Goal: Feedback & Contribution: Submit feedback/report problem

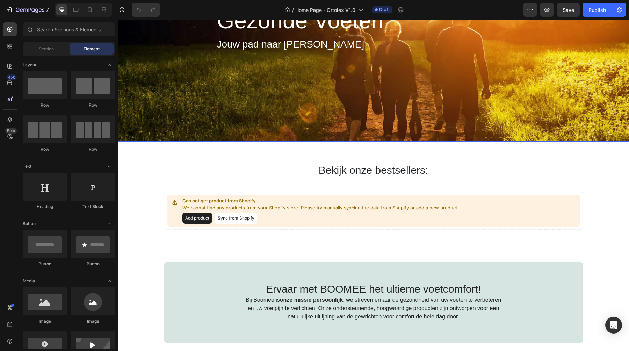
scroll to position [78, 0]
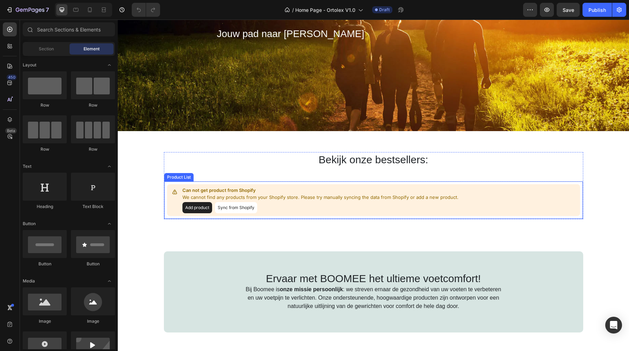
click at [198, 207] on button "Add product" at bounding box center [197, 207] width 30 height 11
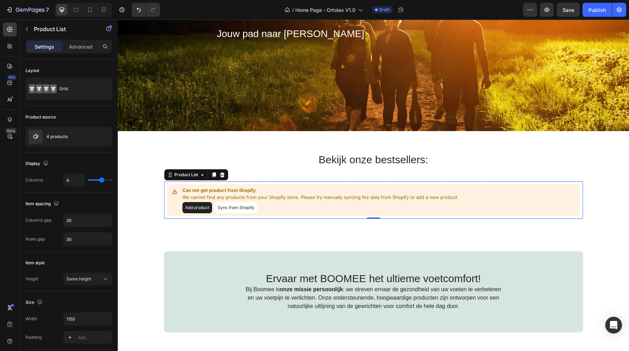
click at [234, 209] on button "Sync from Shopify" at bounding box center [236, 207] width 42 height 11
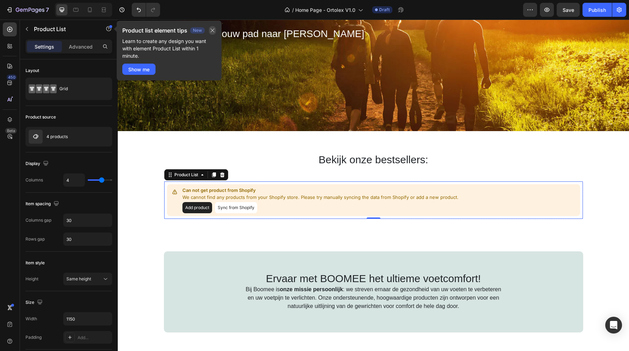
click at [210, 32] on icon "button" at bounding box center [213, 31] width 6 height 6
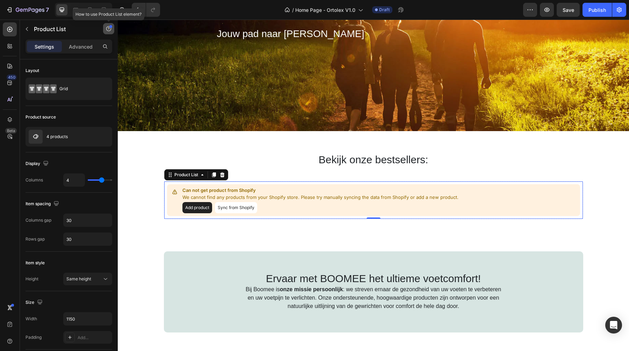
click at [105, 27] on button "button" at bounding box center [108, 28] width 11 height 11
click at [106, 28] on icon "button" at bounding box center [109, 29] width 6 height 6
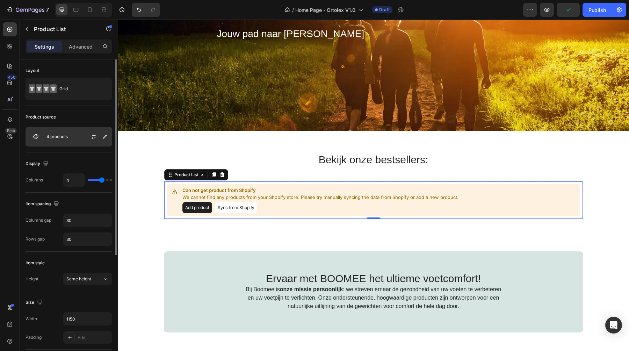
click at [80, 140] on div "4 products" at bounding box center [69, 137] width 87 height 20
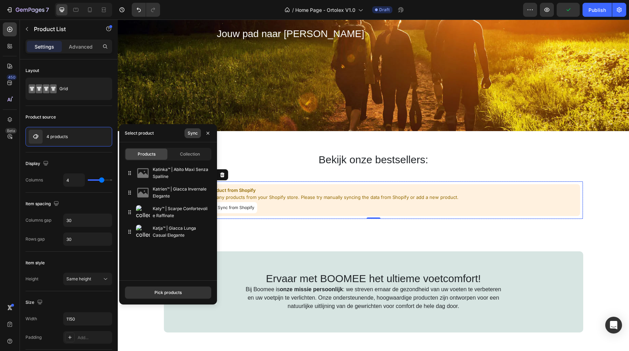
click at [195, 132] on div "Sync" at bounding box center [193, 133] width 10 height 6
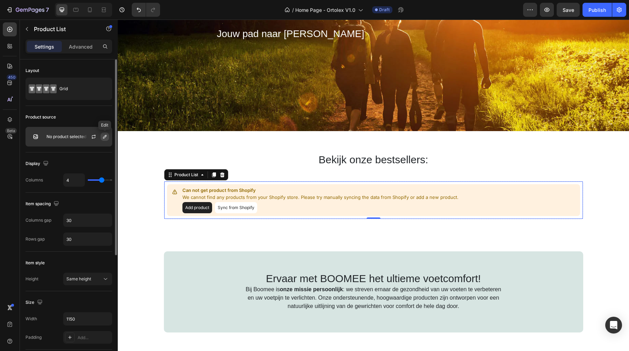
click at [103, 136] on icon "button" at bounding box center [105, 137] width 6 height 6
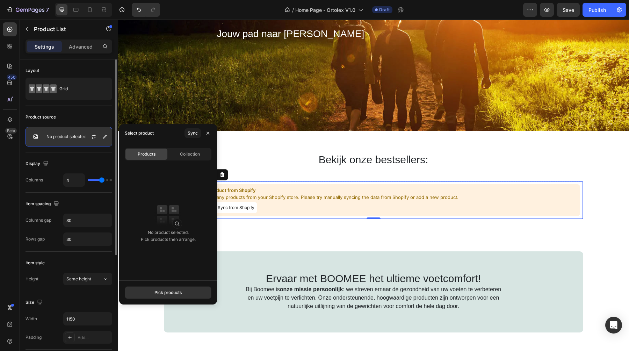
click at [66, 136] on p "No product selected" at bounding box center [66, 136] width 40 height 5
click at [167, 290] on div "Pick products" at bounding box center [167, 292] width 27 height 6
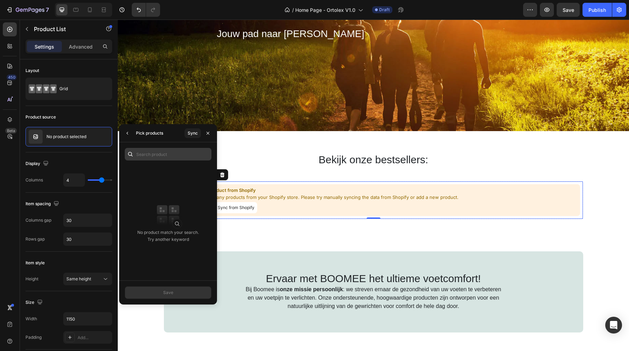
click at [164, 156] on input "text" at bounding box center [168, 154] width 87 height 13
type input "valgux"
click at [208, 130] on icon "button" at bounding box center [208, 133] width 6 height 6
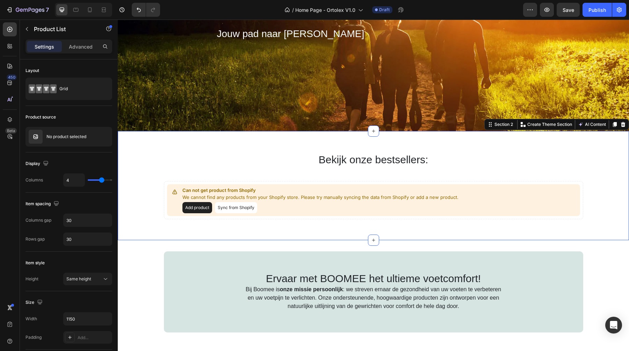
click at [150, 177] on div "Bekijk onze bestsellers: Heading Can not get product from Shopify We cannot fin…" at bounding box center [373, 185] width 511 height 67
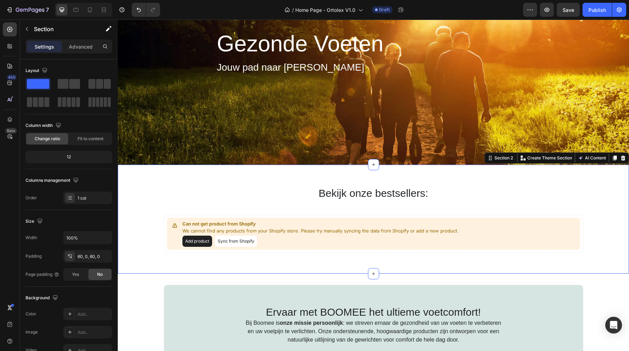
scroll to position [0, 0]
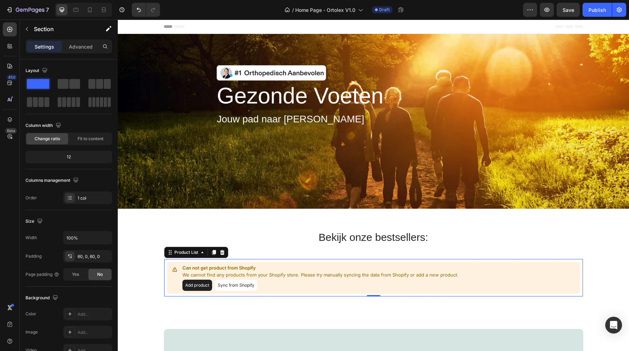
click at [231, 285] on button "Sync from Shopify" at bounding box center [236, 285] width 42 height 11
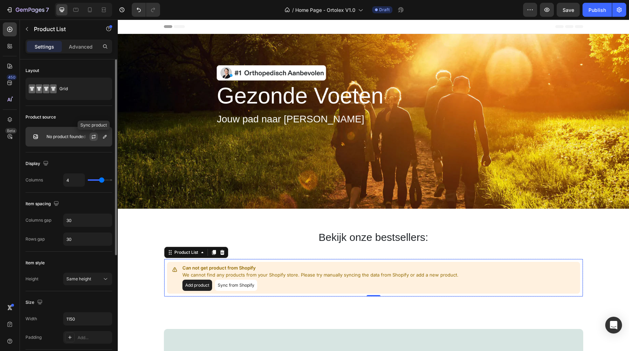
click at [96, 137] on icon "button" at bounding box center [94, 137] width 6 height 6
click at [94, 136] on icon "button" at bounding box center [94, 137] width 6 height 6
click at [108, 137] on button "button" at bounding box center [105, 136] width 8 height 8
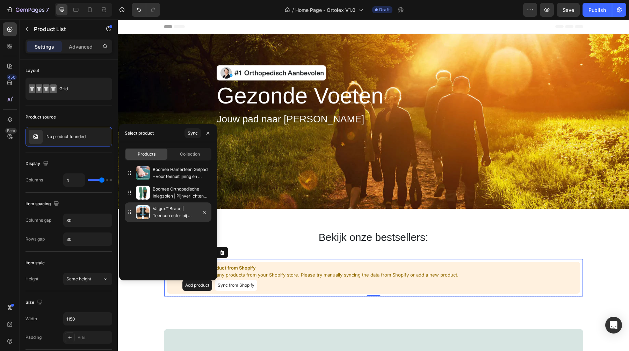
click at [140, 211] on img at bounding box center [143, 212] width 14 height 14
click at [156, 211] on p "Valgux™ Brace | Teencorrector bij scheefstand ([MEDICAL_DATA])" at bounding box center [181, 212] width 56 height 14
click at [180, 212] on p "Valgux™ Brace | Teencorrector bij scheefstand ([MEDICAL_DATA])" at bounding box center [181, 212] width 56 height 14
click at [180, 151] on div "Collection" at bounding box center [190, 154] width 42 height 11
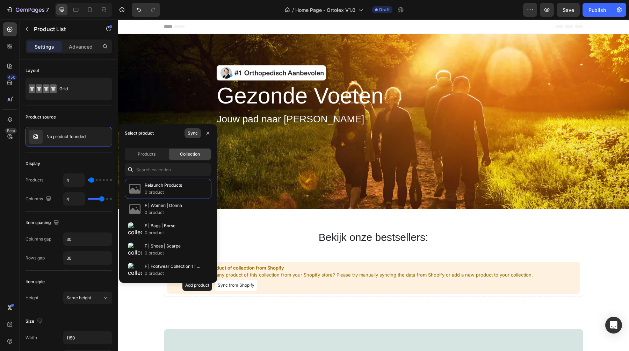
click at [191, 133] on div "Sync" at bounding box center [193, 133] width 10 height 6
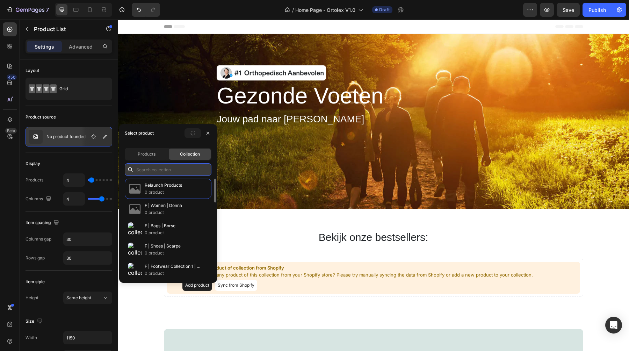
click at [145, 168] on input "text" at bounding box center [168, 169] width 87 height 13
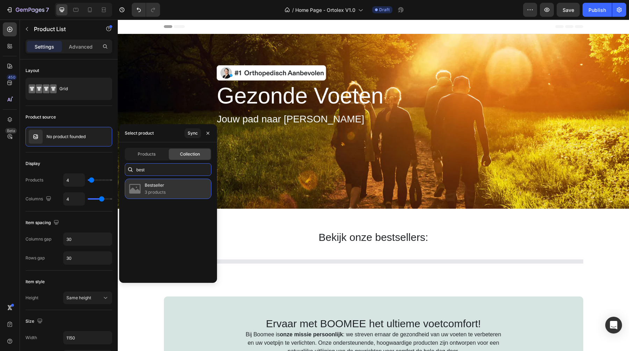
type input "best"
click at [170, 188] on div "Bestseller 3 products" at bounding box center [168, 189] width 87 height 20
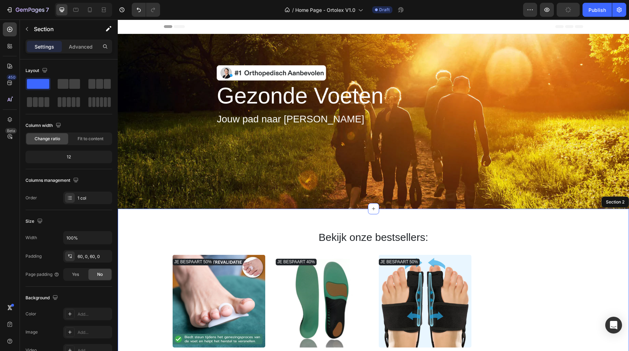
click at [289, 227] on div "Bekijk onze bestsellers: Heading JE BESPAART 50% Product Badge (P) Images Boome…" at bounding box center [373, 318] width 511 height 219
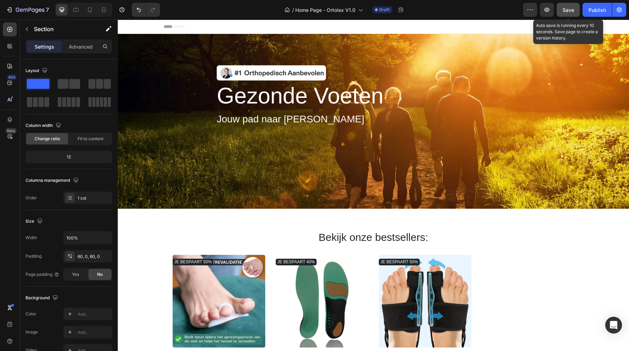
click at [573, 9] on span "Save" at bounding box center [569, 10] width 12 height 6
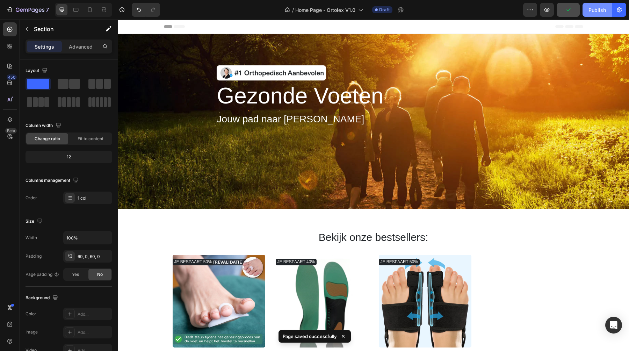
click at [586, 6] on button "Publish" at bounding box center [597, 10] width 29 height 14
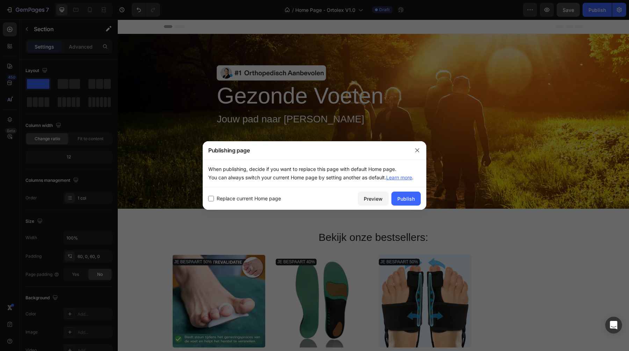
click at [211, 198] on input "checkbox" at bounding box center [211, 199] width 6 height 6
checkbox input "true"
click at [407, 197] on div "Publish" at bounding box center [405, 198] width 17 height 7
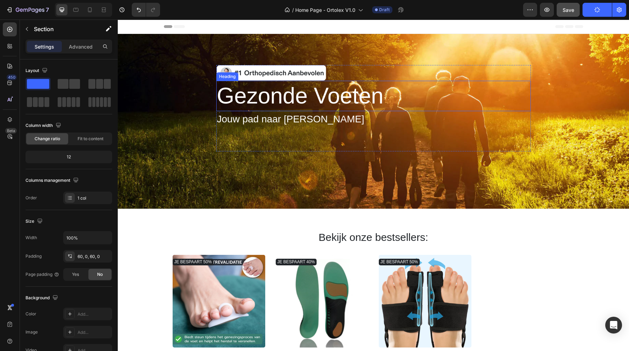
click at [282, 90] on h2 "Gezonde Voeten" at bounding box center [300, 96] width 168 height 30
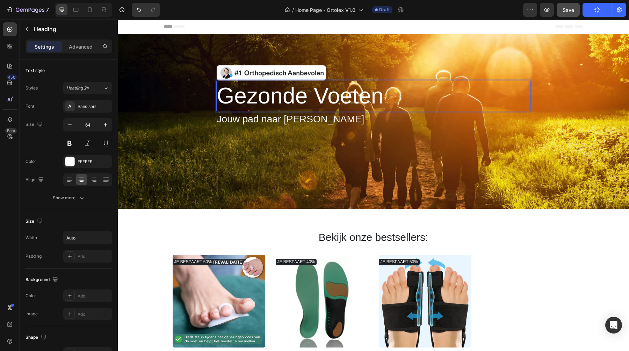
click at [282, 90] on h2 "Gezonde Voeten" at bounding box center [300, 96] width 168 height 30
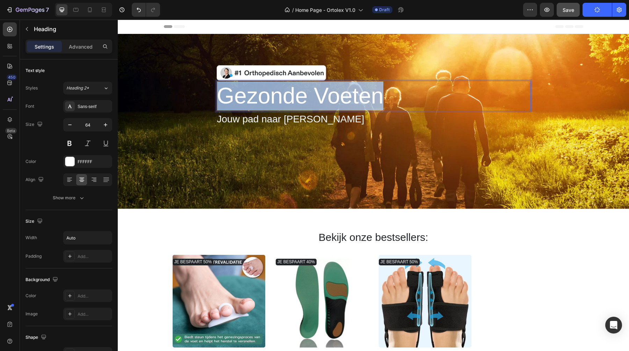
click at [282, 90] on p "Gezonde Voeten" at bounding box center [300, 95] width 167 height 29
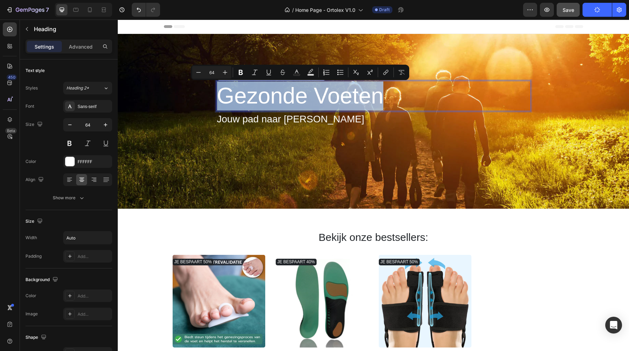
click at [301, 105] on p "Gezonde Voeten" at bounding box center [300, 95] width 167 height 29
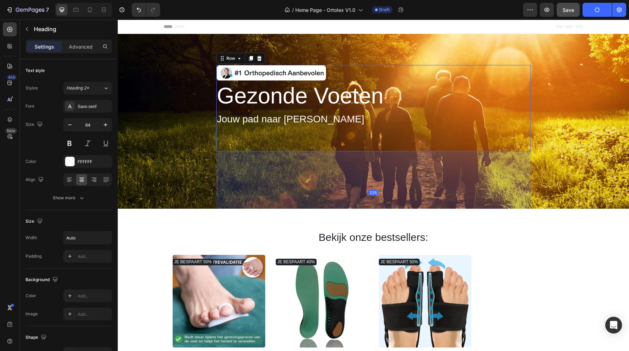
click at [286, 150] on div "Image Gezonde Voeten Heading Jouw pad naar pijnvrij wandelen Text block" at bounding box center [373, 108] width 315 height 86
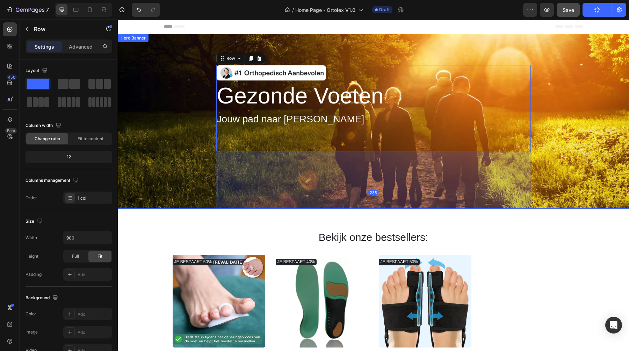
click at [185, 181] on div "Image Gezonde Voeten Heading Jouw pad naar pijnvrij wandelen Text block Row 235" at bounding box center [373, 121] width 501 height 224
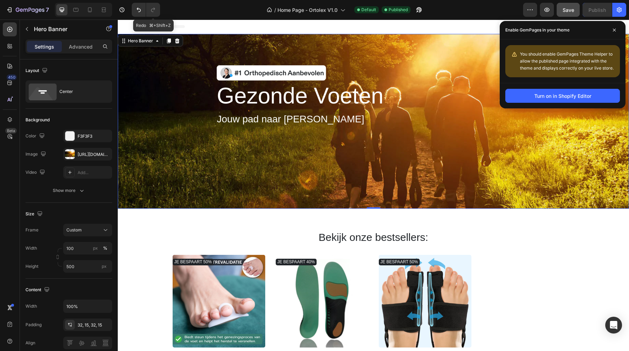
click at [249, 74] on img at bounding box center [271, 73] width 110 height 16
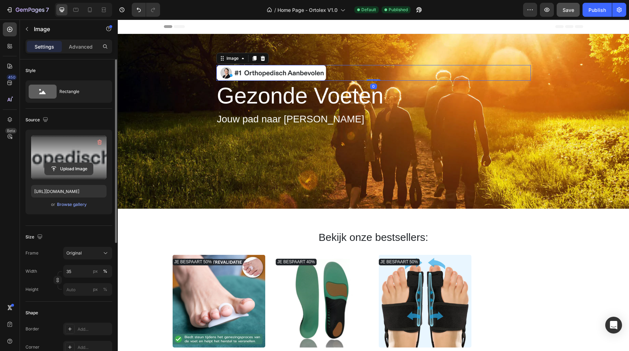
click at [71, 169] on input "file" at bounding box center [69, 169] width 48 height 12
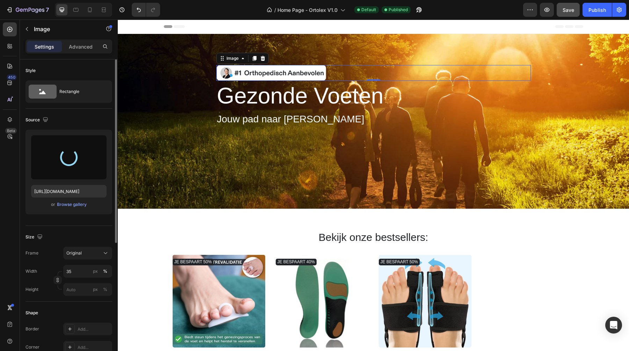
click at [77, 124] on div "Source" at bounding box center [69, 119] width 87 height 11
click at [79, 115] on div "Source" at bounding box center [69, 119] width 87 height 11
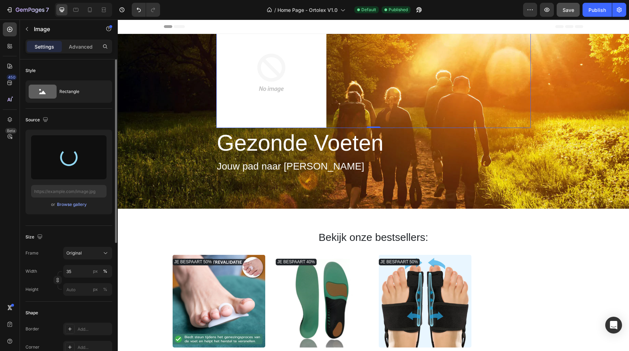
click at [58, 230] on div "Size Frame Original Width 35 px % Height px %" at bounding box center [69, 264] width 87 height 76
click at [63, 146] on div at bounding box center [68, 157] width 75 height 44
click at [281, 91] on img at bounding box center [271, 73] width 110 height 110
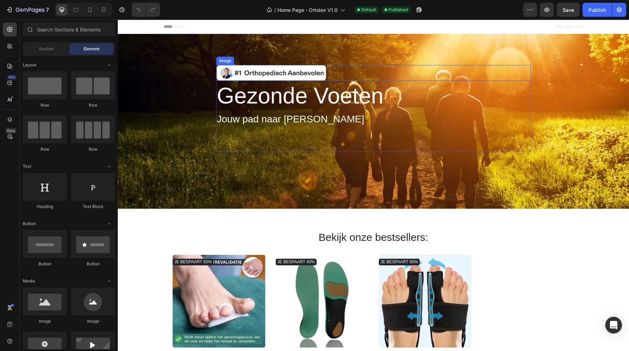
click at [289, 71] on img at bounding box center [271, 73] width 110 height 16
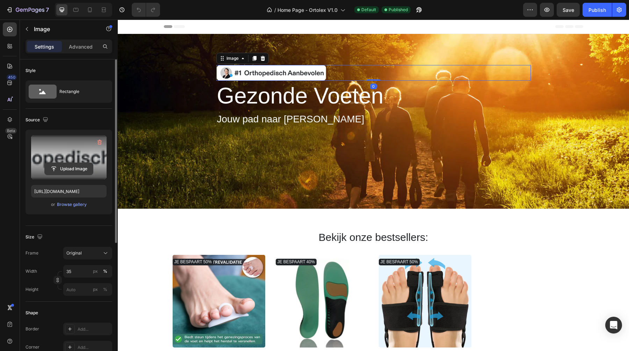
click at [68, 167] on input "file" at bounding box center [69, 169] width 48 height 12
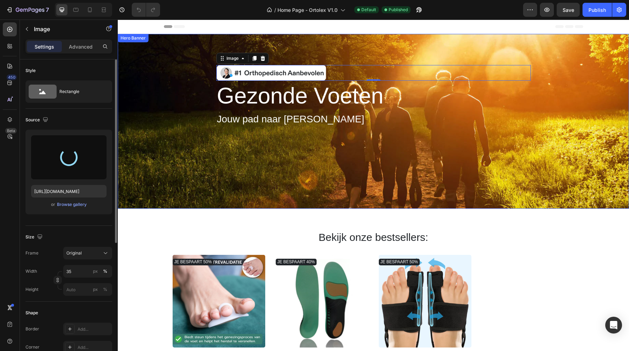
type input "https://cdn.shopify.com/s/files/1/0895/8843/3239/files/gempages_581627102344774…"
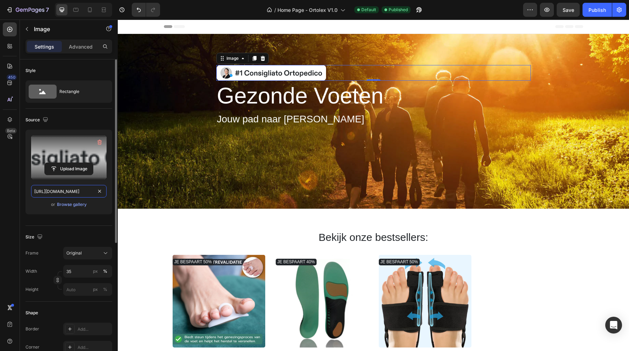
click at [81, 190] on input "https://cdn.shopify.com/s/files/1/0895/8843/3239/files/gempages_581627102344774…" at bounding box center [68, 191] width 75 height 13
click at [89, 12] on icon at bounding box center [90, 9] width 4 height 5
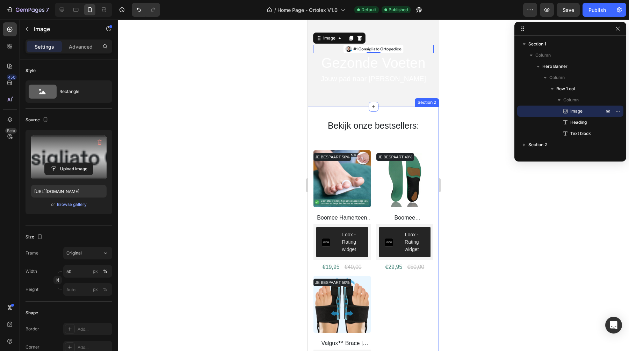
scroll to position [81, 0]
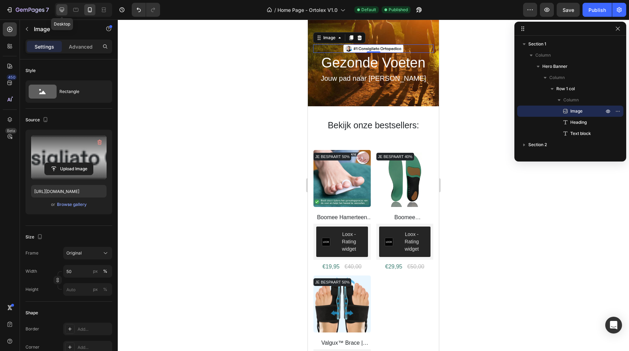
click at [62, 9] on icon at bounding box center [61, 9] width 7 height 7
type input "35"
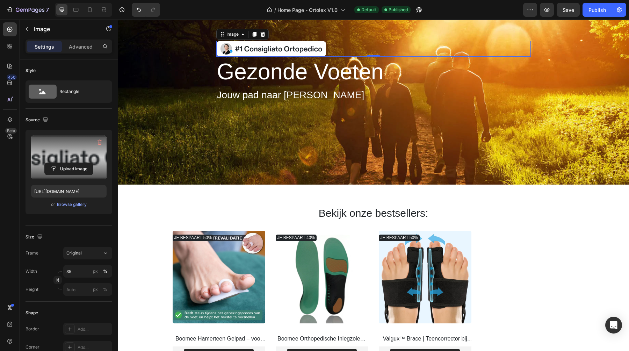
scroll to position [21, 0]
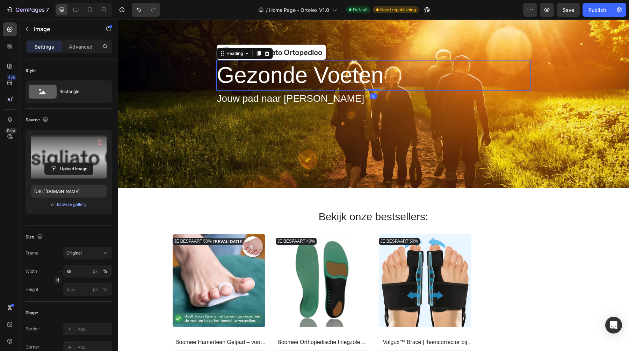
click at [255, 73] on h2 "Gezonde Voeten" at bounding box center [300, 75] width 168 height 30
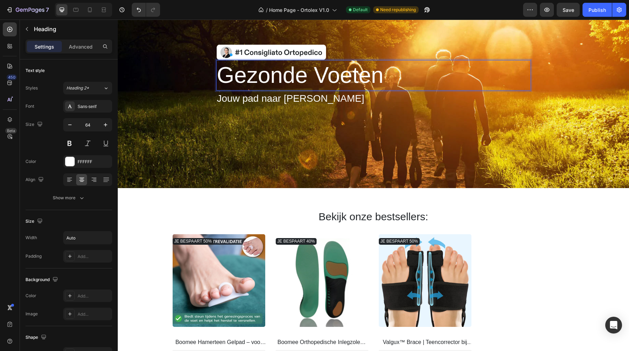
click at [255, 73] on h2 "Gezonde Voeten" at bounding box center [300, 75] width 168 height 30
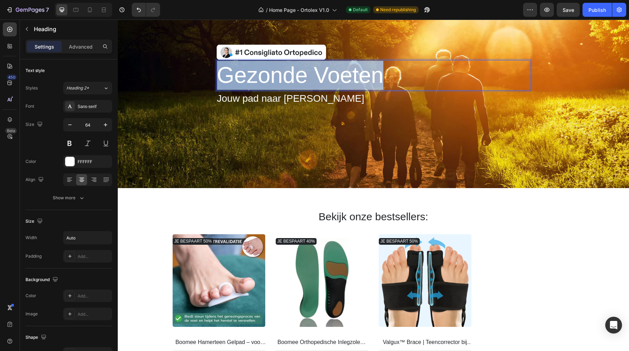
click at [255, 73] on p "Gezonde Voeten" at bounding box center [300, 75] width 167 height 29
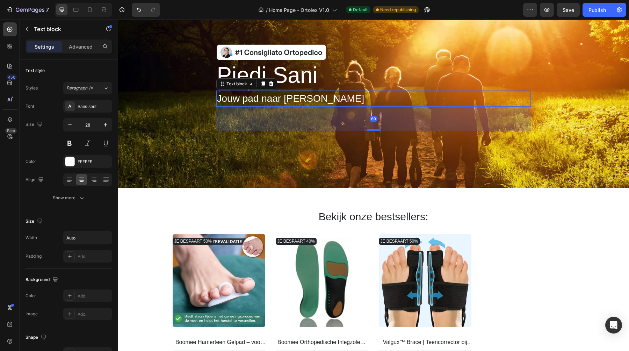
click at [250, 101] on p "Jouw pad naar pijnvrij wandelen" at bounding box center [290, 98] width 147 height 15
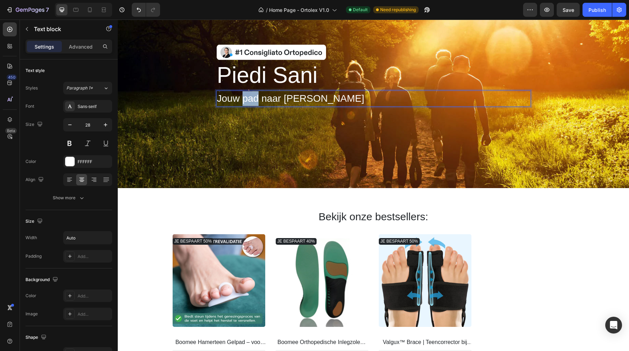
click at [250, 101] on p "Jouw pad naar pijnvrij wandelen" at bounding box center [290, 98] width 147 height 15
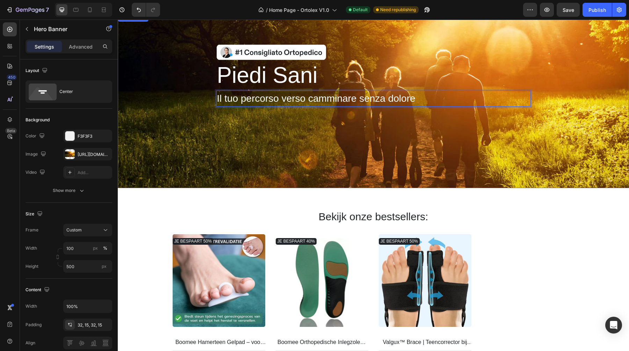
click at [231, 143] on div "Image Piedi Sani Heading Il tuo percorso verso camminare senza dolore Text bloc…" at bounding box center [373, 100] width 501 height 224
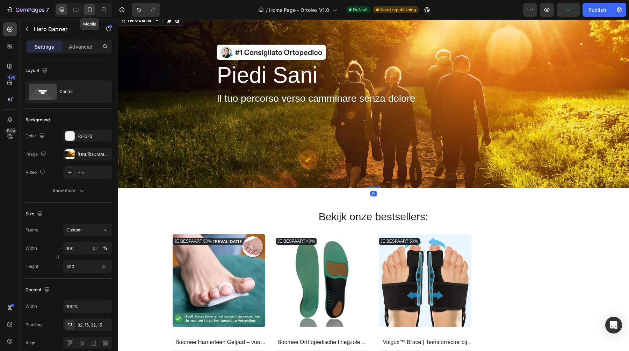
click at [94, 13] on div at bounding box center [89, 9] width 11 height 11
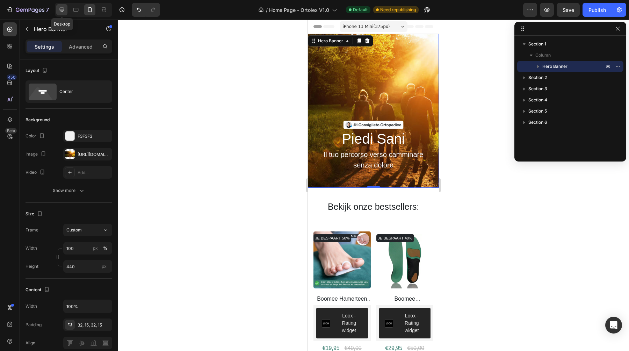
click at [62, 11] on icon at bounding box center [61, 9] width 7 height 7
type input "500"
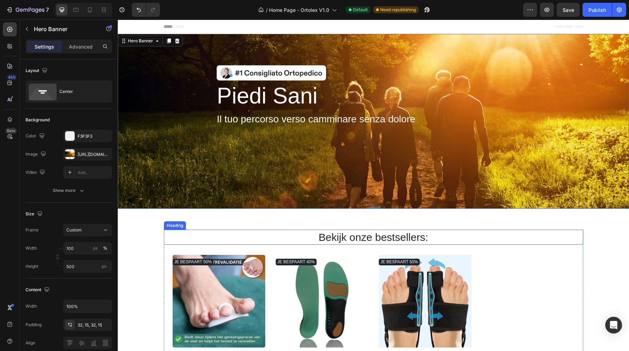
click at [348, 235] on h2 "Bekijk onze bestsellers:" at bounding box center [373, 237] width 419 height 15
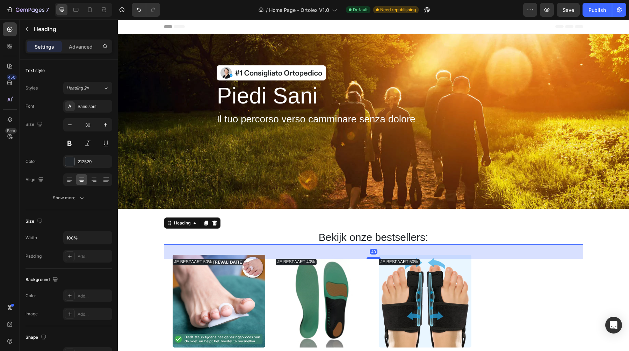
click at [348, 235] on h2 "Bekijk onze bestsellers:" at bounding box center [373, 237] width 419 height 15
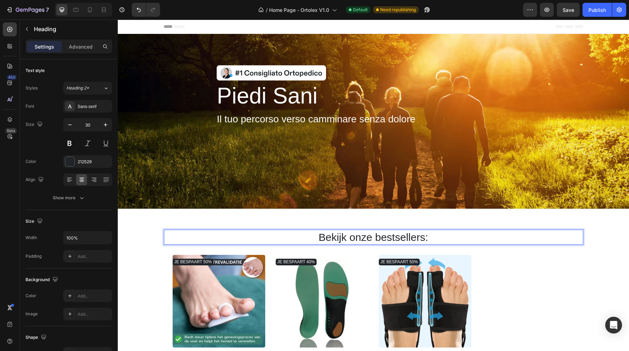
click at [348, 235] on p "Bekijk onze bestsellers:" at bounding box center [374, 237] width 418 height 14
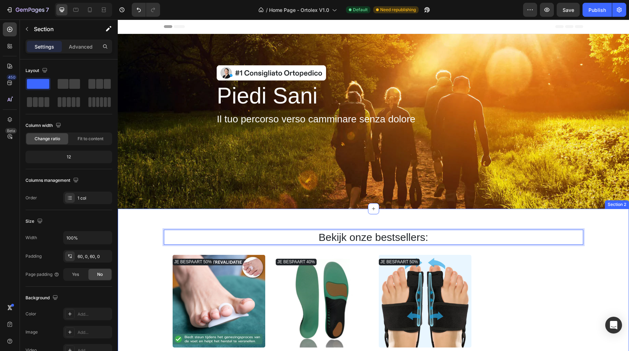
click at [254, 219] on div "Bekijk onze bestsellers: Heading 40 JE BESPAART 50% Product Badge (P) Images Bo…" at bounding box center [373, 318] width 511 height 219
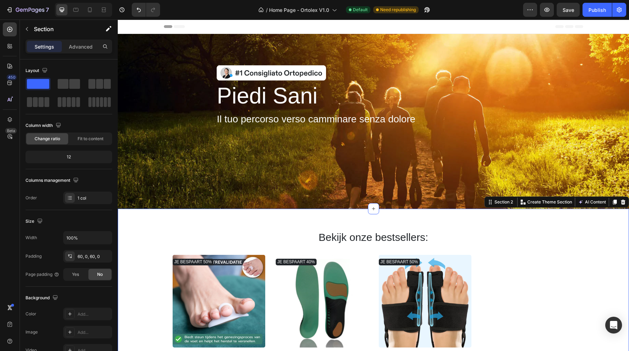
click at [344, 229] on div "Bekijk onze bestsellers: Heading JE BESPAART 50% Product Badge (P) Images Boome…" at bounding box center [373, 318] width 511 height 219
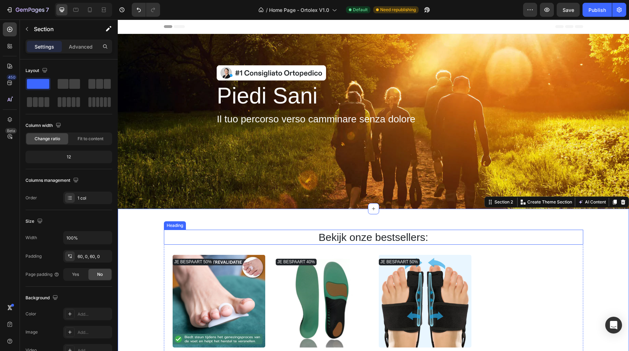
click at [344, 239] on p "Bekijk onze bestsellers:" at bounding box center [374, 237] width 418 height 14
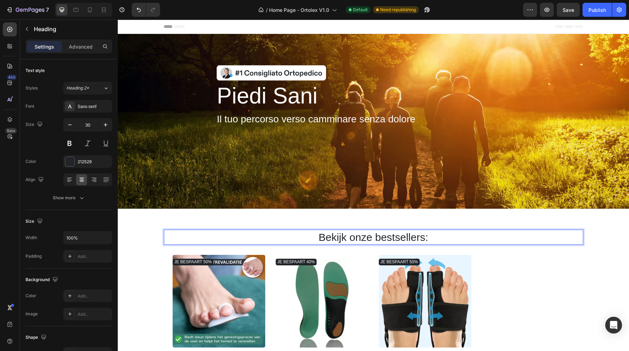
click at [344, 239] on p "Bekijk onze bestsellers:" at bounding box center [374, 237] width 418 height 14
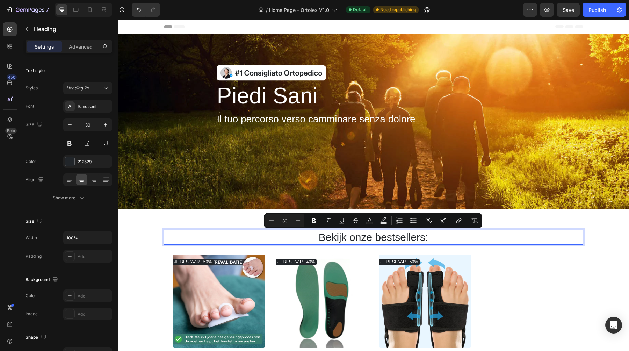
click at [351, 239] on p "Bekijk onze bestsellers:" at bounding box center [374, 237] width 418 height 14
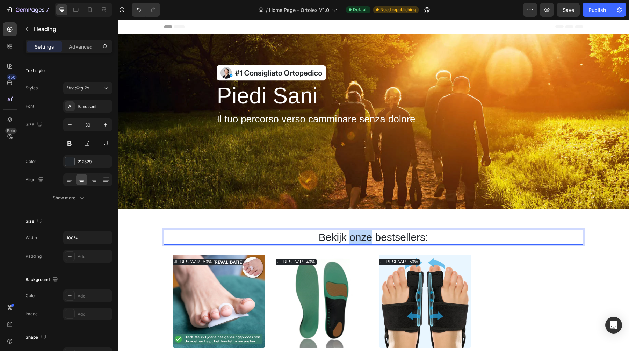
click at [351, 239] on p "Bekijk onze bestsellers:" at bounding box center [374, 237] width 418 height 14
click at [268, 223] on div "Scopri i nostri più venduti: Heading 40 JE BESPAART 50% Product Badge (P) Image…" at bounding box center [373, 318] width 511 height 219
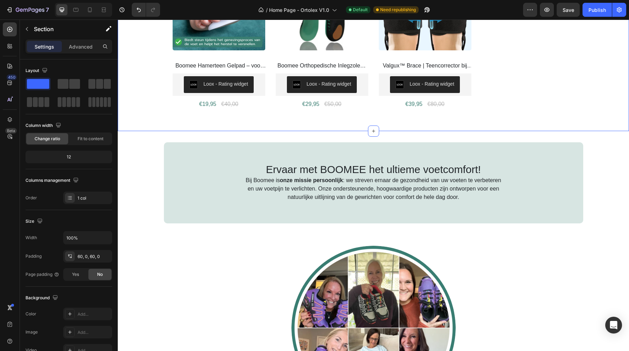
scroll to position [305, 0]
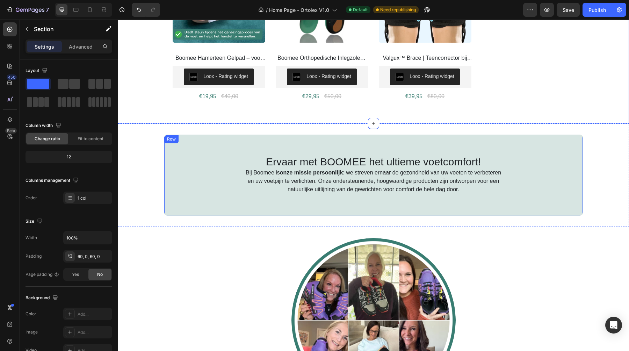
click at [241, 153] on div "Ervaar met BOOMEE het ultieme voetcomfort! Heading Bij Boomee is onze missie pe…" at bounding box center [373, 175] width 419 height 81
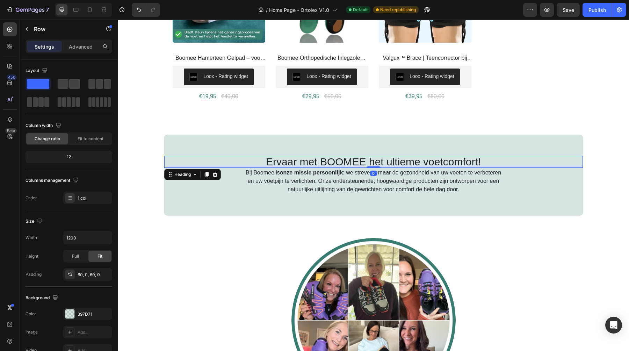
click at [255, 160] on h2 "Ervaar met BOOMEE het ultieme voetcomfort!" at bounding box center [373, 162] width 419 height 12
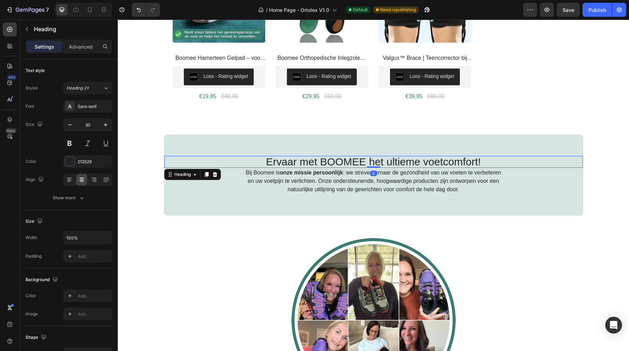
click at [255, 160] on h2 "Ervaar met BOOMEE het ultieme voetcomfort!" at bounding box center [373, 162] width 419 height 12
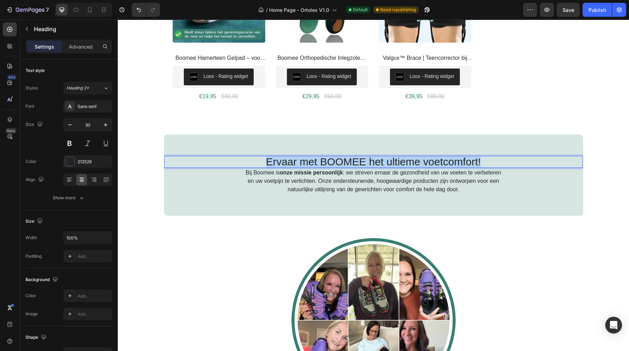
click at [255, 160] on p "Ervaar met BOOMEE het ultieme voetcomfort!" at bounding box center [373, 162] width 417 height 10
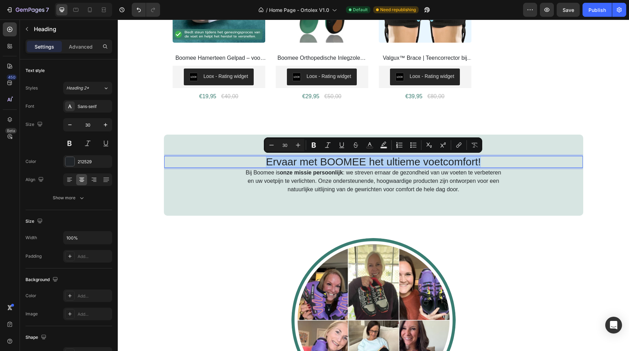
click at [347, 158] on p "Ervaar met BOOMEE het ultieme voetcomfort!" at bounding box center [373, 162] width 417 height 10
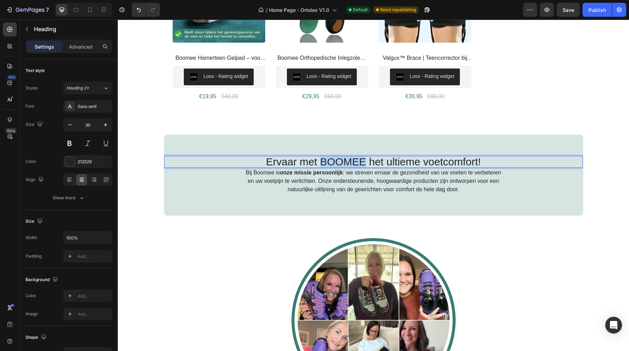
click at [347, 158] on p "Ervaar met BOOMEE het ultieme voetcomfort!" at bounding box center [373, 162] width 417 height 10
click at [323, 160] on p "Vivi con BOOMEE il comfort supremo per i tuoi piedi!" at bounding box center [373, 162] width 417 height 10
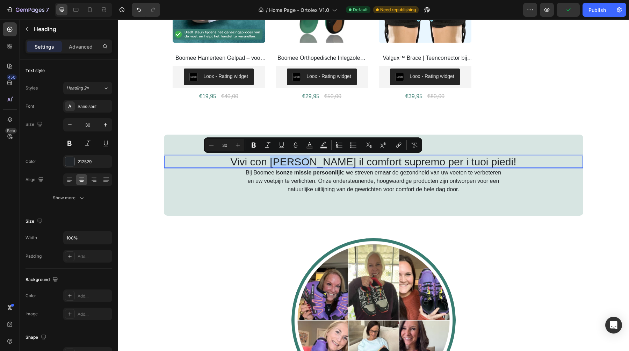
click at [312, 165] on p "Vivi con BOOMEE il comfort supremo per i tuoi piedi!" at bounding box center [373, 162] width 417 height 10
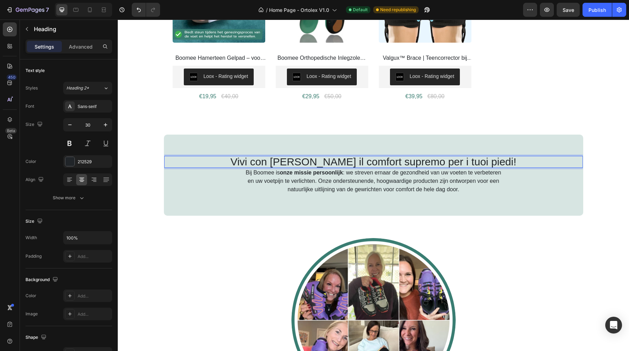
click at [309, 161] on p "Vivi con BOOMEE il comfort supremo per i tuoi piedi!" at bounding box center [373, 162] width 417 height 10
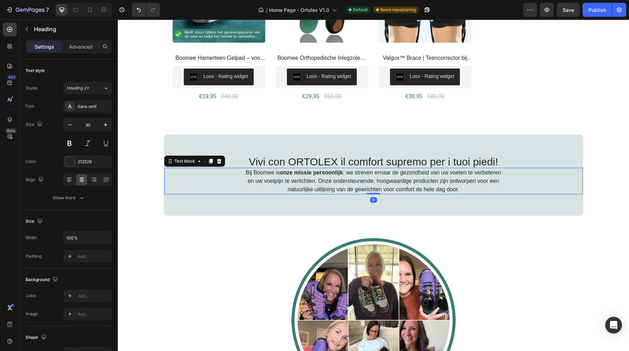
click at [307, 178] on p "Bij Boomee is onze missie persoonlijk : we streven ernaar de gezondheid van uw …" at bounding box center [373, 180] width 257 height 25
click at [307, 157] on p "Vivi con ORTOLEX il comfort supremo per i tuoi piedi!" at bounding box center [373, 162] width 417 height 10
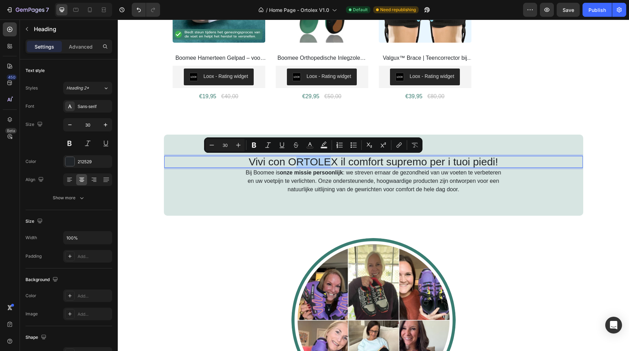
drag, startPoint x: 331, startPoint y: 164, endPoint x: 297, endPoint y: 165, distance: 33.9
click at [297, 165] on p "Vivi con ORTOLEX il comfort supremo per i tuoi piedi!" at bounding box center [373, 162] width 417 height 10
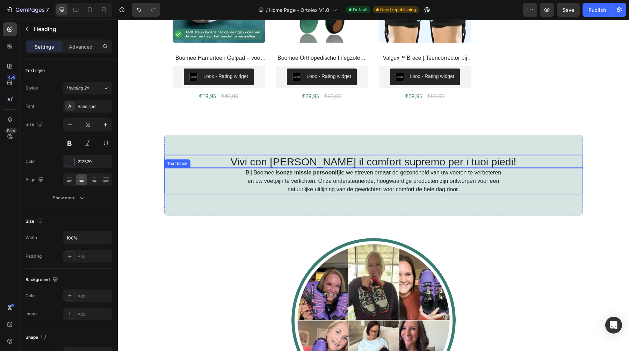
click at [295, 176] on p "Bij Boomee is onze missie persoonlijk : we streven ernaar de gezondheid van uw …" at bounding box center [373, 180] width 257 height 25
click at [306, 161] on p "Vivi con OrtoleX il comfort supremo per i tuoi piedi!" at bounding box center [373, 162] width 417 height 10
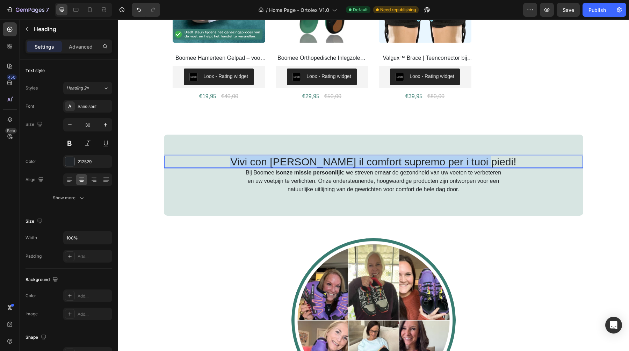
click at [306, 161] on p "Vivi con OrtoleX il comfort supremo per i tuoi piedi!" at bounding box center [373, 162] width 417 height 10
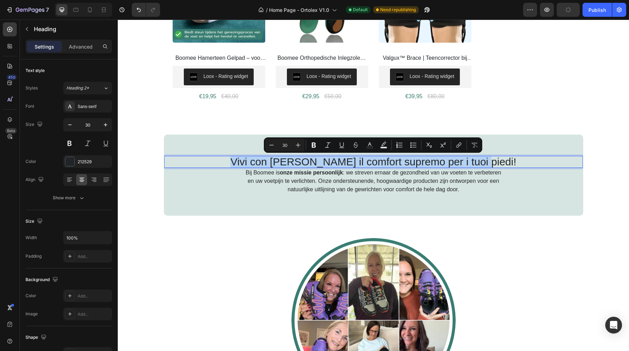
click at [312, 161] on p "Vivi con OrtoleX il comfort supremo per i tuoi piedi!" at bounding box center [373, 162] width 417 height 10
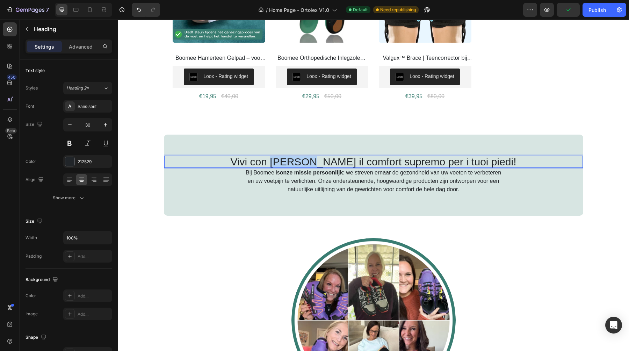
click at [312, 161] on p "Vivi con OrtoleX il comfort supremo per i tuoi piedi!" at bounding box center [373, 162] width 417 height 10
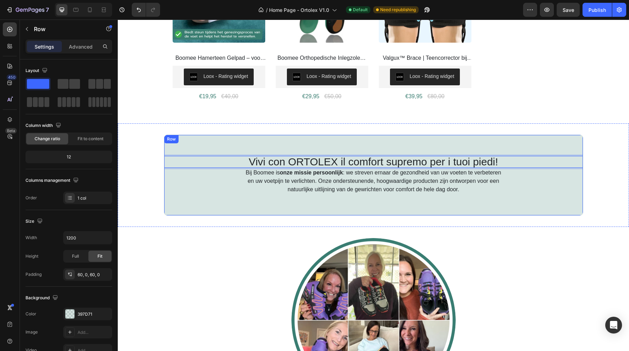
click at [327, 195] on div "Vivi con ORTOLEX il comfort supremo per i tuoi piedi! Heading 0 Bij Boomee is o…" at bounding box center [373, 175] width 419 height 81
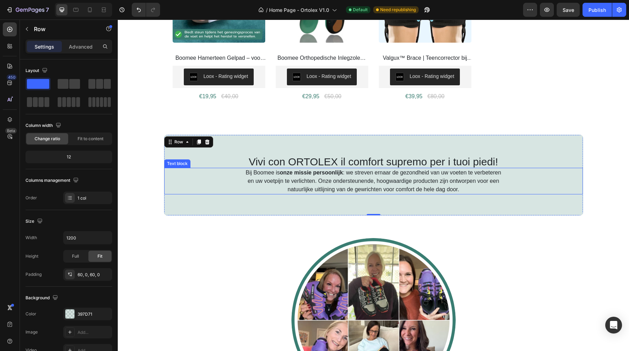
click at [356, 191] on p "Bij Boomee is onze missie persoonlijk : we streven ernaar de gezondheid van uw …" at bounding box center [373, 180] width 257 height 25
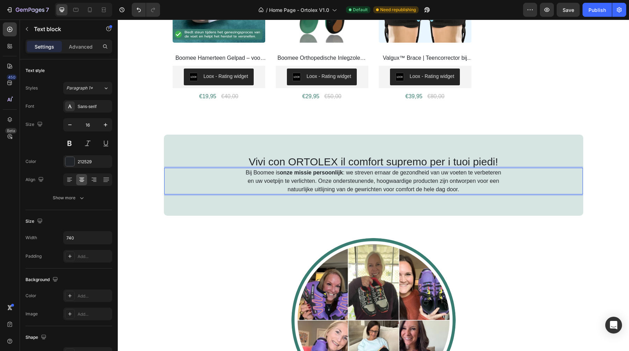
click at [395, 190] on p "Bij Boomee is onze missie persoonlijk : we streven ernaar de gezondheid van uw …" at bounding box center [373, 180] width 257 height 25
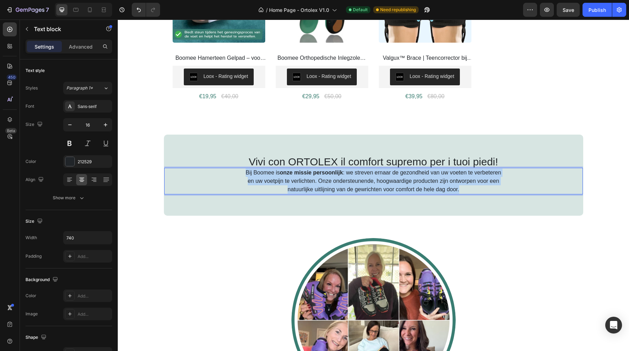
click at [395, 190] on p "Bij Boomee is onze missie persoonlijk : we streven ernaar de gezondheid van uw …" at bounding box center [373, 180] width 257 height 25
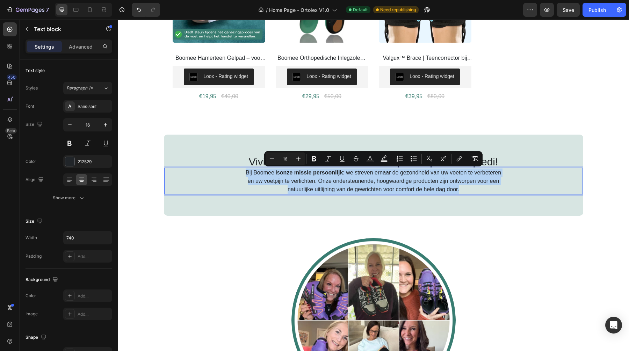
copy p "Bij Boomee is onze missie persoonlijk : we streven ernaar de gezondheid van uw …"
click at [326, 176] on p "Bij Boomee is onze missie persoonlijk : we streven ernaar de gezondheid van uw …" at bounding box center [373, 180] width 257 height 25
click at [358, 192] on p "Bij Boomee is onze missie persoonlijk : we streven ernaar de gezondheid van uw …" at bounding box center [373, 180] width 257 height 25
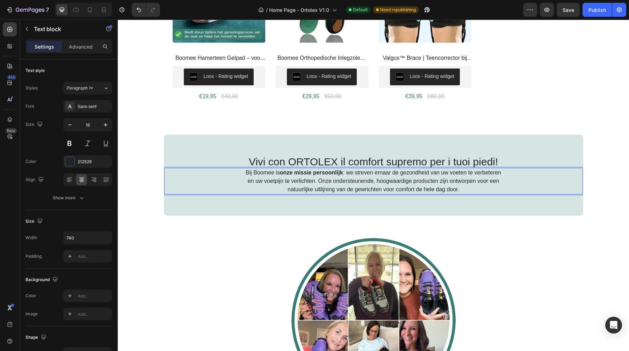
click at [420, 186] on p "Bij Boomee is onze missie persoonlijk : we streven ernaar de gezondheid van uw …" at bounding box center [373, 180] width 257 height 25
click at [308, 175] on p "Da Boomee la nostra missione è personale: ci impegniamo a migliorare la salute …" at bounding box center [373, 180] width 257 height 25
click at [306, 173] on p "Da Boomee la nostra missione è personale: ci impegniamo a migliorare la salute …" at bounding box center [373, 180] width 257 height 25
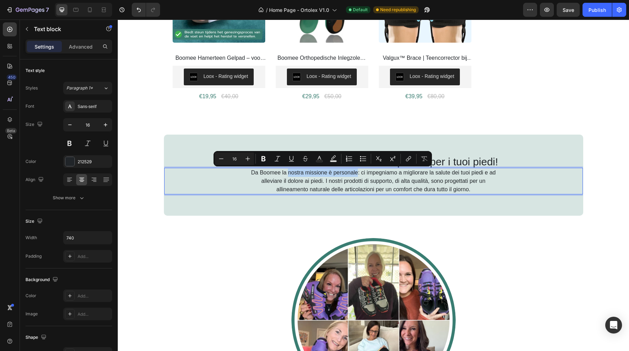
drag, startPoint x: 289, startPoint y: 173, endPoint x: 358, endPoint y: 173, distance: 69.2
click at [358, 173] on p "Da Boomee la nostra missione è personale: ci impegniamo a migliorare la salute …" at bounding box center [373, 180] width 257 height 25
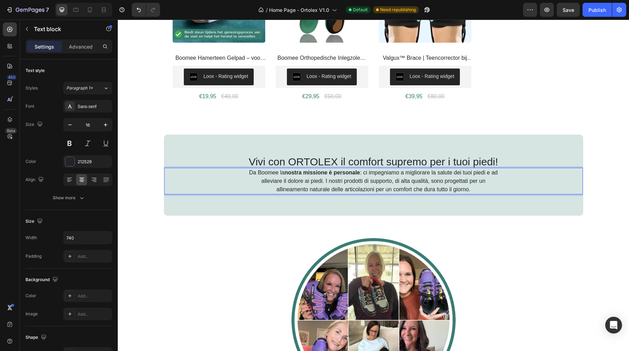
click at [291, 179] on p "Da Boomee la nostra missione è personale : ci impegniamo a migliorare la salute…" at bounding box center [373, 180] width 257 height 25
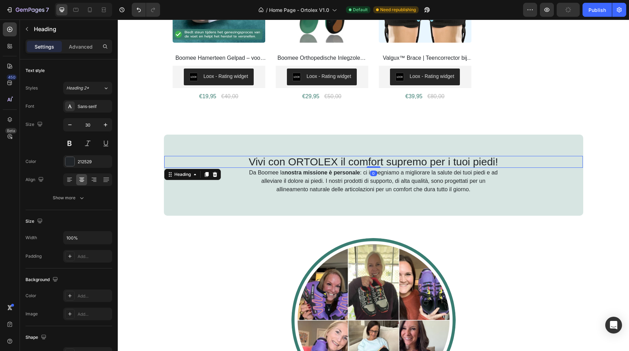
click at [308, 162] on p "Vivi con ORTOLEX il comfort supremo per i tuoi piedi!" at bounding box center [373, 162] width 417 height 10
click at [310, 161] on p "Vivi con ORTOLEX il comfort supremo per i tuoi piedi!" at bounding box center [373, 162] width 417 height 10
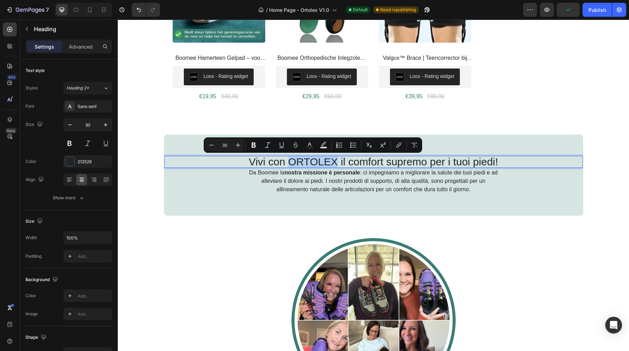
copy p "ORTOLEX"
click at [276, 172] on p "Da Boomee la nostra missione è personale : ci impegniamo a migliorare la salute…" at bounding box center [373, 180] width 257 height 25
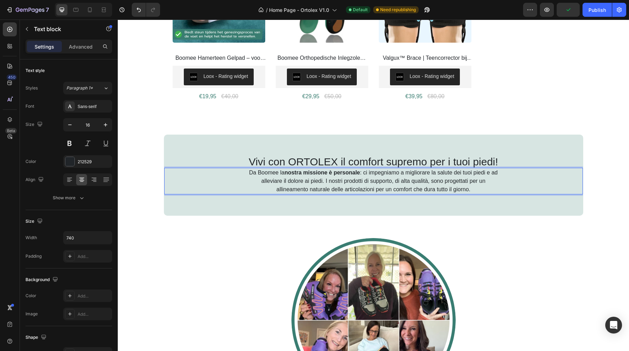
click at [270, 172] on p "Da Boomee la nostra missione è personale : ci impegniamo a migliorare la salute…" at bounding box center [373, 180] width 257 height 25
click at [275, 186] on p "Da ORTOLEX la nostra missione è personale : ci impegniamo a migliorare la salut…" at bounding box center [373, 180] width 257 height 25
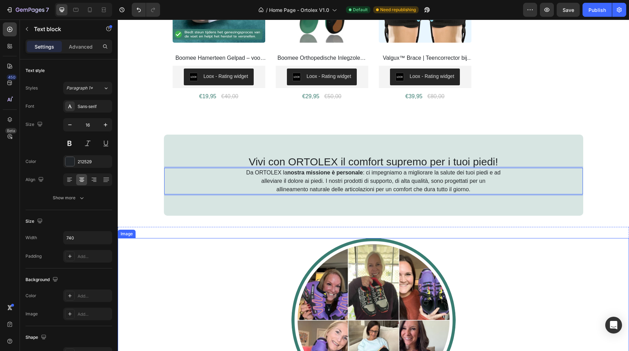
click at [296, 250] on div at bounding box center [373, 320] width 511 height 164
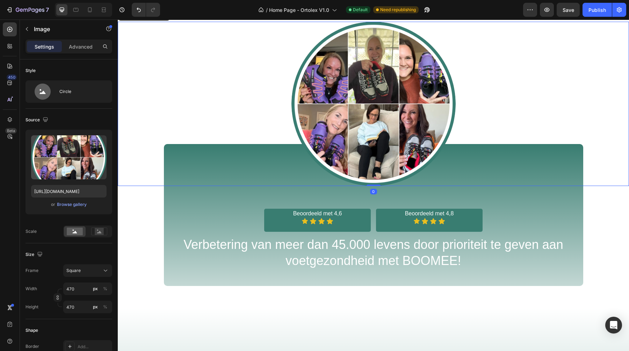
scroll to position [522, 0]
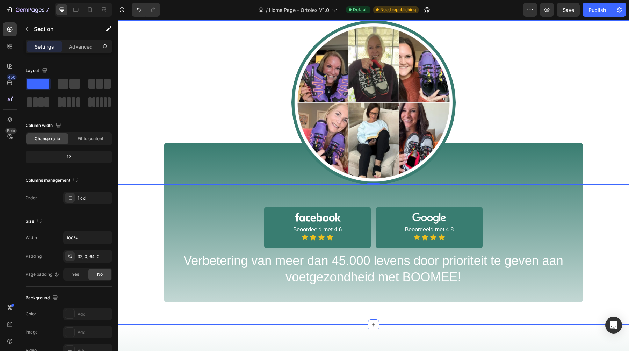
click at [320, 227] on div "Image 0 Image Beoordeeld met 4,6 Text Block Icon Icon Icon Icon Icon List Row I…" at bounding box center [373, 161] width 511 height 282
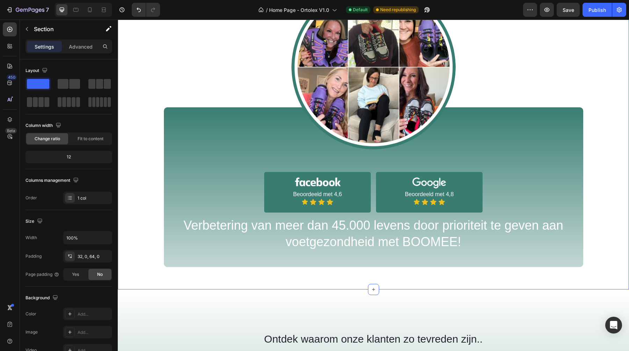
scroll to position [562, 0]
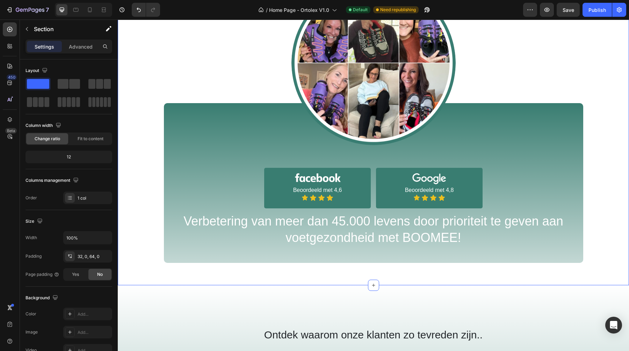
click at [310, 191] on div "Image Image Beoordeeld met 4,6 Text Block Icon Icon Icon Icon Icon List Row Ima…" at bounding box center [373, 122] width 511 height 282
click at [311, 189] on div "Image Image Beoordeeld met 4,6 Text Block Icon Icon Icon Icon Icon List Row Ima…" at bounding box center [373, 122] width 511 height 282
click at [305, 190] on div "Image Image Beoordeeld met 4,6 Text Block Icon Icon Icon Icon Icon List Row Ima…" at bounding box center [373, 122] width 511 height 282
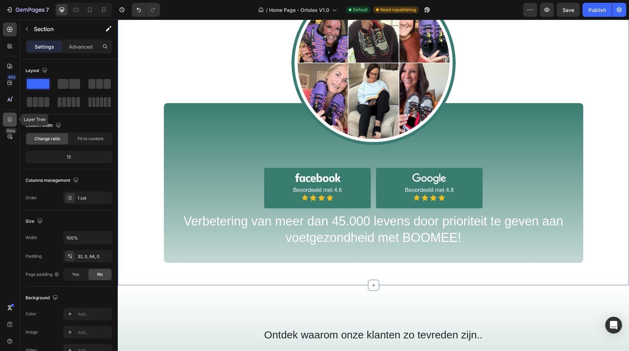
click at [12, 114] on div at bounding box center [10, 120] width 14 height 14
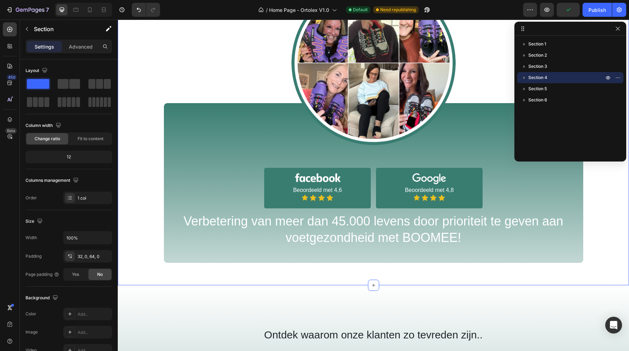
click at [524, 77] on icon "button" at bounding box center [524, 77] width 7 height 7
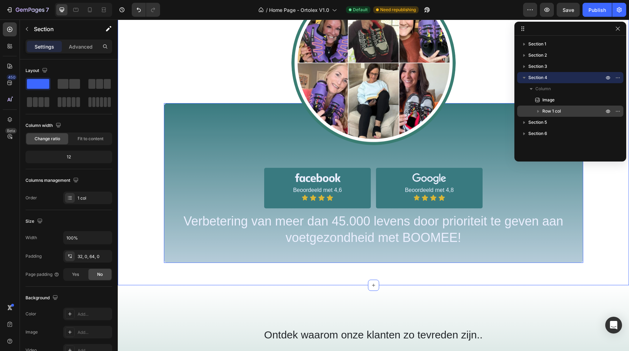
click at [540, 109] on icon "button" at bounding box center [538, 111] width 7 height 7
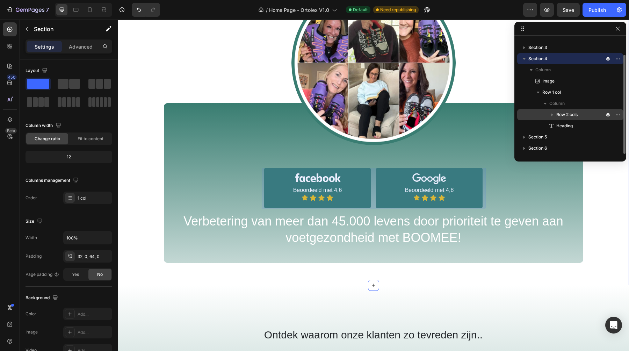
click at [554, 115] on icon "button" at bounding box center [552, 114] width 7 height 7
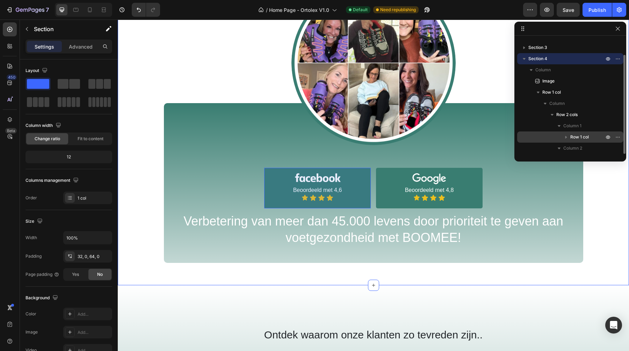
click at [571, 136] on span "Row 1 col" at bounding box center [579, 136] width 19 height 7
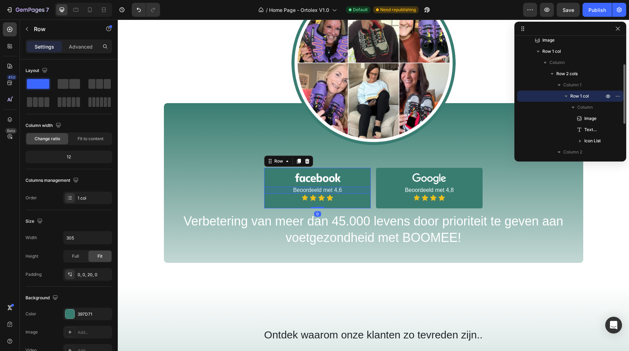
scroll to position [66, 0]
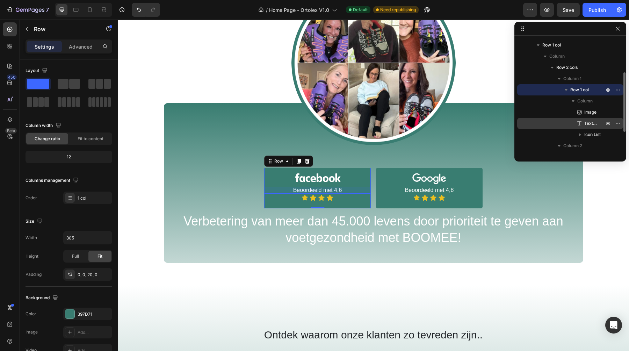
click at [585, 122] on span "Text Block" at bounding box center [590, 123] width 13 height 7
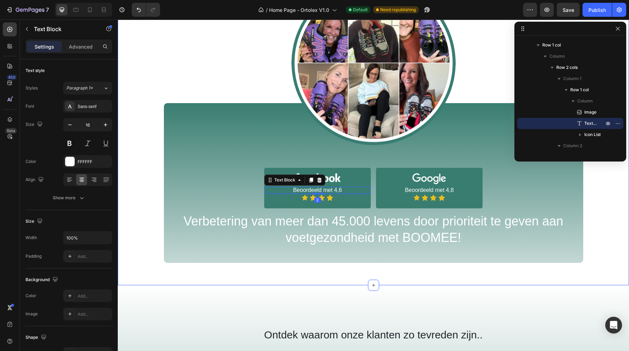
click at [318, 188] on div "Image Image Beoordeeld met 4,6 Text Block 2 Icon Icon Icon Icon Icon List Row I…" at bounding box center [373, 122] width 511 height 282
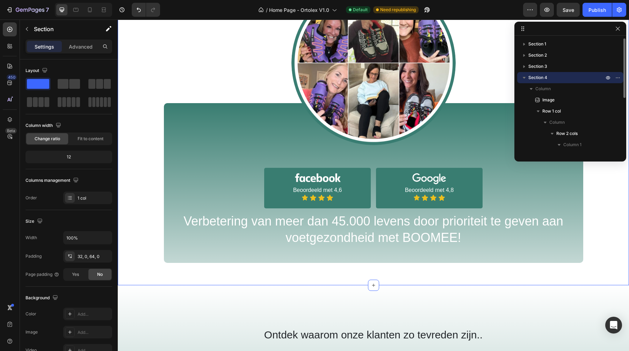
click at [318, 188] on div "Image Image Beoordeeld met 4,6 Text Block Icon Icon Icon Icon Icon List Row Ima…" at bounding box center [373, 122] width 511 height 282
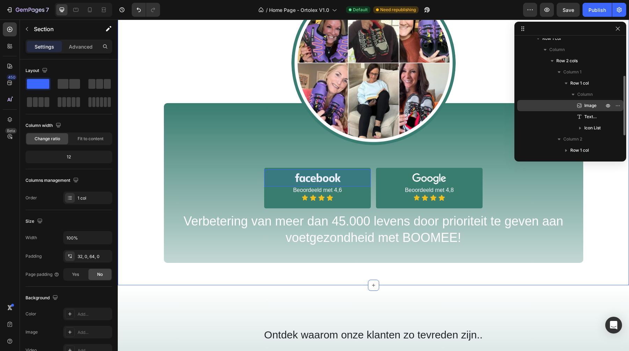
scroll to position [74, 0]
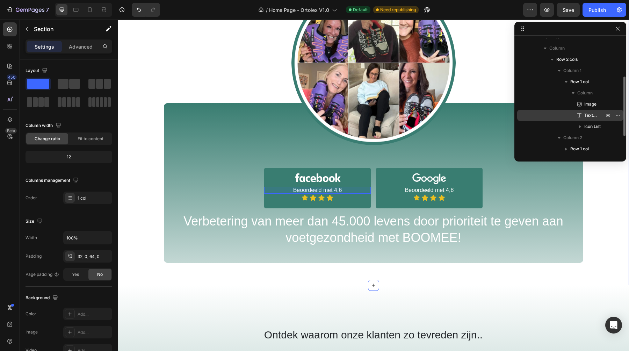
click at [586, 115] on span "Text Block" at bounding box center [590, 115] width 13 height 7
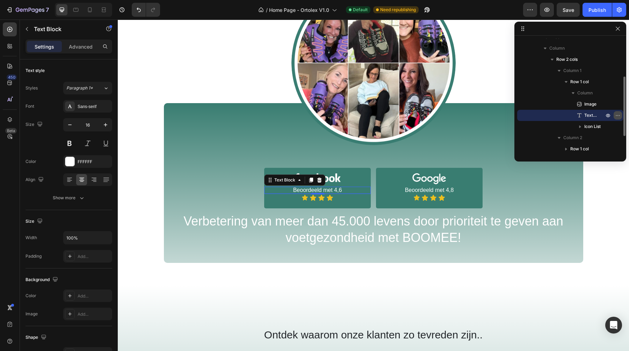
click at [617, 114] on icon "button" at bounding box center [618, 116] width 6 height 6
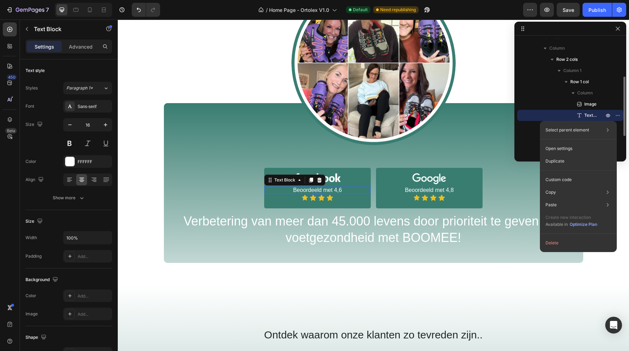
click at [559, 114] on div "Text Block" at bounding box center [570, 115] width 101 height 11
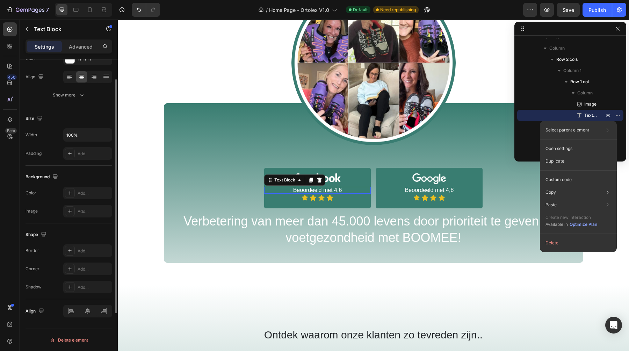
scroll to position [0, 0]
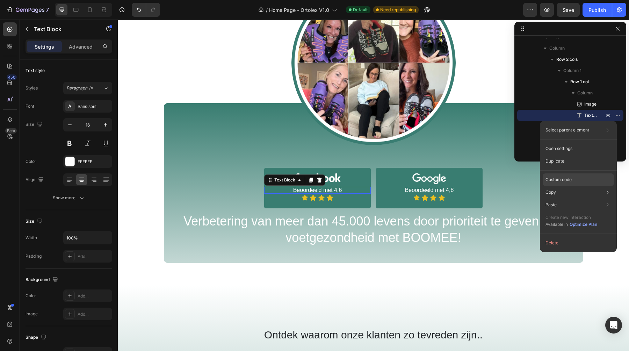
click at [576, 198] on div "Custom code" at bounding box center [578, 204] width 71 height 13
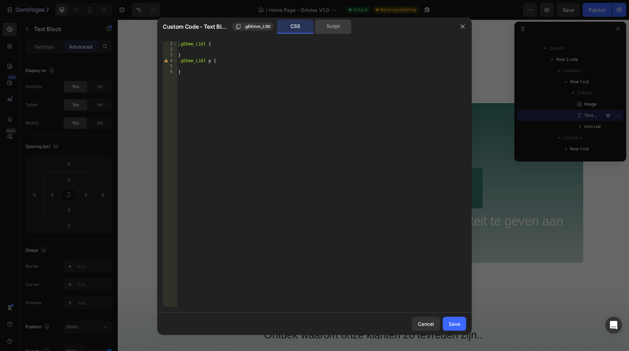
click at [332, 29] on div "Script" at bounding box center [333, 27] width 37 height 14
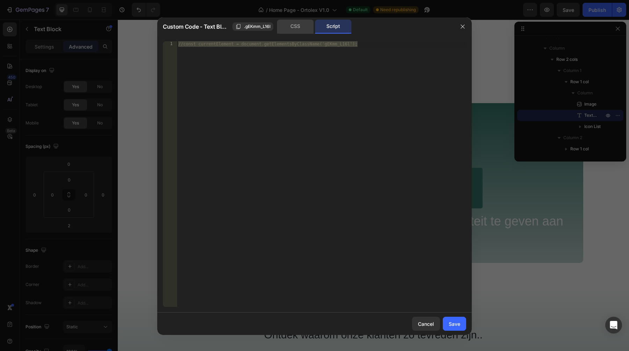
click at [289, 26] on div "CSS" at bounding box center [295, 27] width 37 height 14
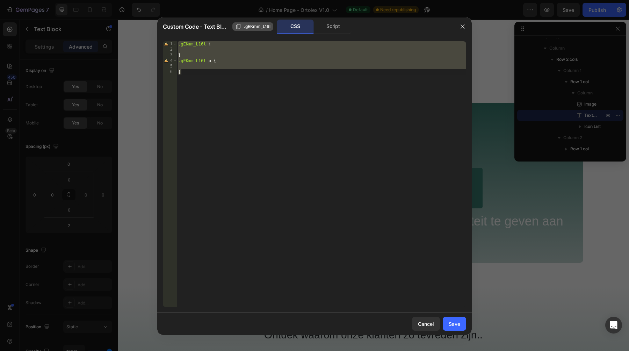
click at [240, 23] on div ".gEKmm_L16l" at bounding box center [253, 26] width 35 height 6
click at [463, 29] on icon "button" at bounding box center [463, 27] width 6 height 6
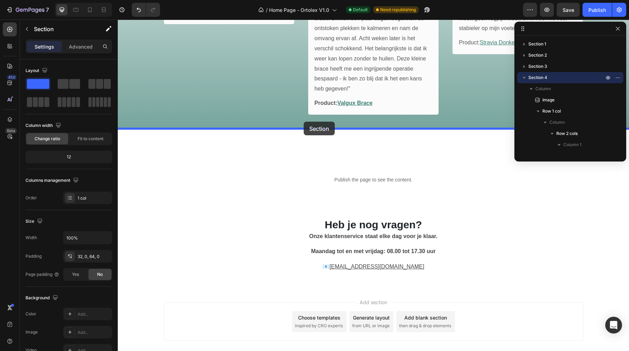
drag, startPoint x: 269, startPoint y: 180, endPoint x: 304, endPoint y: 122, distance: 67.5
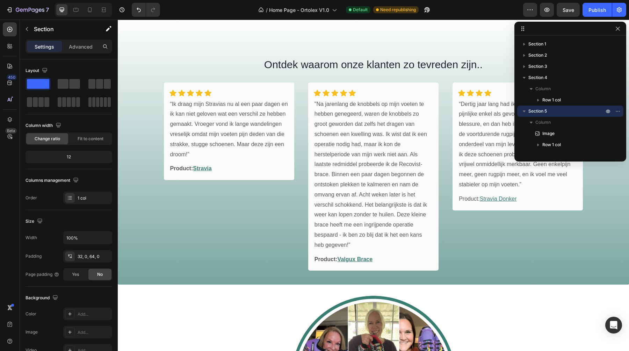
scroll to position [514, 0]
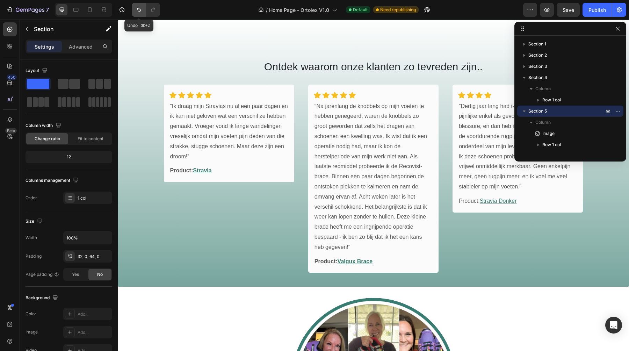
click at [139, 12] on icon "Undo/Redo" at bounding box center [138, 9] width 7 height 7
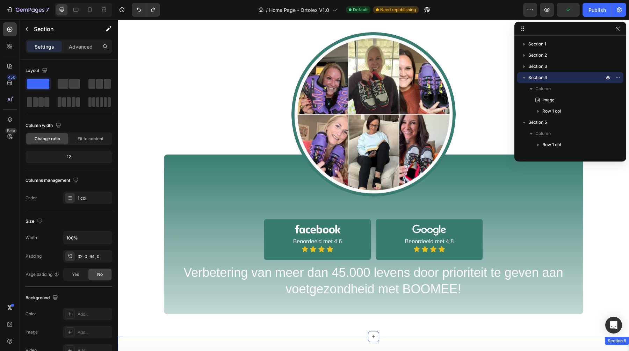
scroll to position [511, 0]
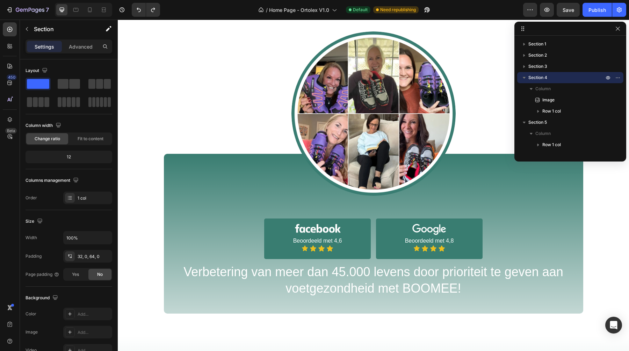
click at [429, 289] on div "Image Image Beoordeeld met 4,6 Text Block Icon Icon Icon Icon Icon List Row Ima…" at bounding box center [373, 172] width 511 height 282
click at [390, 288] on div "Image Image Beoordeeld met 4,6 Text Block Icon Icon Icon Icon Icon List Row Ima…" at bounding box center [373, 172] width 511 height 282
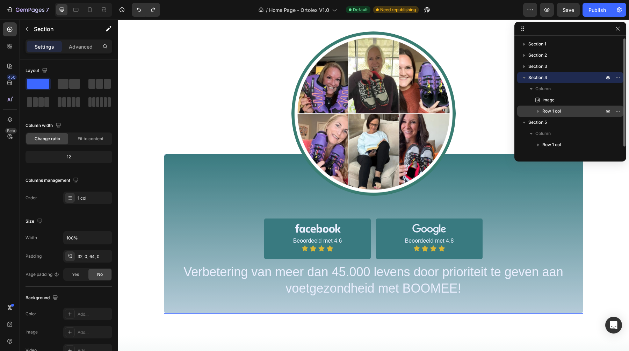
click at [537, 111] on icon "button" at bounding box center [538, 111] width 7 height 7
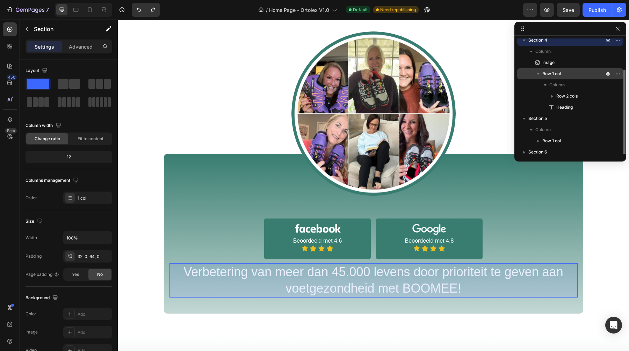
scroll to position [41, 0]
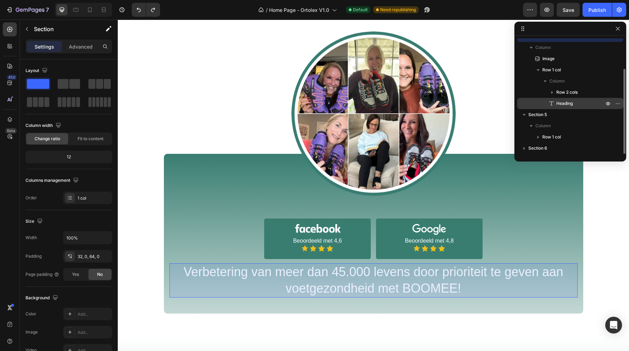
click at [573, 98] on div "Heading" at bounding box center [570, 103] width 101 height 11
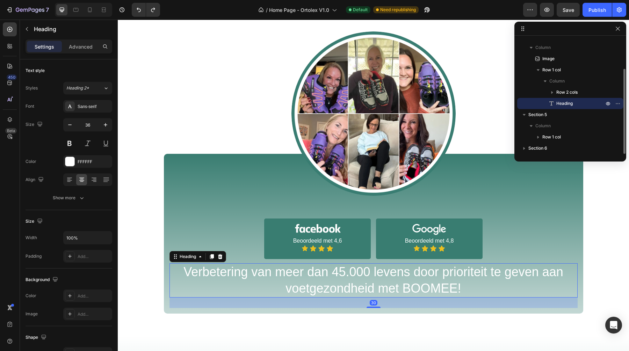
click at [580, 104] on p "Heading" at bounding box center [572, 103] width 49 height 7
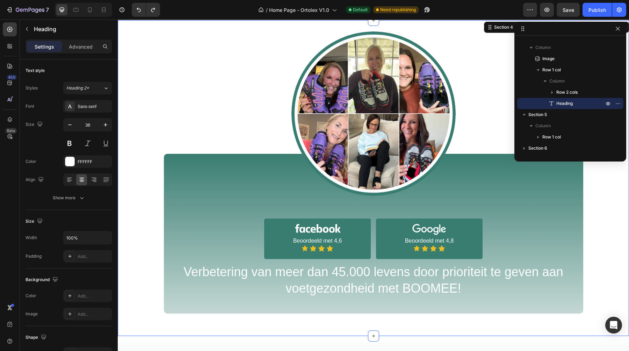
scroll to position [0, 0]
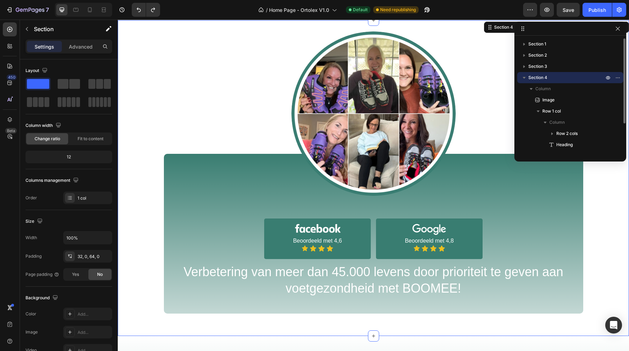
click at [364, 291] on div "Image Image Beoordeeld met 4,6 Text Block Icon Icon Icon Icon Icon List Row Ima…" at bounding box center [373, 172] width 511 height 282
click at [381, 283] on div "Image Image Beoordeeld met 4,6 Text Block Icon Icon Icon Icon Icon List Row Ima…" at bounding box center [373, 172] width 511 height 282
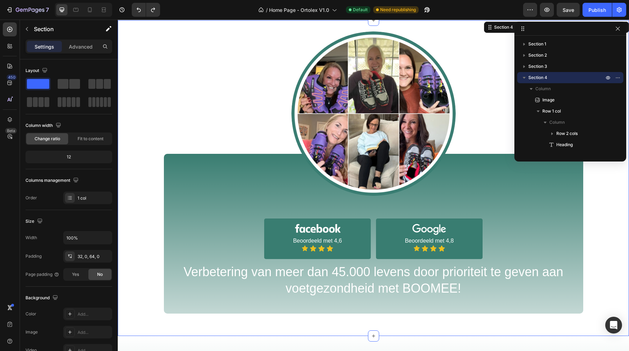
click at [381, 283] on div "Image Image Beoordeeld met 4,6 Text Block Icon Icon Icon Icon Icon List Row Ima…" at bounding box center [373, 172] width 511 height 282
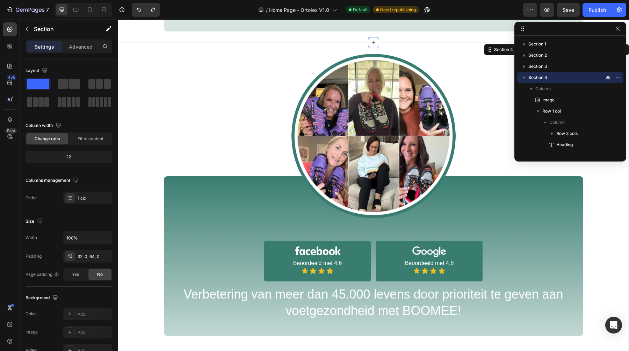
scroll to position [494, 0]
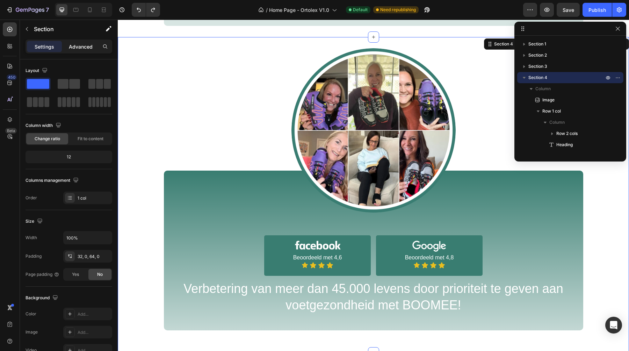
click at [84, 45] on p "Advanced" at bounding box center [81, 46] width 24 height 7
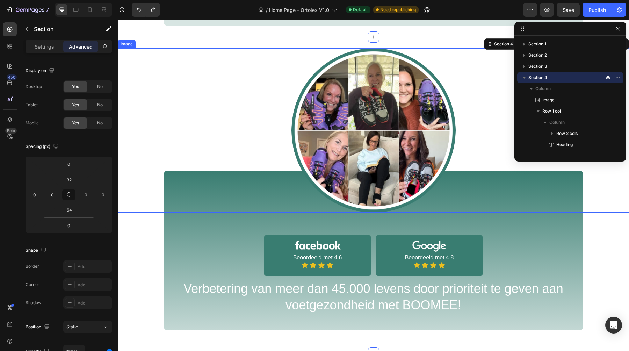
click at [248, 195] on div at bounding box center [373, 130] width 511 height 164
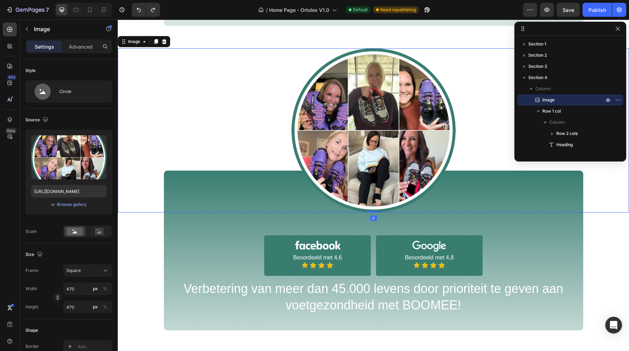
click at [87, 53] on div "Settings Advanced" at bounding box center [69, 46] width 87 height 14
click at [87, 49] on p "Advanced" at bounding box center [81, 46] width 24 height 7
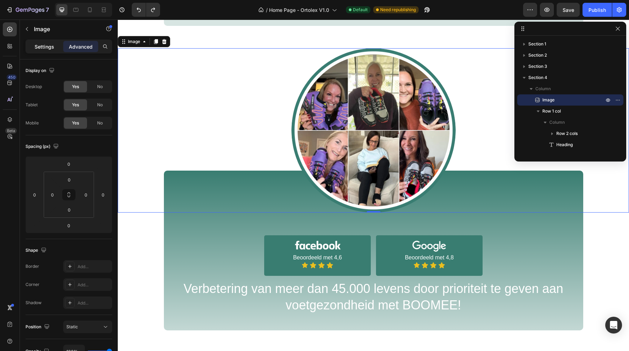
click at [39, 47] on p "Settings" at bounding box center [45, 46] width 20 height 7
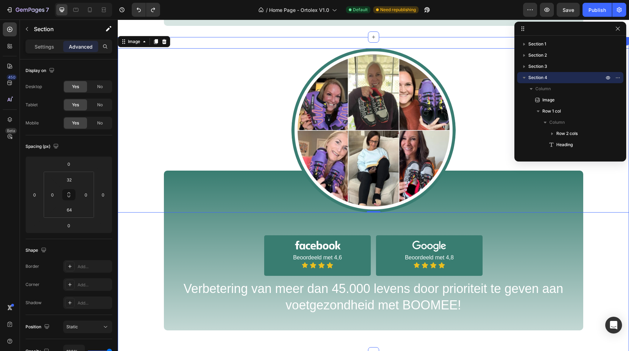
click at [213, 252] on div "Image 0 Image Beoordeeld met 4,6 Text Block Icon Icon Icon Icon Icon List Row I…" at bounding box center [373, 189] width 511 height 282
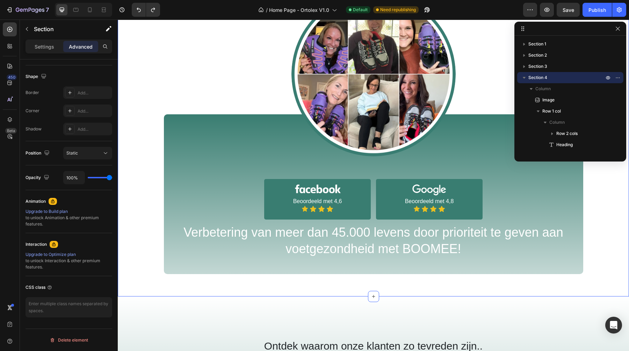
scroll to position [551, 0]
click at [450, 204] on div "Image Image Beoordeeld met 4,6 Text Block Icon Icon Icon Icon Icon List Row Ima…" at bounding box center [373, 133] width 511 height 282
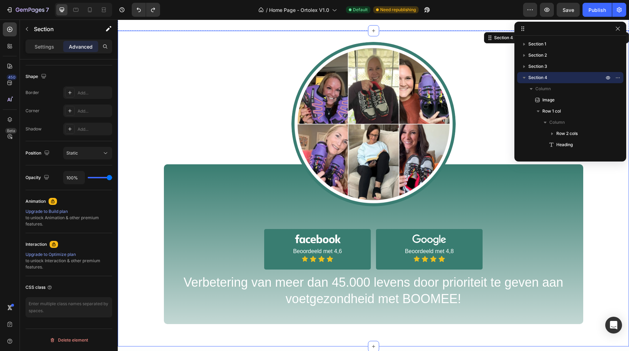
scroll to position [555, 0]
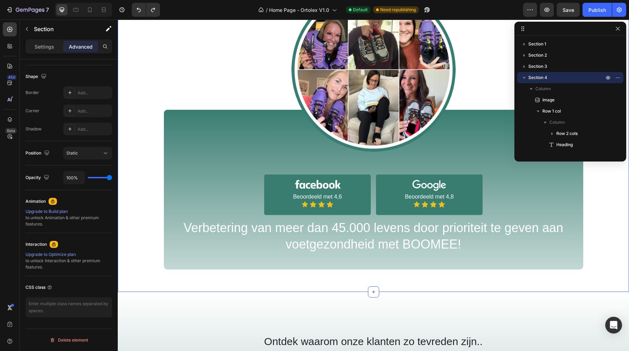
click at [334, 201] on div "Image Image Beoordeeld met 4,6 Text Block Icon Icon Icon Icon Icon List Row Ima…" at bounding box center [373, 128] width 511 height 282
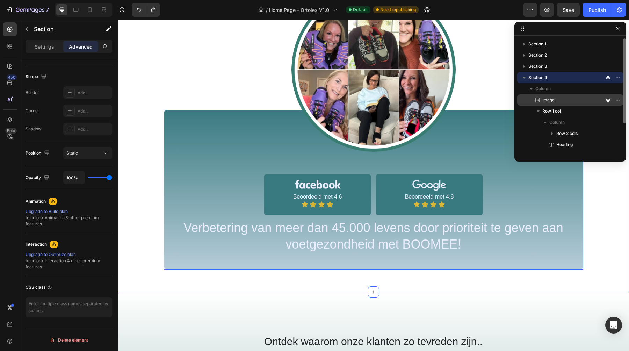
click at [570, 101] on p "Image" at bounding box center [565, 99] width 63 height 7
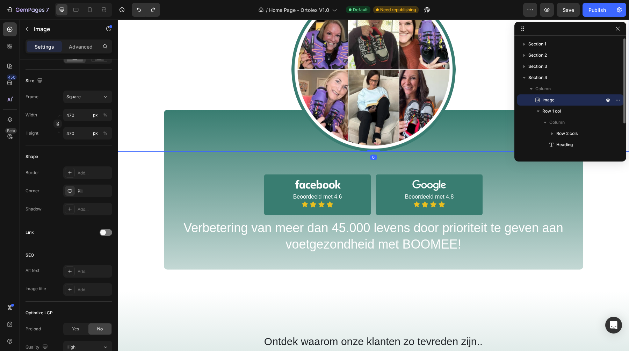
scroll to position [0, 0]
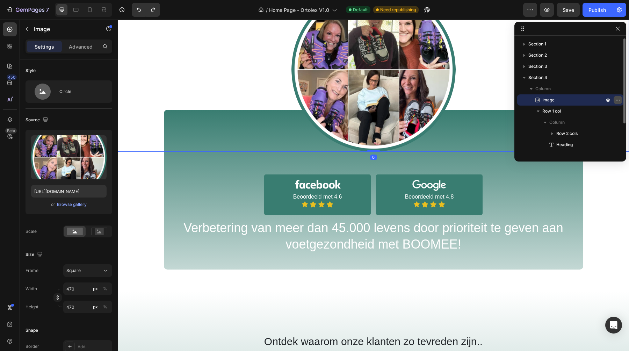
click at [616, 99] on icon "button" at bounding box center [618, 100] width 6 height 6
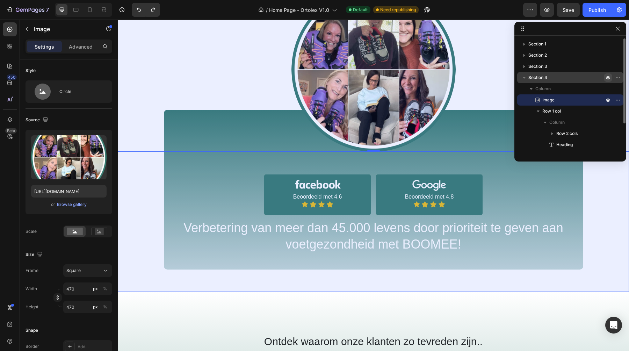
click at [619, 78] on icon "button" at bounding box center [619, 77] width 1 height 1
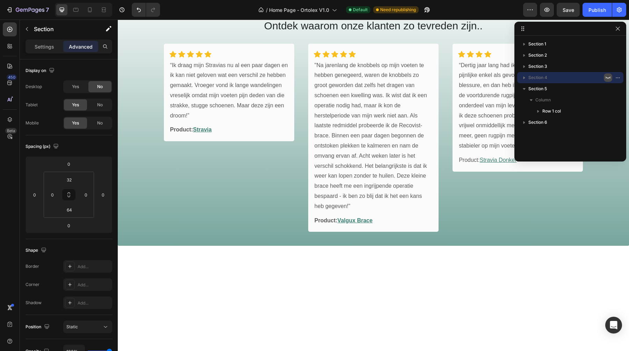
click at [607, 79] on icon "button" at bounding box center [608, 78] width 6 height 6
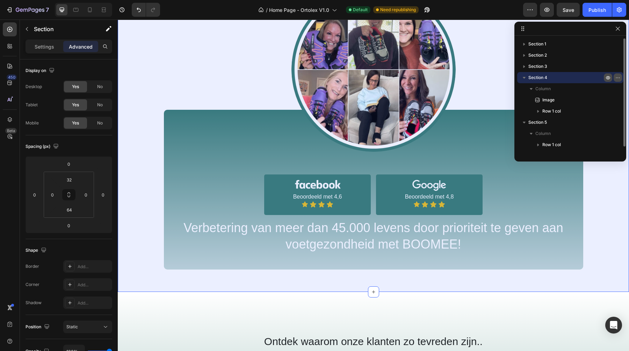
click at [616, 80] on icon "button" at bounding box center [618, 78] width 6 height 6
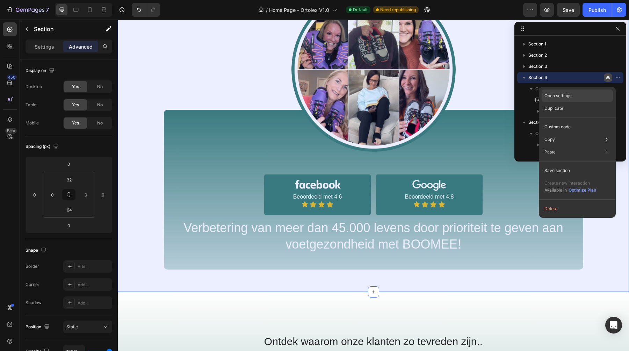
click at [591, 97] on div "Open settings" at bounding box center [577, 95] width 71 height 13
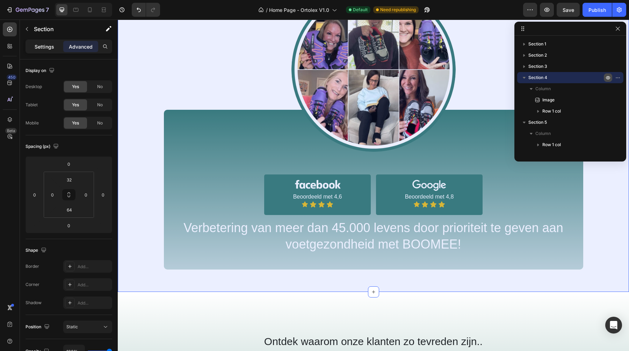
click at [45, 44] on p "Settings" at bounding box center [45, 46] width 20 height 7
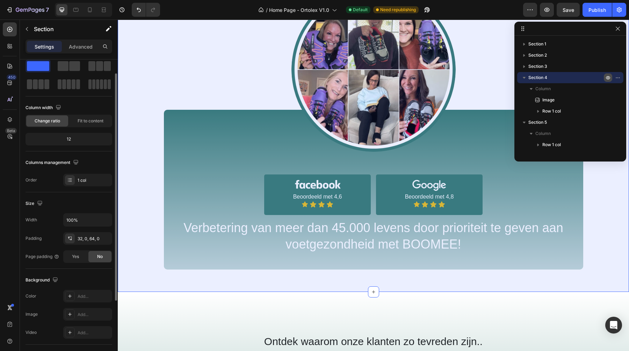
scroll to position [19, 0]
click at [66, 69] on span at bounding box center [63, 65] width 11 height 10
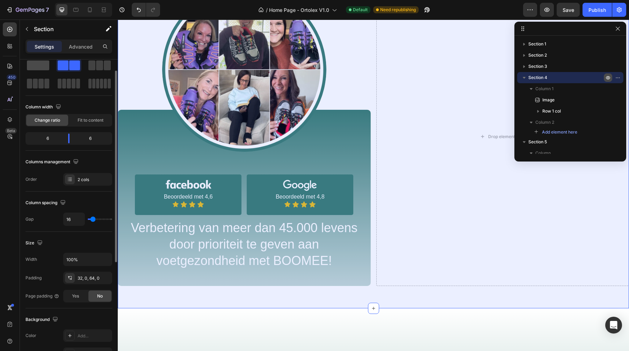
click at [56, 71] on div at bounding box center [68, 65] width 25 height 13
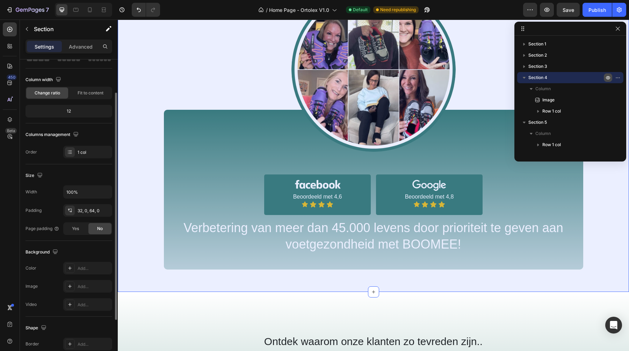
scroll to position [46, 0]
click at [97, 152] on div "1 col" at bounding box center [94, 152] width 33 height 6
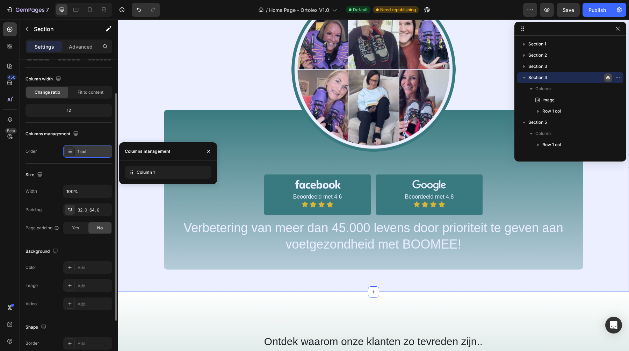
click at [97, 152] on div "1 col" at bounding box center [94, 152] width 33 height 6
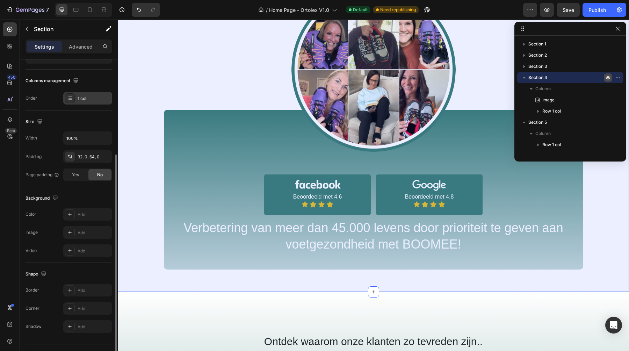
scroll to position [115, 0]
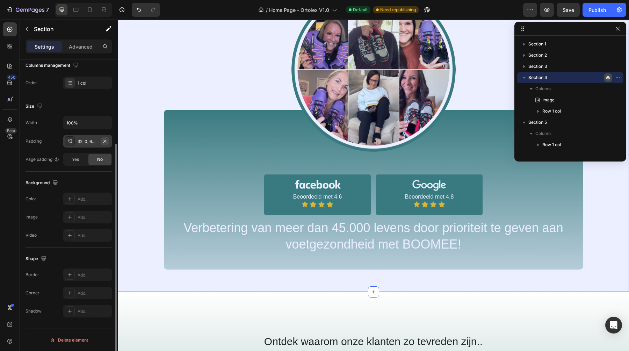
click at [105, 140] on icon "button" at bounding box center [105, 141] width 6 height 6
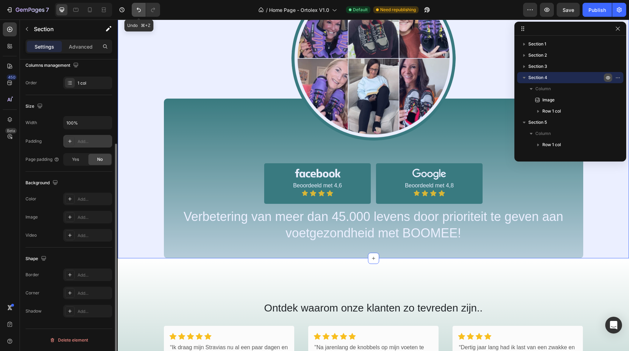
click at [136, 8] on icon "Undo/Redo" at bounding box center [138, 9] width 7 height 7
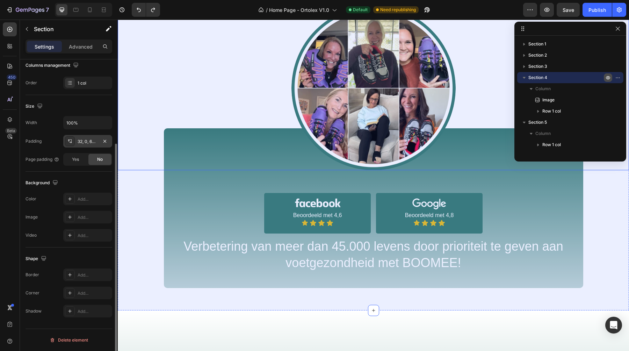
scroll to position [537, 0]
click at [350, 260] on div "Image Image Beoordeeld met 4,6 Text Block Icon Icon Icon Icon Icon List Row Ima…" at bounding box center [373, 146] width 511 height 282
click at [421, 293] on div "Image Image Beoordeeld met 4,6 Text Block Icon Icon Icon Icon Icon List Row Ima…" at bounding box center [373, 152] width 511 height 316
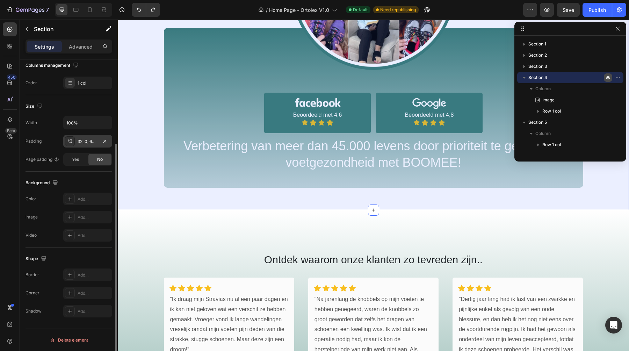
scroll to position [710, 0]
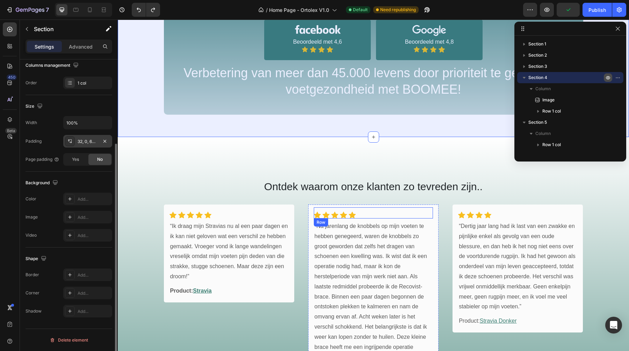
click at [401, 217] on div "Icon Icon Icon Icon Icon Row Row" at bounding box center [373, 212] width 119 height 11
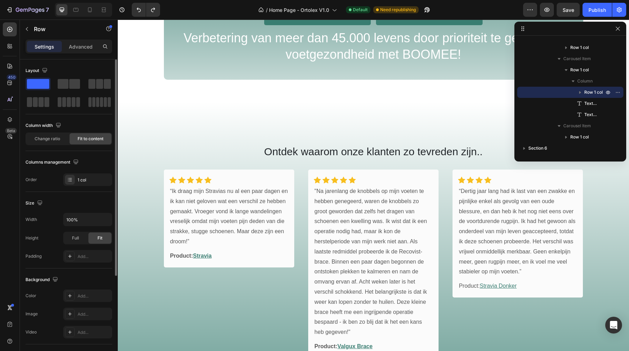
scroll to position [747, 0]
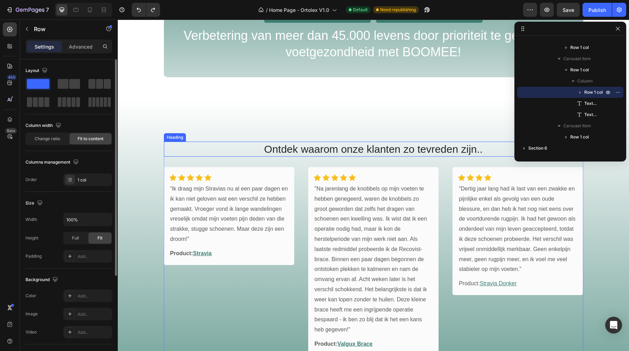
click at [367, 154] on h2 "Ontdek waarom onze klanten zo tevreden zijn.." at bounding box center [373, 149] width 419 height 15
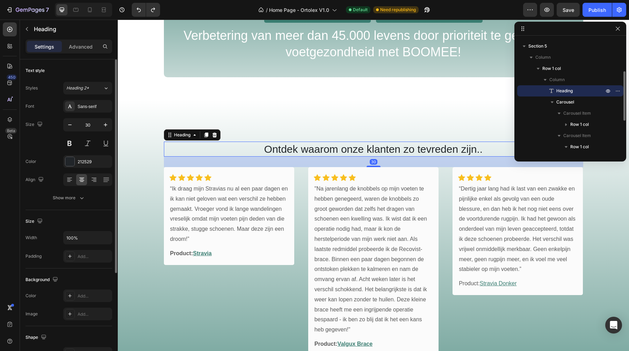
click at [367, 154] on h2 "Ontdek waarom onze klanten zo tevreden zijn.." at bounding box center [373, 149] width 419 height 15
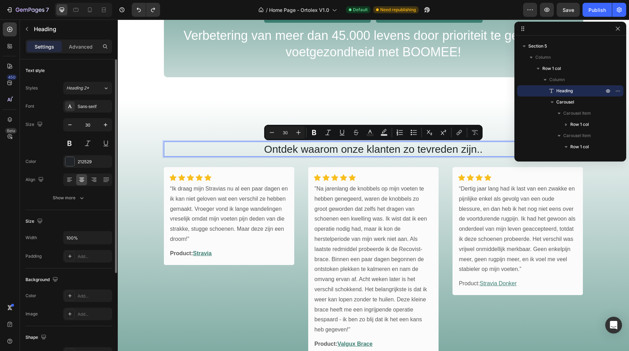
click at [328, 153] on p "Ontdek waarom onze klanten zo tevreden zijn.." at bounding box center [374, 149] width 418 height 14
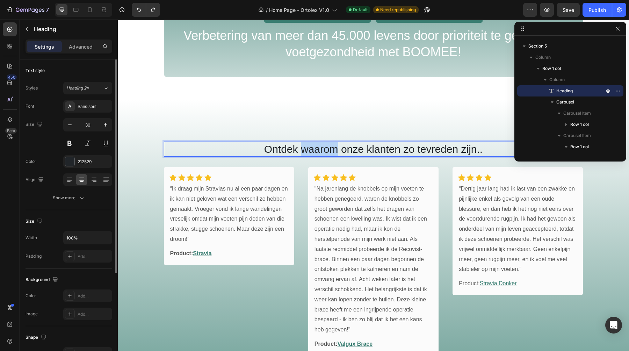
click at [328, 153] on p "Ontdek waarom onze klanten zo tevreden zijn.." at bounding box center [374, 149] width 418 height 14
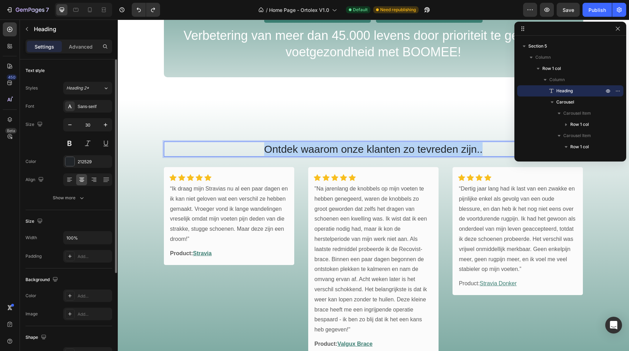
click at [328, 153] on p "Ontdek waarom onze klanten zo tevreden zijn.." at bounding box center [374, 149] width 418 height 14
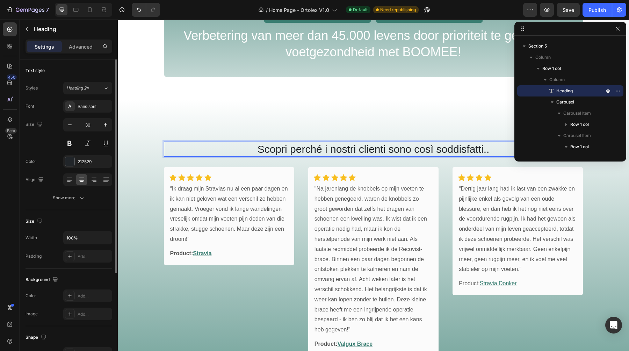
click at [235, 113] on div "Scopri perché i nostri clienti sono così soddisfatti.. Heading 30 Icon Icon Ico…" at bounding box center [373, 235] width 511 height 270
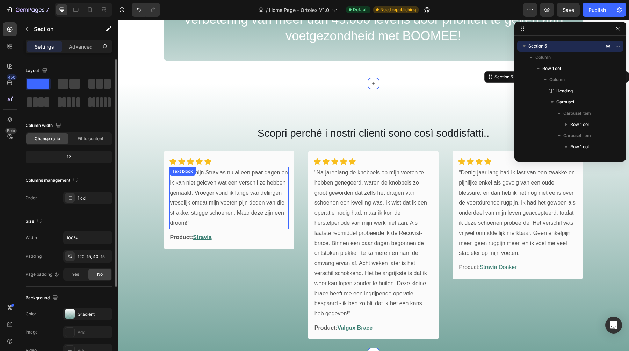
scroll to position [801, 0]
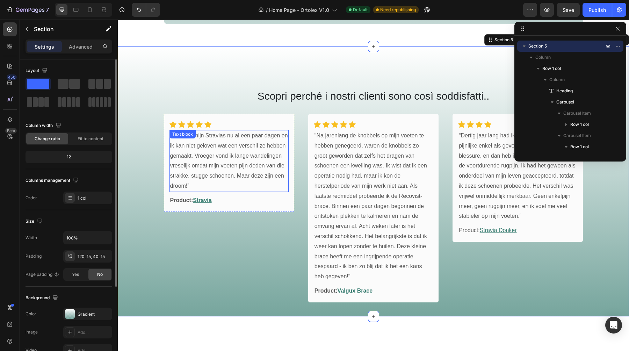
click at [255, 174] on p "“Ik draag mijn Stravias nu al een paar dagen en ik kan niet geloven wat een ver…" at bounding box center [229, 161] width 118 height 60
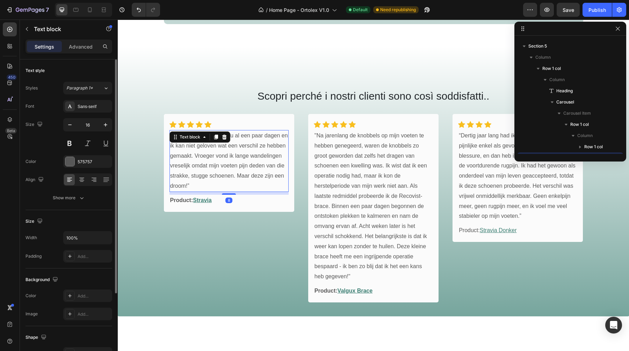
scroll to position [143, 0]
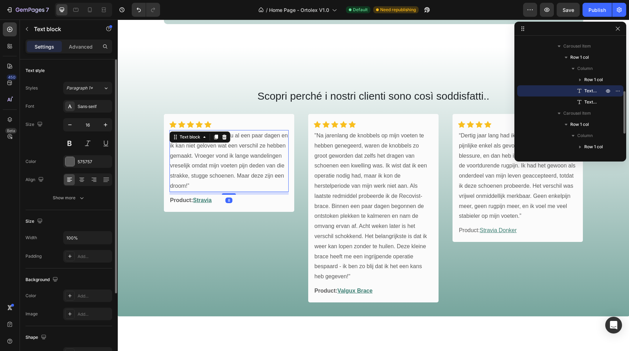
click at [255, 174] on p "“Ik draag mijn Stravias nu al een paar dagen en ik kan niet geloven wat een ver…" at bounding box center [229, 161] width 118 height 60
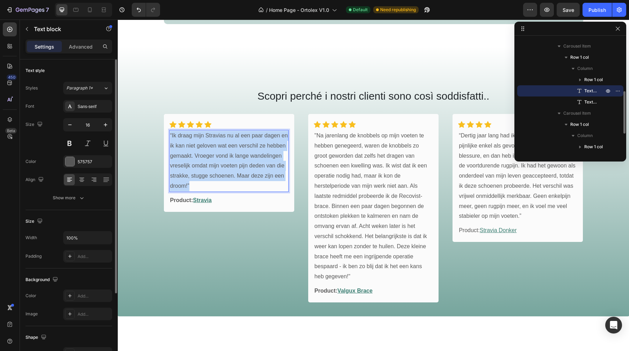
click at [255, 174] on p "“Ik draag mijn Stravias nu al een paar dagen en ik kan niet geloven wat een ver…" at bounding box center [229, 161] width 118 height 60
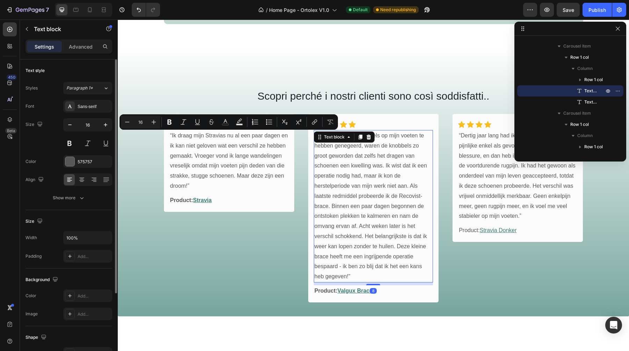
click at [386, 195] on p ""Na jarenlang de knobbels op mijn voeten te hebben genegeerd, waren de knobbels…" at bounding box center [374, 206] width 118 height 151
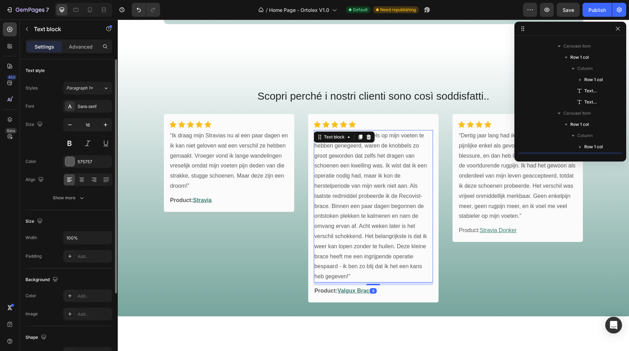
scroll to position [198, 0]
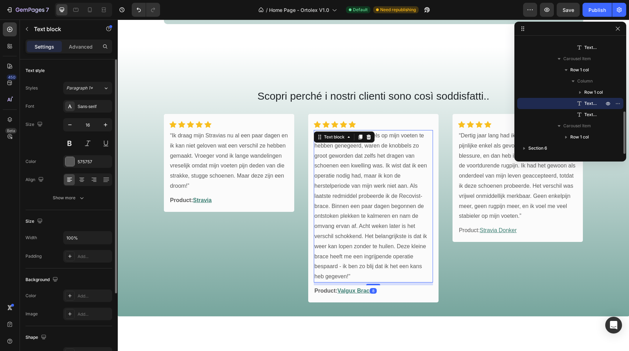
click at [386, 195] on p ""Na jarenlang de knobbels op mijn voeten te hebben genegeerd, waren de knobbels…" at bounding box center [374, 206] width 118 height 151
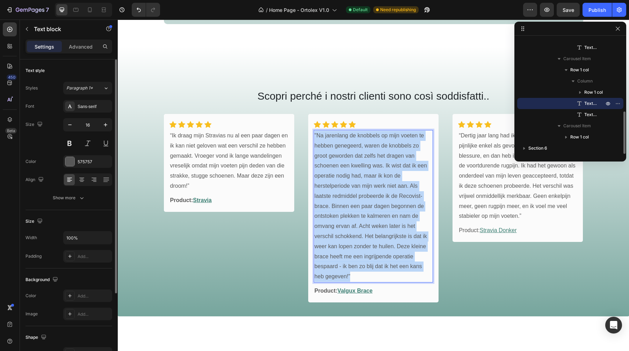
click at [386, 195] on p ""Na jarenlang de knobbels op mijn voeten te hebben genegeerd, waren de knobbels…" at bounding box center [374, 206] width 118 height 151
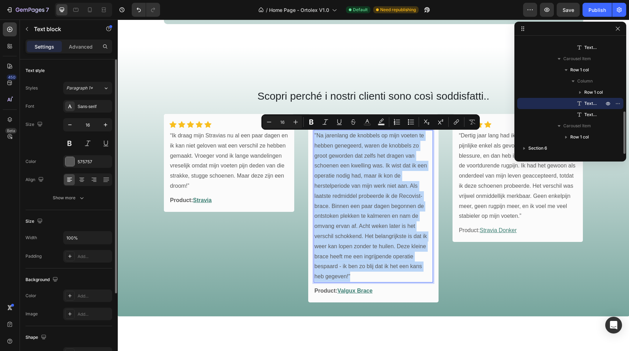
copy p ""Na jarenlang de knobbels op mijn voeten te hebben genegeerd, waren de knobbels…"
click at [367, 215] on p ""Na jarenlang de knobbels op mijn voeten te hebben genegeerd, waren de knobbels…" at bounding box center [374, 206] width 118 height 151
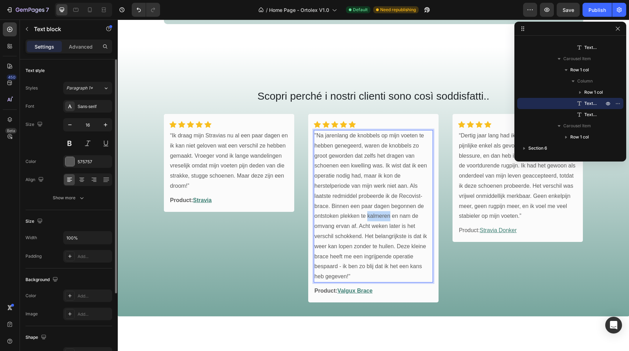
click at [367, 215] on p ""Na jarenlang de knobbels op mijn voeten te hebben genegeerd, waren de knobbels…" at bounding box center [374, 206] width 118 height 151
click at [383, 260] on p ""Dopo anni in cui ho ignorato le protuberanze sui miei piedi, erano diventate c…" at bounding box center [374, 206] width 118 height 151
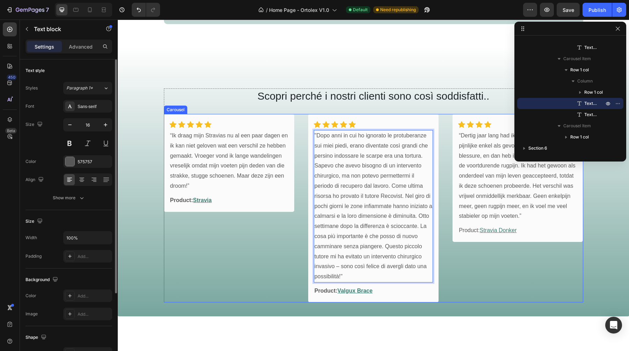
click at [281, 226] on div "Icon Icon Icon Icon Icon Row Row “Ik draag mijn Stravias nu al een paar dagen e…" at bounding box center [229, 208] width 130 height 188
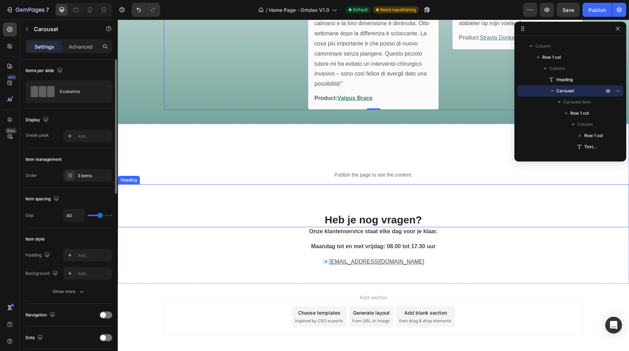
scroll to position [1009, 0]
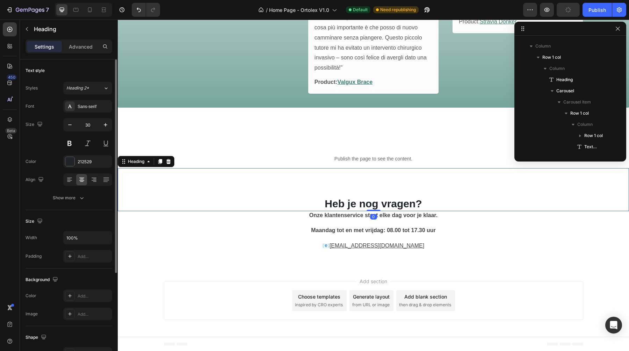
click at [370, 202] on strong "Heb je nog vragen?" at bounding box center [373, 204] width 97 height 12
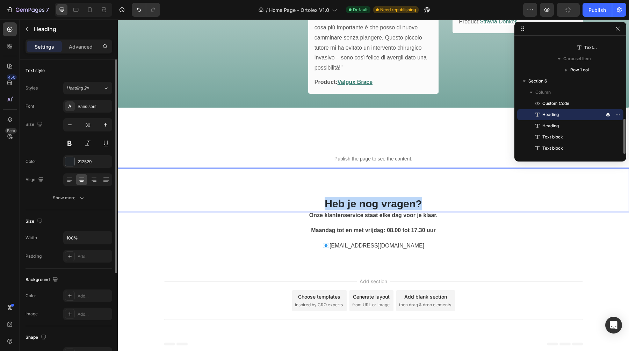
click at [370, 202] on strong "Heb je nog vragen?" at bounding box center [373, 204] width 97 height 12
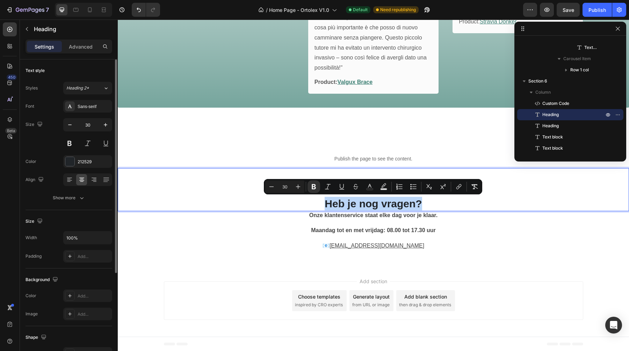
click at [359, 205] on strong "Heb je nog vragen?" at bounding box center [373, 204] width 97 height 12
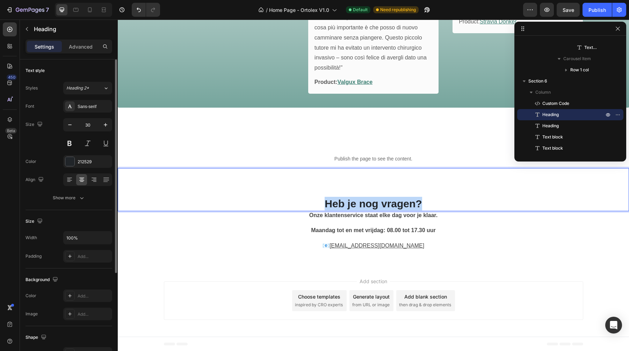
click at [359, 205] on strong "Heb je nog vragen?" at bounding box center [373, 204] width 97 height 12
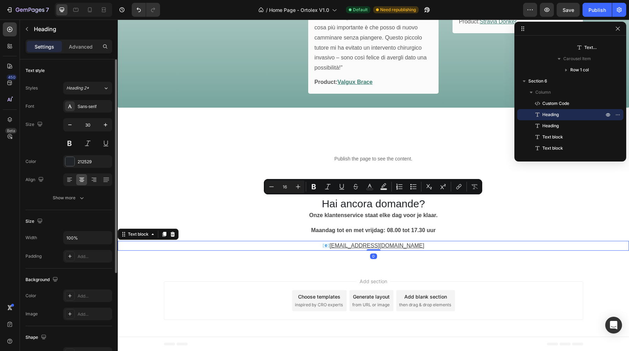
click at [302, 241] on p "📧 klantenservice@boomee.nl" at bounding box center [373, 245] width 257 height 8
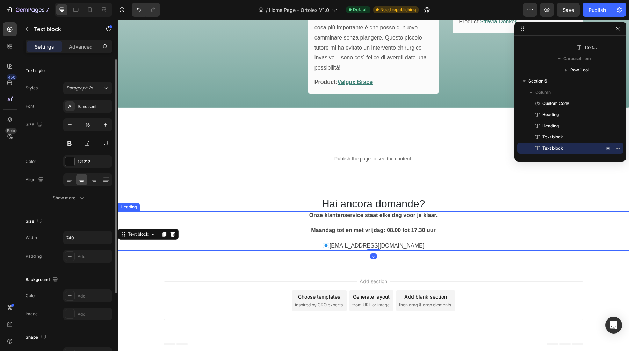
click at [281, 196] on h2 "Hai ancora domande?" at bounding box center [373, 203] width 511 height 15
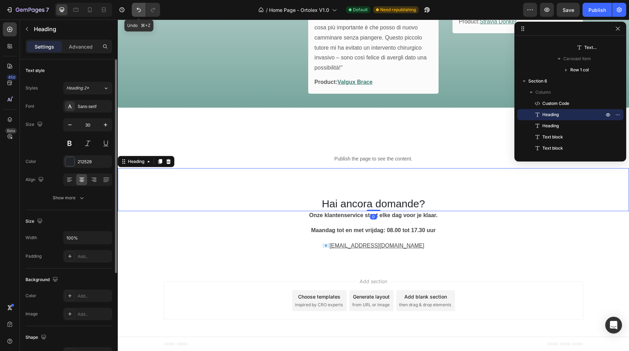
click at [137, 6] on button "Undo/Redo" at bounding box center [139, 10] width 14 height 14
click at [138, 10] on icon "Undo/Redo" at bounding box center [139, 10] width 4 height 5
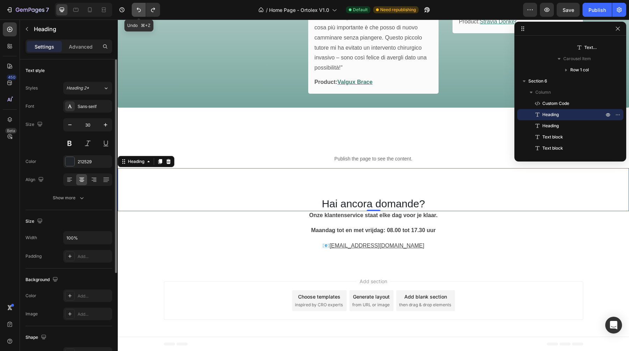
click at [138, 10] on icon "Undo/Redo" at bounding box center [139, 10] width 4 height 5
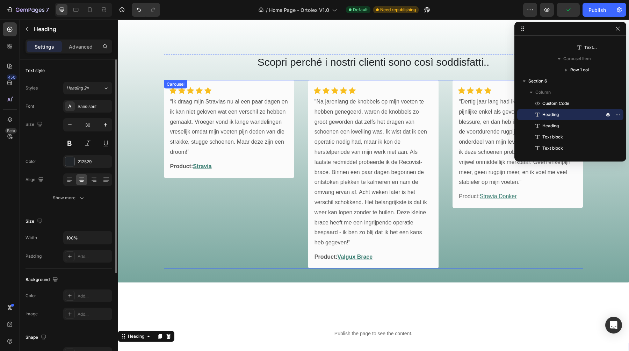
scroll to position [846, 0]
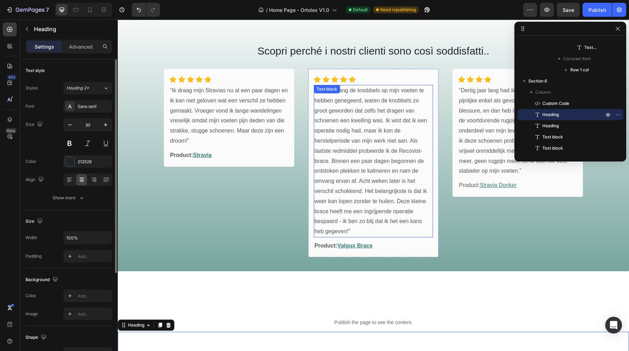
click at [379, 174] on p ""Na jarenlang de knobbels op mijn voeten te hebben genegeerd, waren de knobbels…" at bounding box center [374, 161] width 118 height 151
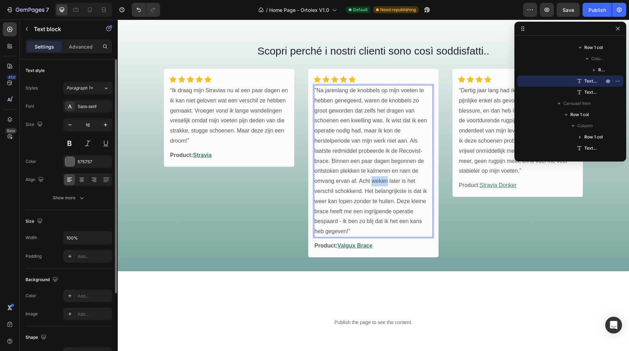
click at [374, 181] on p ""Na jarenlang de knobbels op mijn voeten te hebben genegeerd, waren de knobbels…" at bounding box center [374, 161] width 118 height 151
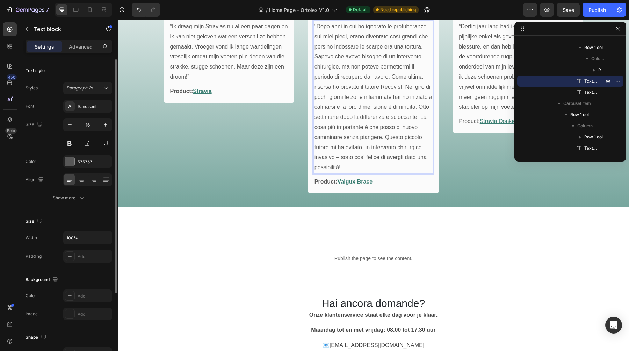
scroll to position [1009, 0]
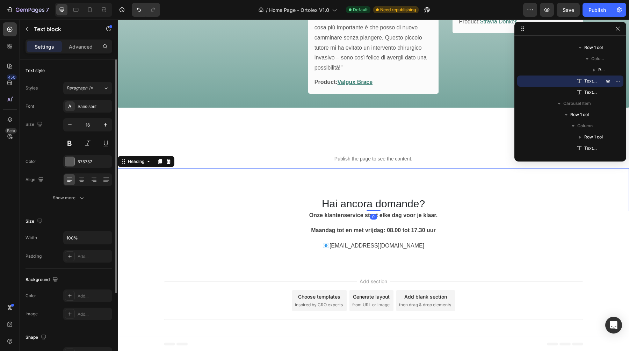
click at [285, 204] on h2 "Hai ancora domande?" at bounding box center [373, 203] width 511 height 15
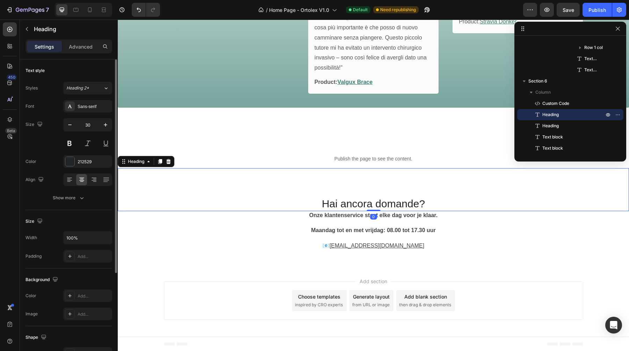
click at [370, 200] on h2 "Hai ancora domande?" at bounding box center [373, 203] width 511 height 15
click at [370, 200] on p "Hai ancora domande?" at bounding box center [373, 204] width 510 height 14
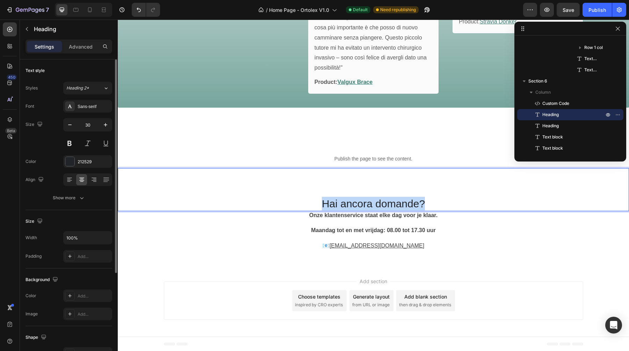
click at [370, 200] on p "Hai ancora domande?" at bounding box center [373, 204] width 510 height 14
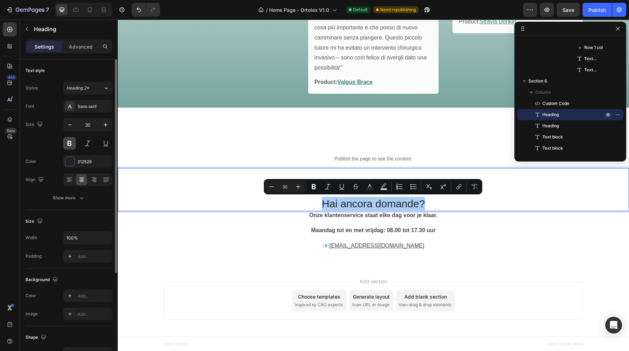
click at [67, 145] on button at bounding box center [69, 143] width 13 height 13
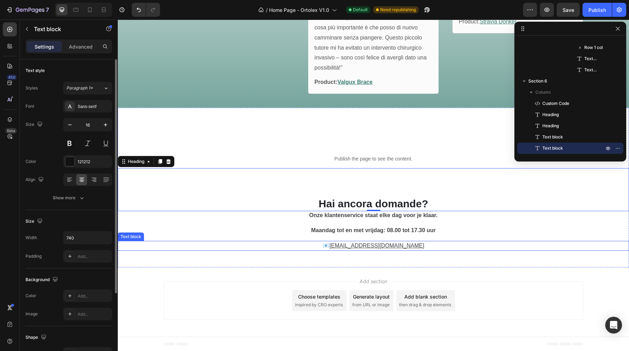
click at [209, 249] on div "📧 klantenservice@boomee.nl" at bounding box center [373, 246] width 511 height 10
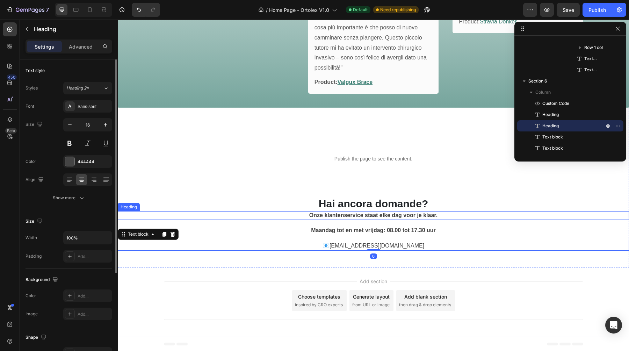
click at [341, 216] on strong "Onze klantenservice staat elke dag voor je klaar." at bounding box center [373, 215] width 128 height 6
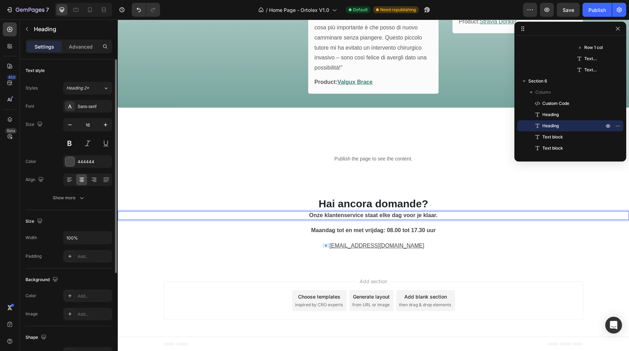
click at [341, 216] on strong "Onze klantenservice staat elke dag voor je klaar." at bounding box center [373, 215] width 128 height 6
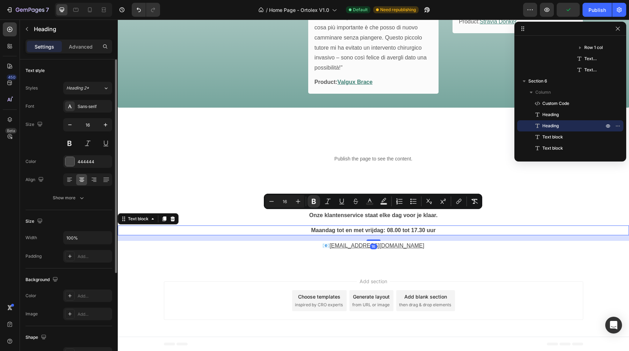
click at [269, 228] on p "Maandag tot en met vrijdag: 08.00 tot 17.30 uur" at bounding box center [373, 230] width 257 height 8
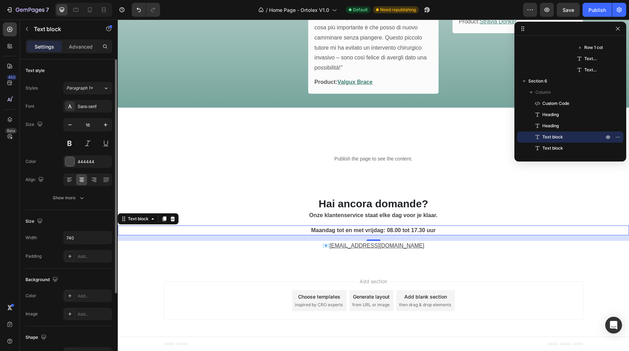
click at [363, 228] on strong "Maandag tot en met vrijdag: 08.00 tot 17.30 uur" at bounding box center [373, 230] width 125 height 6
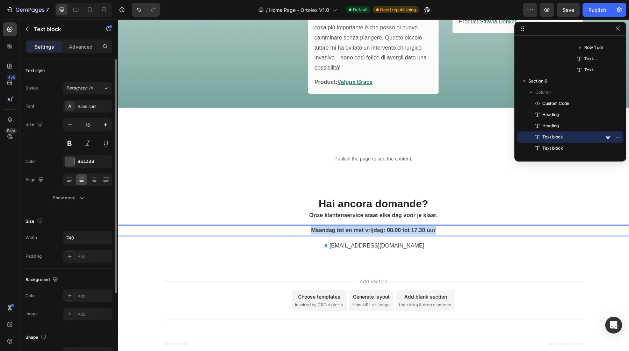
click at [363, 228] on strong "Maandag tot en met vrijdag: 08.00 tot 17.30 uur" at bounding box center [373, 230] width 125 height 6
click at [363, 228] on p "Il nostro servizio clienti è a tua disposizione ogni giorno." at bounding box center [373, 230] width 257 height 8
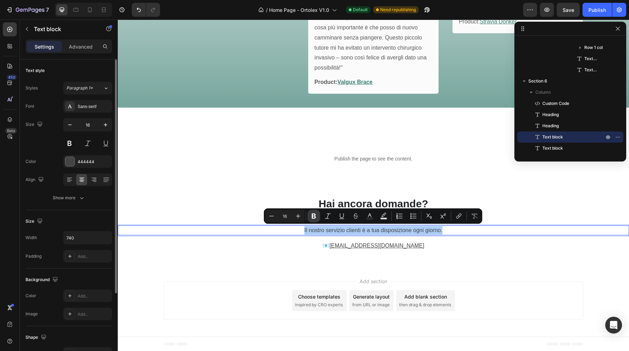
click at [316, 217] on icon "Editor contextual toolbar" at bounding box center [313, 215] width 7 height 7
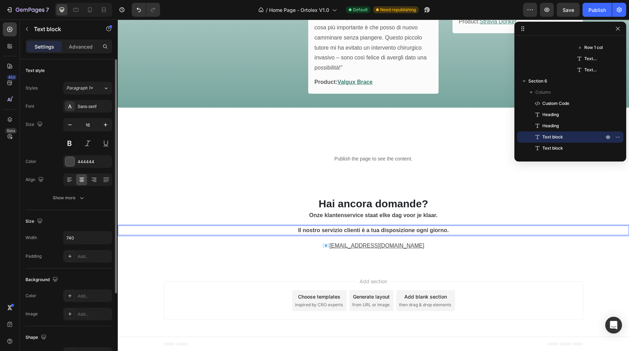
click at [282, 246] on p "📧 klantenservice@boomee.nl" at bounding box center [373, 245] width 257 height 8
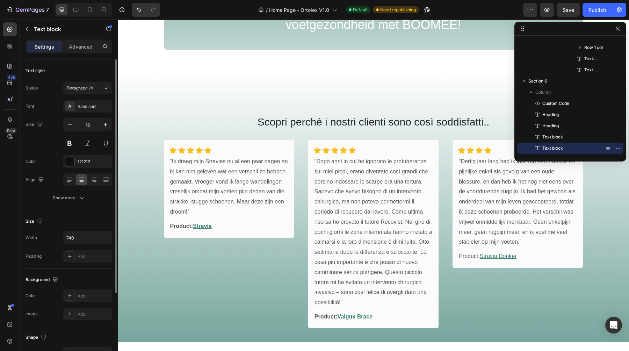
scroll to position [776, 0]
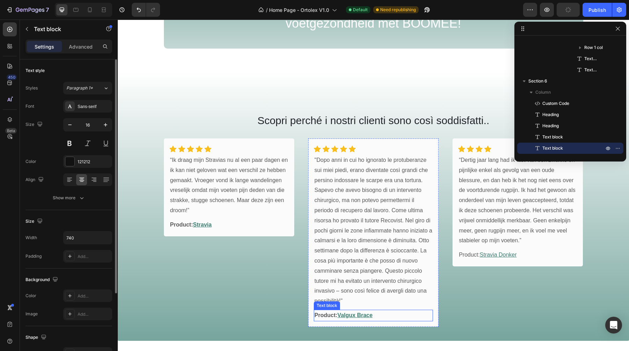
click at [383, 315] on p "Product: Valgux Brace" at bounding box center [374, 315] width 118 height 10
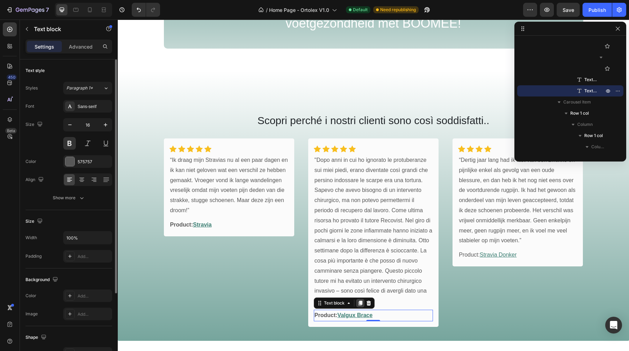
click at [360, 302] on icon at bounding box center [361, 303] width 4 height 5
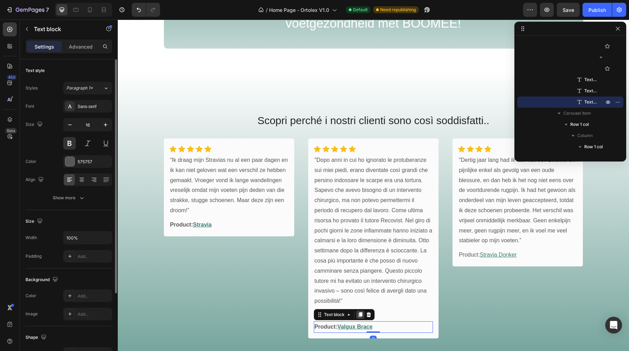
click at [359, 317] on div at bounding box center [360, 314] width 8 height 8
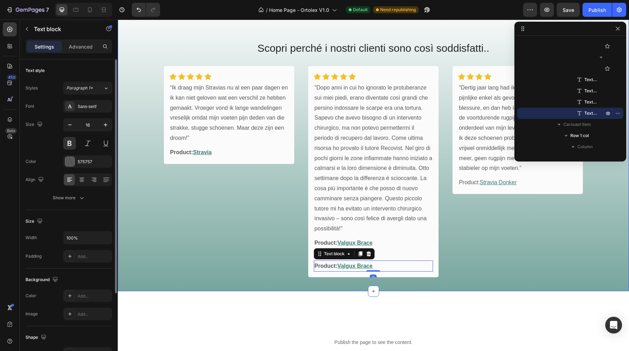
scroll to position [834, 0]
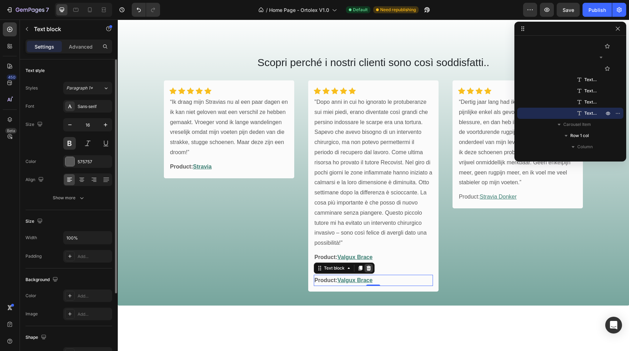
click at [367, 265] on icon at bounding box center [369, 268] width 6 height 6
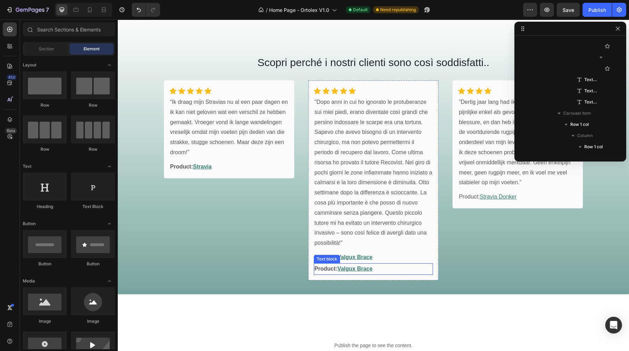
click at [379, 265] on p "Product: Valgux Brace" at bounding box center [374, 269] width 118 height 10
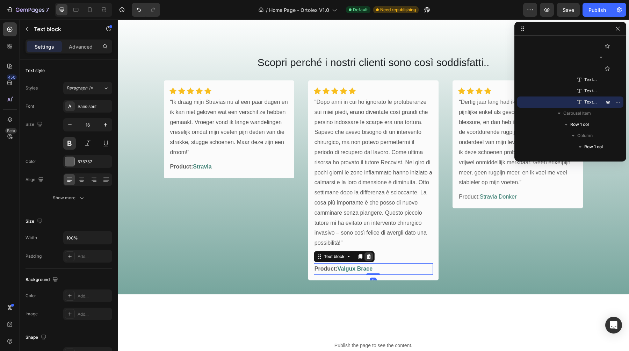
click at [369, 257] on icon at bounding box center [368, 256] width 5 height 5
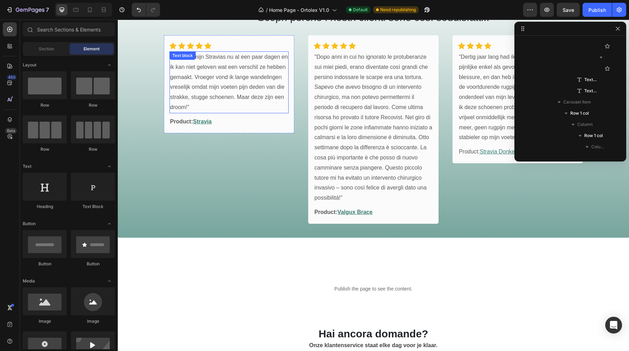
scroll to position [881, 0]
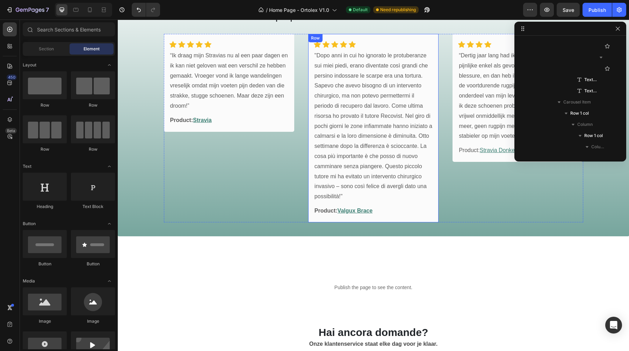
click at [381, 207] on p "Product: Valgux Brace" at bounding box center [374, 211] width 118 height 10
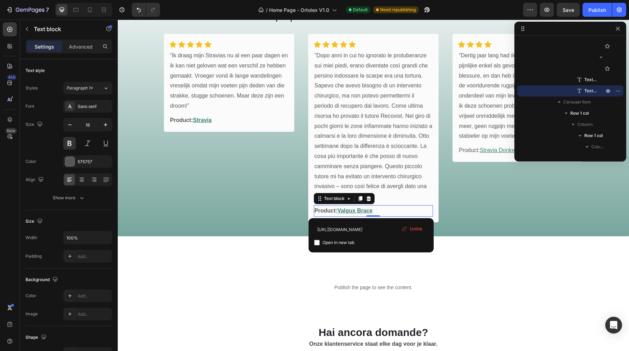
click at [370, 208] on u "Valgux Brace" at bounding box center [355, 211] width 35 height 6
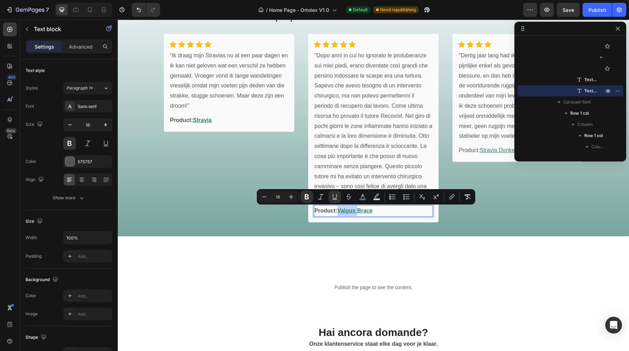
click at [376, 210] on p "Product: Valgux Brace" at bounding box center [374, 211] width 118 height 10
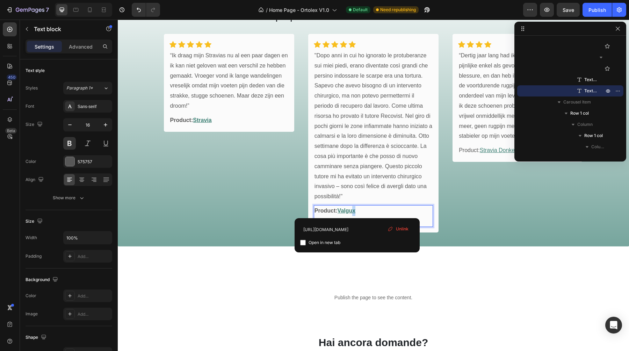
drag, startPoint x: 376, startPoint y: 210, endPoint x: 354, endPoint y: 210, distance: 22.0
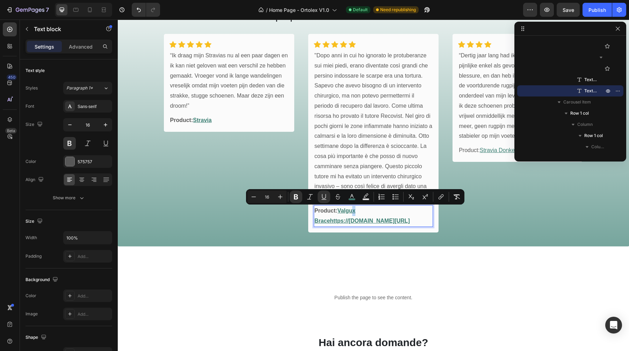
click at [371, 212] on p "Product: Valgux Bracehttps://boomee.nl/products/valgux-brace" at bounding box center [374, 216] width 118 height 20
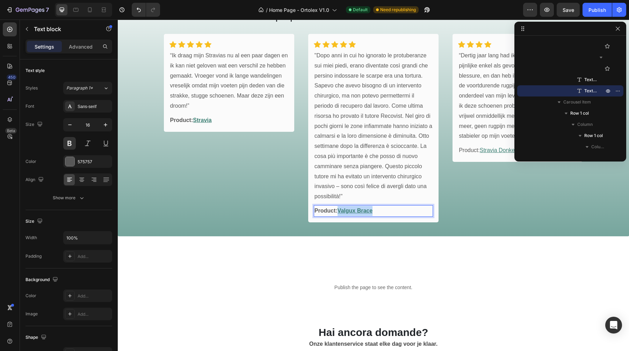
drag, startPoint x: 377, startPoint y: 209, endPoint x: 340, endPoint y: 212, distance: 36.8
click at [340, 212] on p "Product: Valgux Brace" at bounding box center [374, 211] width 118 height 10
click at [361, 211] on u "Valgux™ Tutore" at bounding box center [359, 211] width 42 height 6
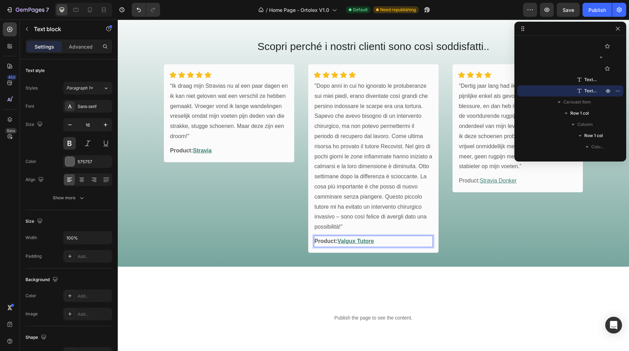
scroll to position [832, 0]
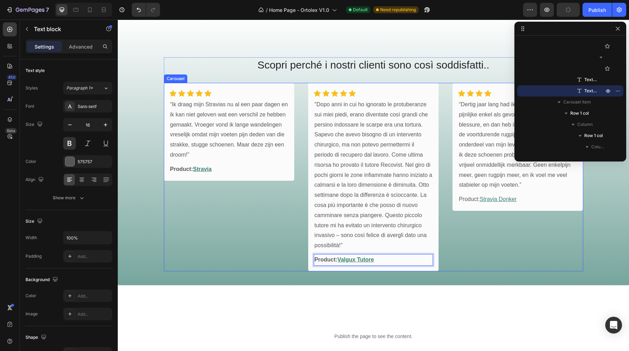
click at [264, 210] on div "Icon Icon Icon Icon Icon Row Row “Ik draag mijn Stravias nu al een paar dagen e…" at bounding box center [229, 177] width 130 height 188
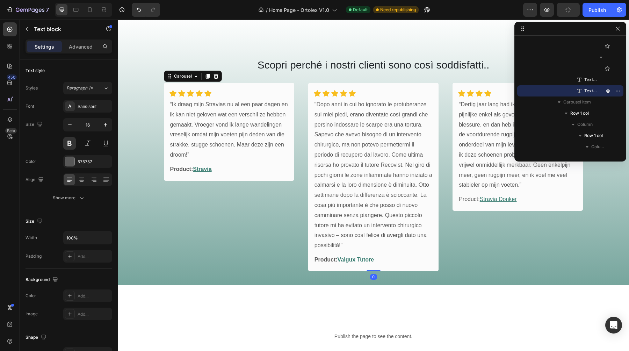
scroll to position [87, 0]
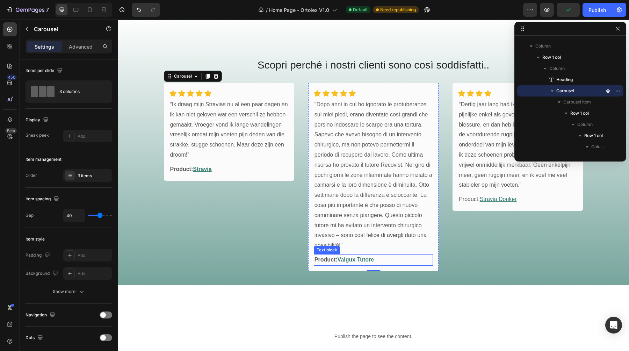
click at [371, 260] on u "Valgux Tutore" at bounding box center [356, 259] width 37 height 6
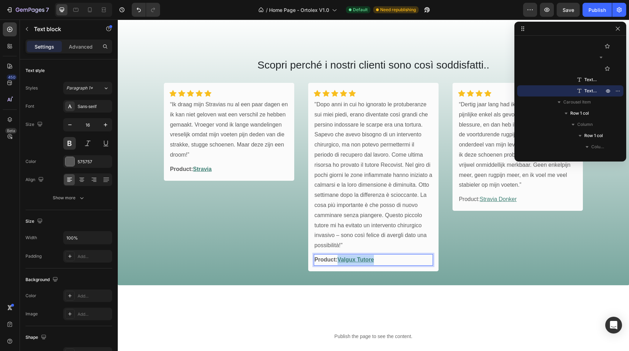
drag, startPoint x: 377, startPoint y: 260, endPoint x: 339, endPoint y: 261, distance: 37.4
click at [339, 261] on p "Product: Valgux Tutore" at bounding box center [374, 260] width 118 height 10
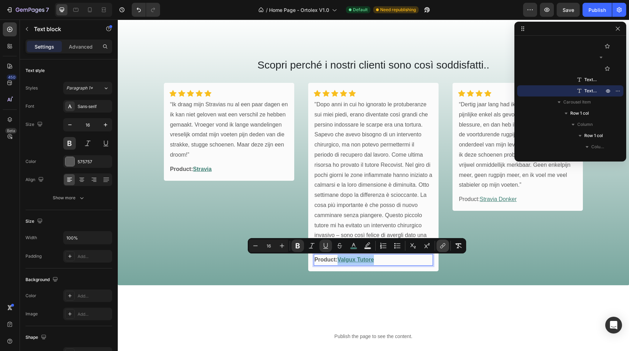
click at [440, 246] on icon "Editor contextual toolbar" at bounding box center [442, 245] width 7 height 7
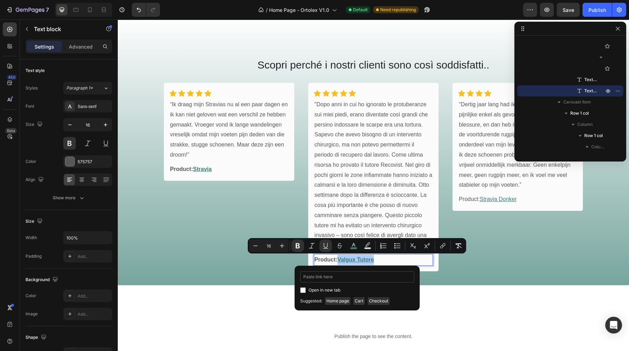
click at [335, 276] on input "Editor contextual toolbar" at bounding box center [357, 276] width 114 height 11
type input "https://ortolex.com/products/valgux-tutore"
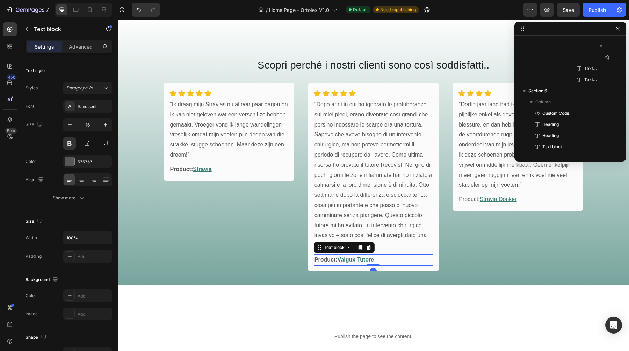
scroll to position [490, 0]
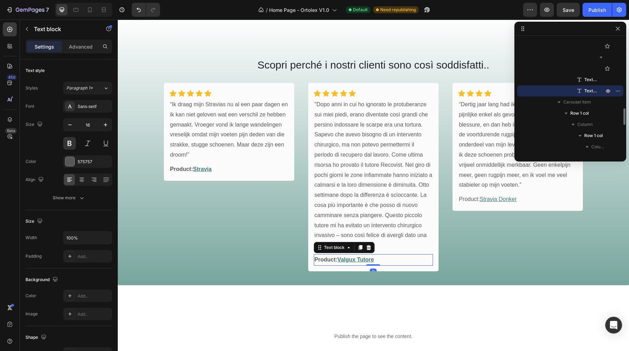
click at [384, 259] on p "Product: Valgux Tutore" at bounding box center [374, 260] width 118 height 10
click at [362, 248] on icon at bounding box center [361, 247] width 4 height 5
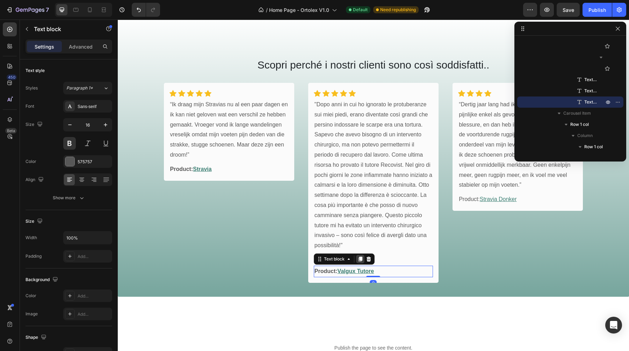
click at [360, 258] on icon at bounding box center [361, 258] width 4 height 5
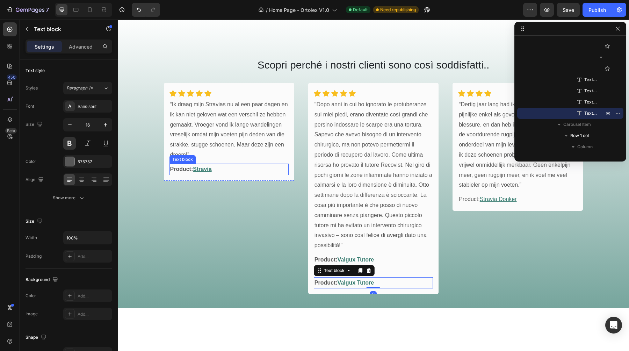
click at [232, 168] on p "Product: Stravia" at bounding box center [229, 169] width 118 height 10
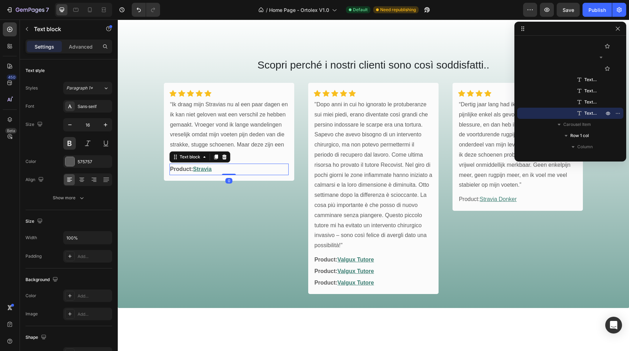
scroll to position [289, 0]
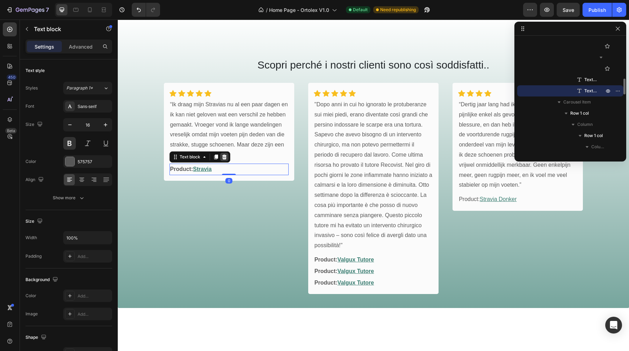
click at [223, 155] on icon at bounding box center [224, 156] width 5 height 5
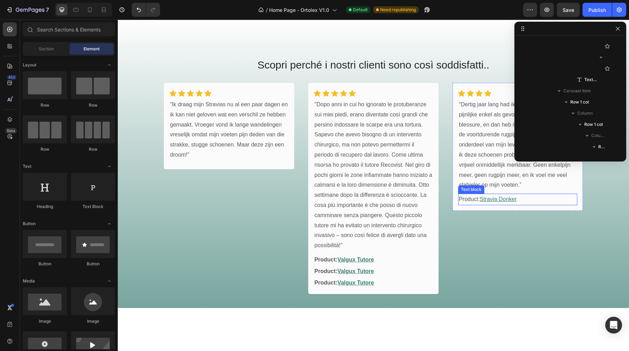
click at [531, 201] on p "Product: Stravia Donker" at bounding box center [518, 199] width 118 height 10
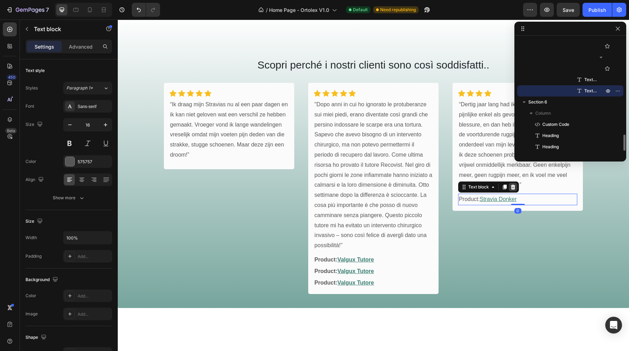
click at [513, 186] on icon at bounding box center [513, 187] width 5 height 5
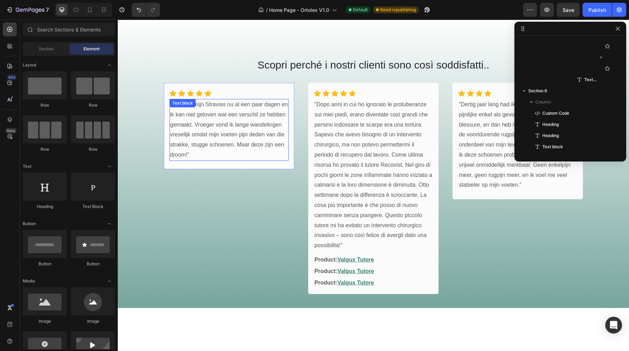
click at [219, 152] on p "“Ik draag mijn Stravias nu al een paar dagen en ik kan niet geloven wat een ver…" at bounding box center [229, 130] width 118 height 60
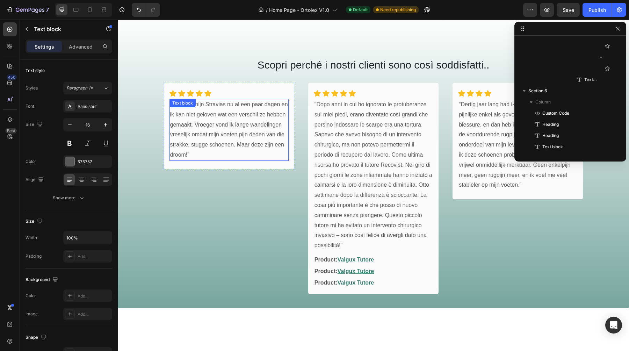
scroll to position [277, 0]
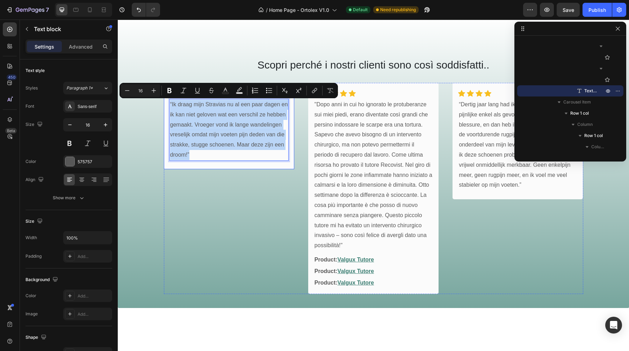
drag, startPoint x: 197, startPoint y: 152, endPoint x: 167, endPoint y: 107, distance: 54.3
click at [167, 107] on div "Icon Icon Icon Icon Icon Row Row “Ik draag mijn Stravias nu al een paar dagen e…" at bounding box center [229, 126] width 130 height 86
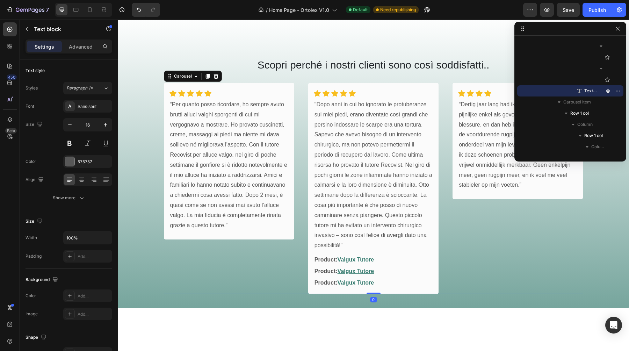
click at [207, 259] on div "Icon Icon Icon Icon Icon Row Row “Per quanto posso ricordare, ho sempre avuto b…" at bounding box center [229, 188] width 130 height 211
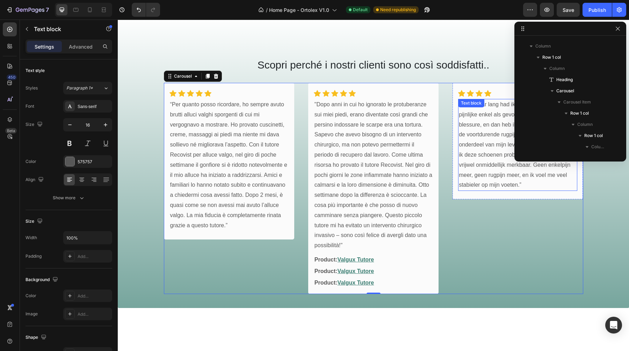
click at [490, 167] on p "“Dertig jaar lang had ik last van een zwakke en pijnlijke enkel als gevolg van …" at bounding box center [518, 145] width 118 height 91
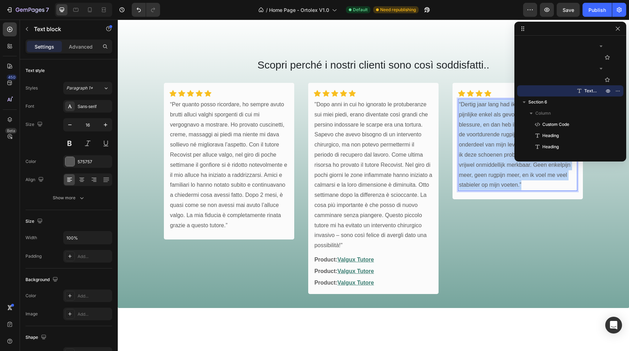
drag, startPoint x: 529, startPoint y: 181, endPoint x: 459, endPoint y: 106, distance: 103.1
click at [459, 106] on p "“Dertig jaar lang had ik last van een zwakke en pijnlijke enkel als gevolg van …" at bounding box center [518, 145] width 118 height 91
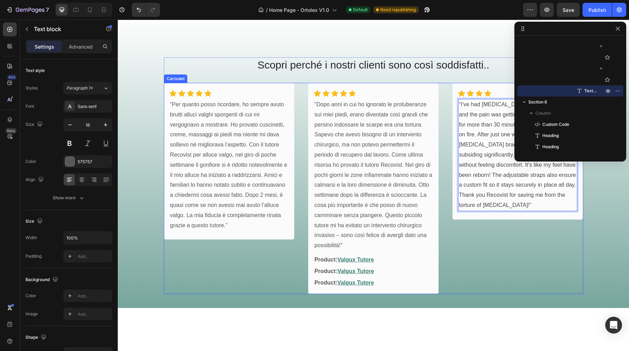
click at [482, 245] on div "Icon Icon Icon Icon Row Row “I've had bunions for over 10 years and the pain wa…" at bounding box center [518, 188] width 130 height 211
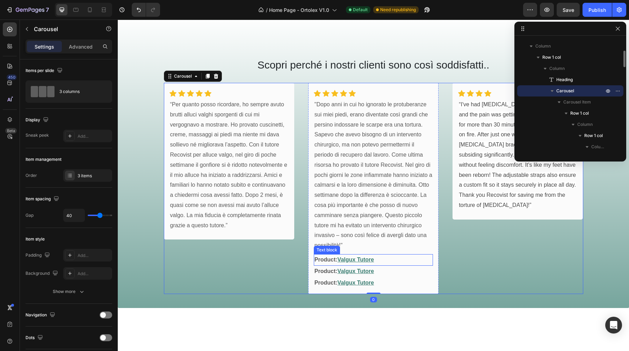
click at [384, 260] on p "Product: Valgux Tutore" at bounding box center [374, 260] width 118 height 10
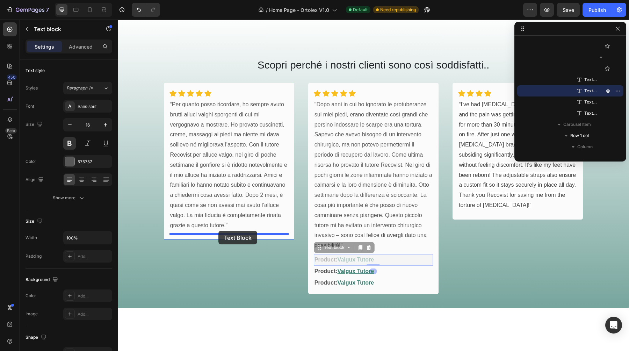
drag, startPoint x: 333, startPoint y: 248, endPoint x: 218, endPoint y: 231, distance: 115.9
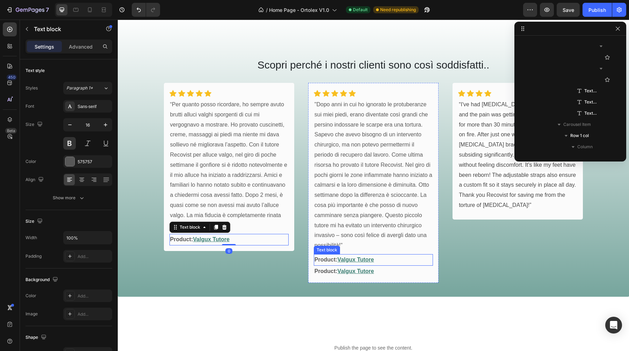
click at [385, 260] on p "Product: Valgux Tutore" at bounding box center [374, 260] width 118 height 10
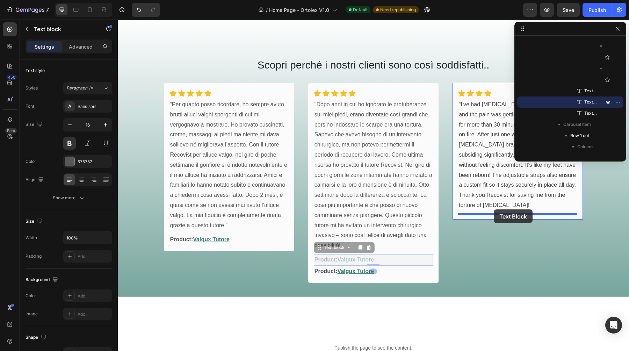
drag, startPoint x: 335, startPoint y: 247, endPoint x: 494, endPoint y: 209, distance: 163.0
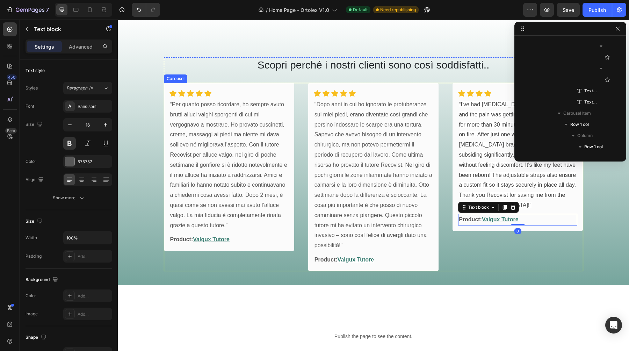
click at [456, 267] on div "Icon Icon Icon Icon Row Row “I've had bunions for over 10 years and the pain wa…" at bounding box center [518, 177] width 130 height 188
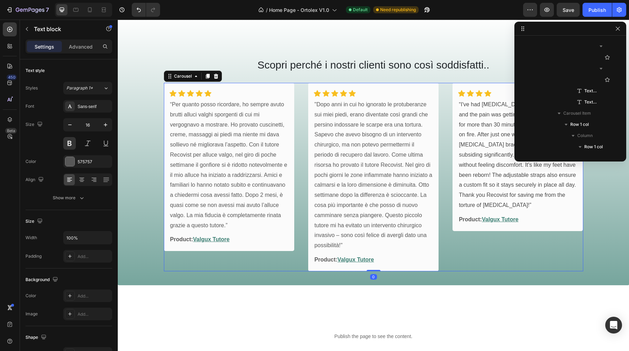
scroll to position [87, 0]
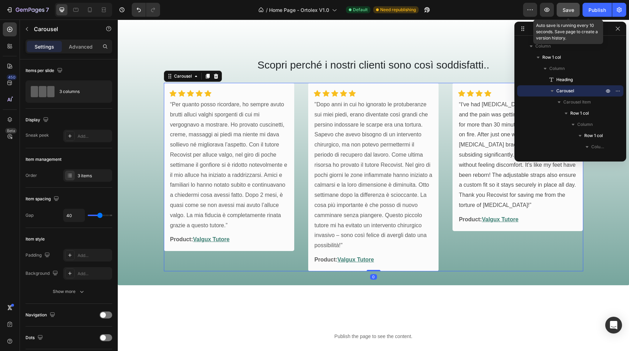
click at [575, 12] on button "Save" at bounding box center [568, 10] width 23 height 14
click at [595, 14] on button "Publish" at bounding box center [597, 10] width 29 height 14
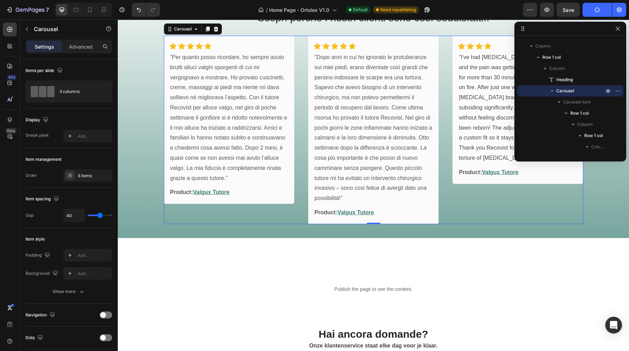
scroll to position [1009, 0]
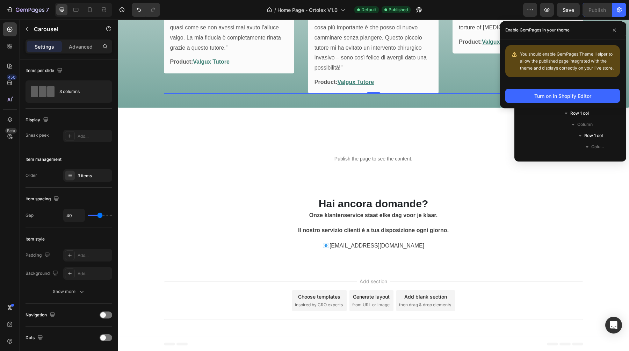
click at [392, 243] on u "klantenservice@boomee.nl" at bounding box center [377, 246] width 95 height 6
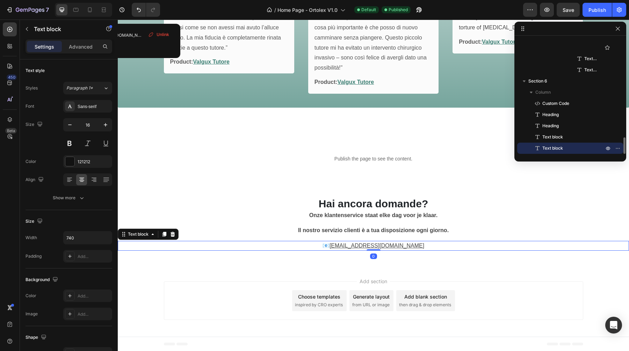
click at [405, 245] on u "klantenservice@boomee.nl" at bounding box center [377, 246] width 95 height 6
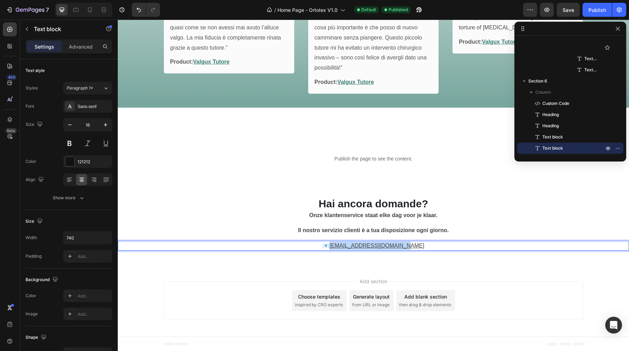
drag, startPoint x: 414, startPoint y: 245, endPoint x: 345, endPoint y: 247, distance: 69.6
click at [345, 247] on p "📧 klantenservice@boomee.nl" at bounding box center [373, 245] width 257 height 8
drag, startPoint x: 412, startPoint y: 244, endPoint x: 351, endPoint y: 245, distance: 60.8
click at [351, 245] on p "📧 support@ortolex.com" at bounding box center [373, 245] width 257 height 8
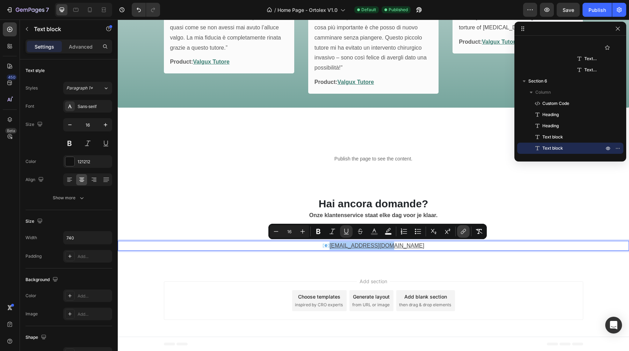
click at [461, 234] on icon "Editor contextual toolbar" at bounding box center [463, 231] width 7 height 7
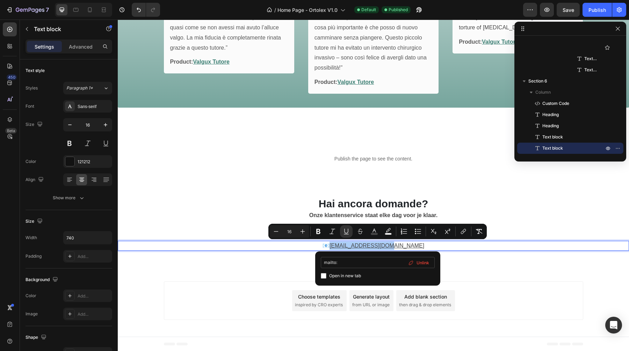
type input "mailto:support@ortolex.com"
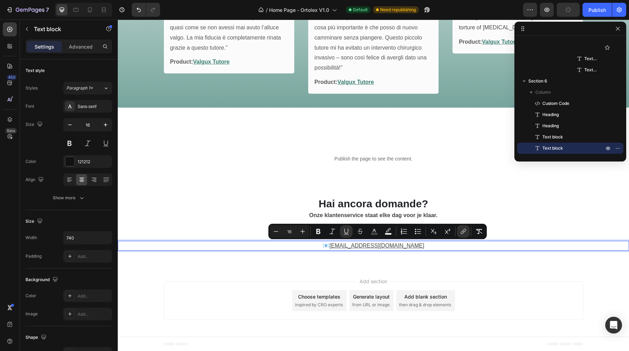
click at [463, 276] on div "Add section Choose templates inspired by CRO experts Generate layout from URL o…" at bounding box center [373, 301] width 511 height 69
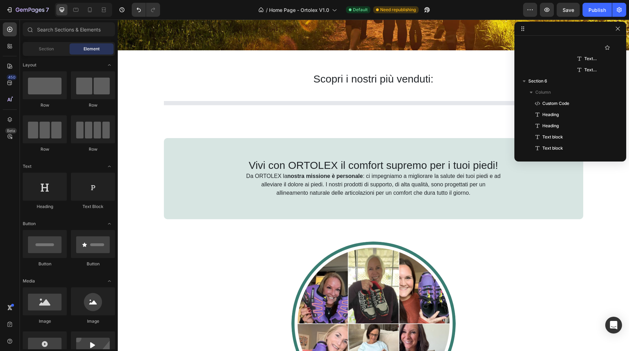
scroll to position [0, 0]
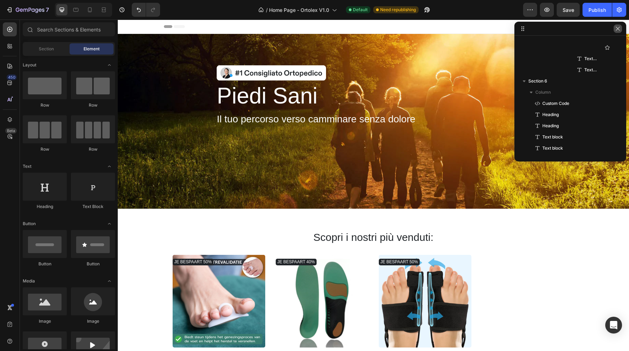
click at [620, 29] on icon "button" at bounding box center [618, 29] width 6 height 6
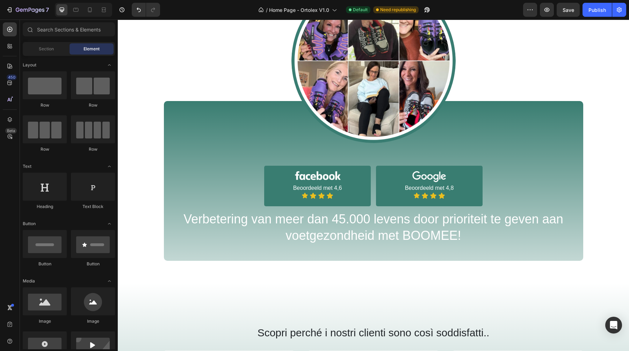
scroll to position [558, 0]
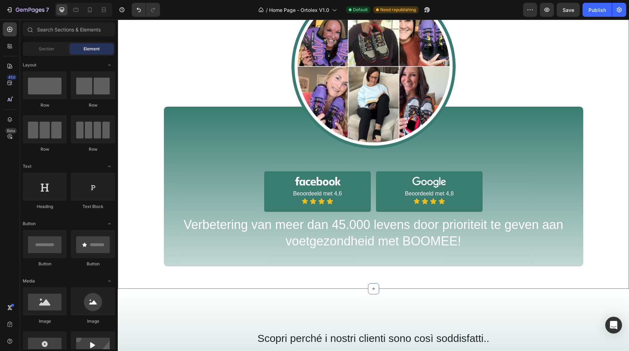
click at [301, 222] on div "Image Image Beoordeeld met 4,6 Text Block Icon Icon Icon Icon Icon List Row Ima…" at bounding box center [373, 125] width 511 height 282
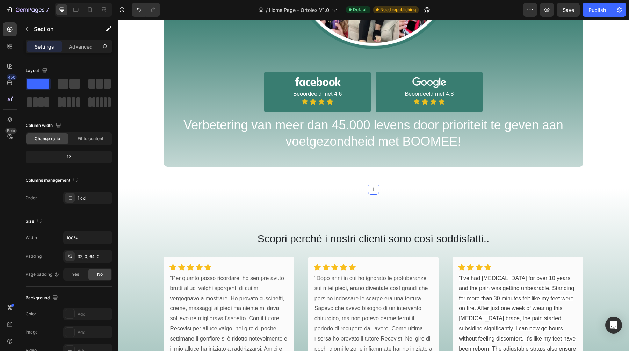
scroll to position [663, 0]
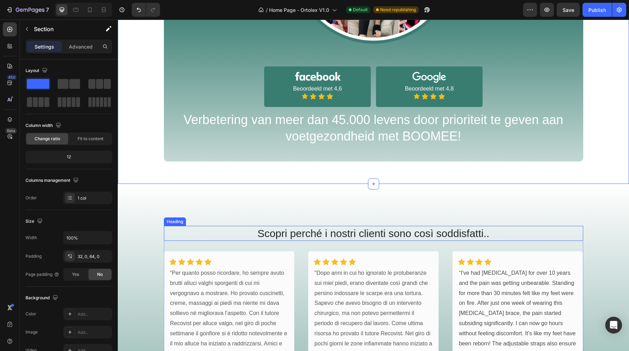
click at [338, 236] on h2 "Scopri perché i nostri clienti sono così soddisfatti.." at bounding box center [373, 233] width 419 height 15
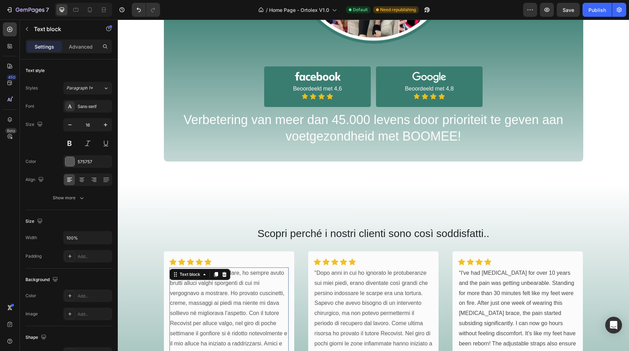
click at [219, 304] on p "“Per quanto posso ricordare, ho sempre avuto brutti alluci valghi sporgenti di …" at bounding box center [229, 333] width 118 height 131
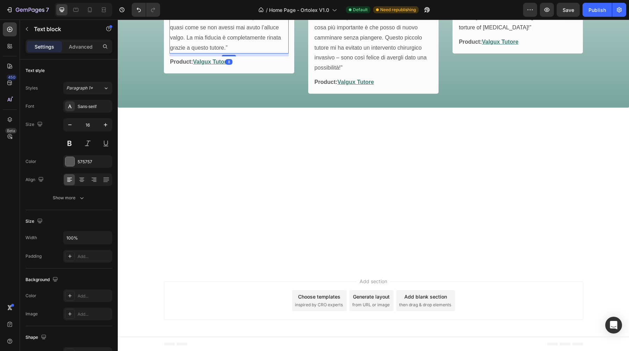
scroll to position [0, 0]
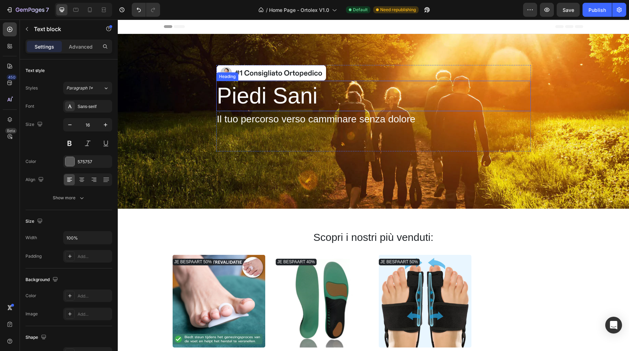
click at [256, 101] on h2 "Piedi Sani" at bounding box center [267, 96] width 102 height 30
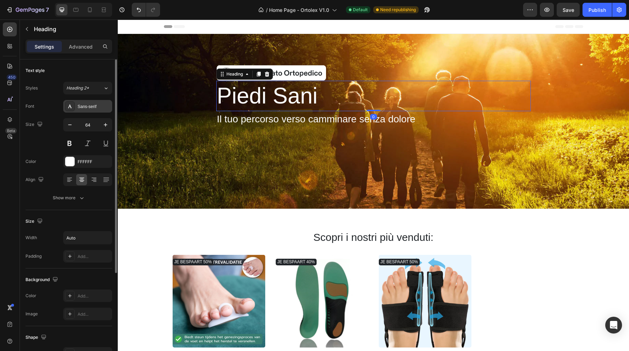
click at [82, 109] on div "Sans-serif" at bounding box center [87, 106] width 49 height 13
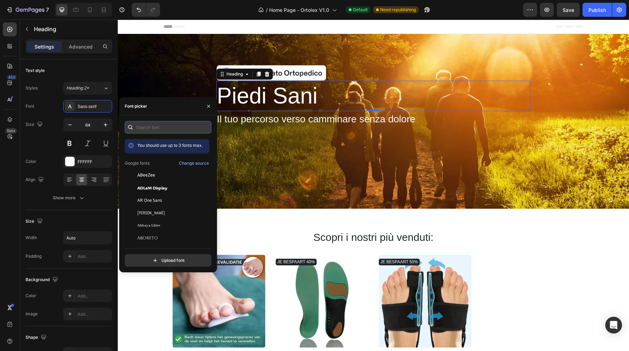
click at [159, 131] on input "text" at bounding box center [168, 127] width 87 height 13
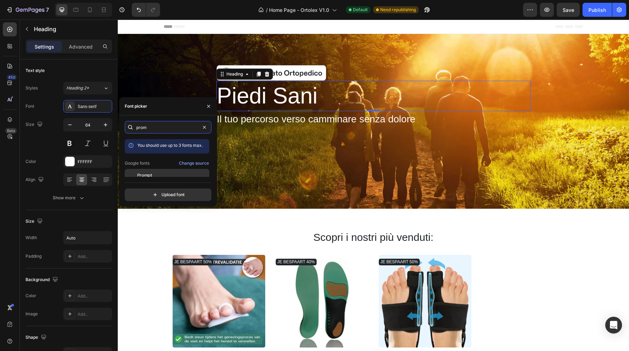
type input "prom"
click at [160, 173] on div "Prompt" at bounding box center [172, 175] width 71 height 6
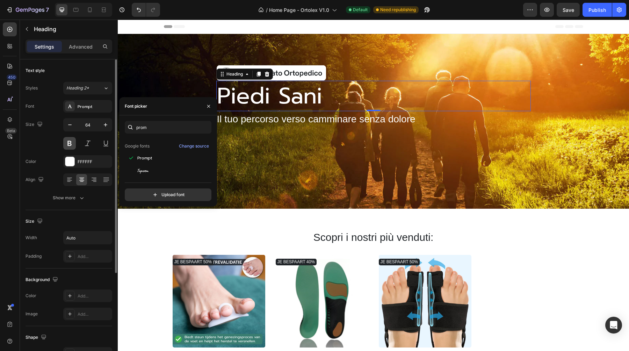
click at [70, 143] on button at bounding box center [69, 143] width 13 height 13
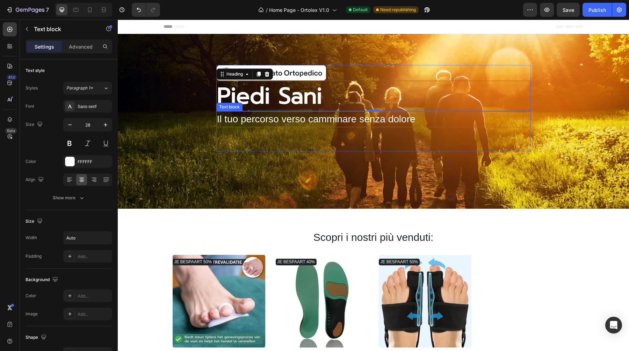
click at [252, 120] on p "Il tuo percorso verso camminare senza dolore" at bounding box center [316, 119] width 198 height 15
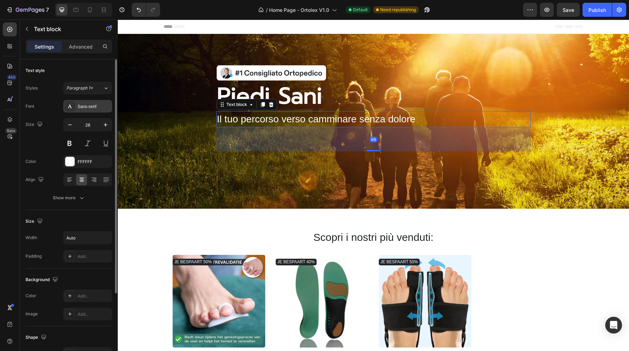
click at [89, 106] on div "Sans-serif" at bounding box center [94, 106] width 33 height 6
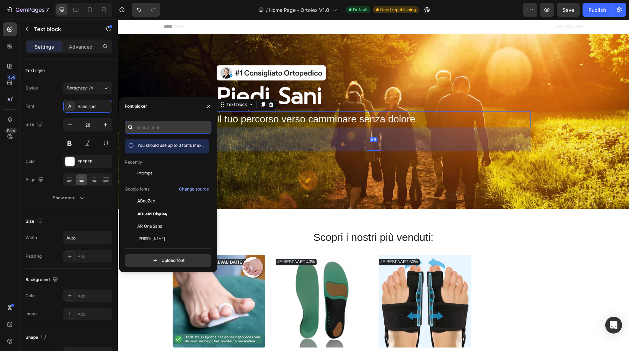
click at [157, 130] on input "text" at bounding box center [168, 127] width 87 height 13
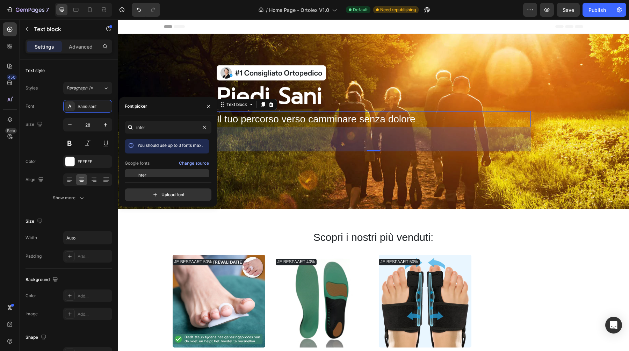
type input "inter"
click at [149, 172] on div "Inter" at bounding box center [172, 175] width 71 height 6
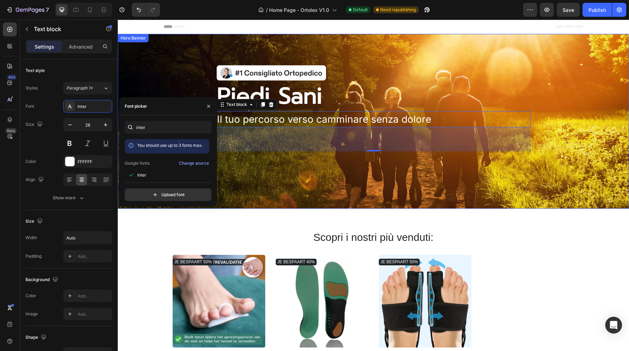
click at [272, 184] on div "Image Piedi Sani Heading Il tuo percorso verso camminare senza dolore Text bloc…" at bounding box center [373, 121] width 501 height 224
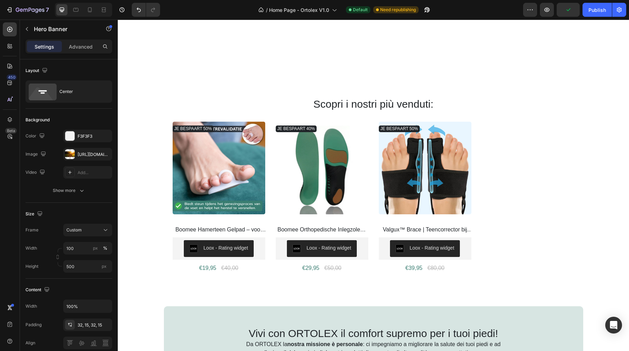
scroll to position [117, 0]
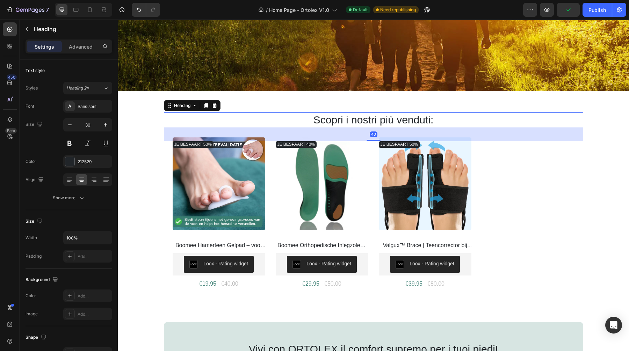
click at [353, 121] on h2 "Scopri i nostri più venduti:" at bounding box center [373, 119] width 419 height 15
click at [93, 106] on div "Sans-serif" at bounding box center [94, 106] width 33 height 6
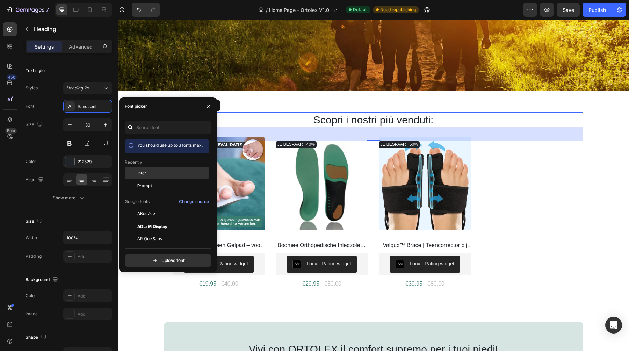
click at [159, 174] on div "Inter" at bounding box center [172, 173] width 71 height 6
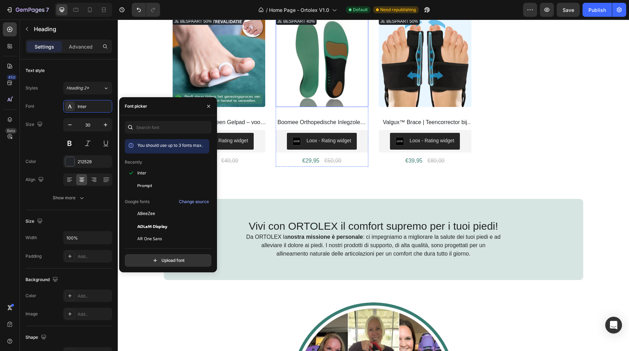
scroll to position [315, 0]
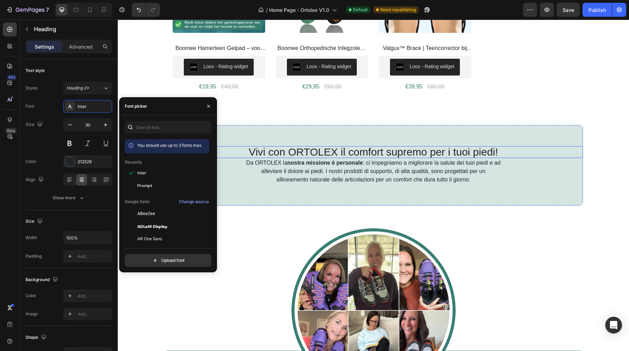
click at [329, 146] on h2 "Vivi con ORTOLEX il comfort supremo per i tuoi piedi!" at bounding box center [373, 152] width 419 height 12
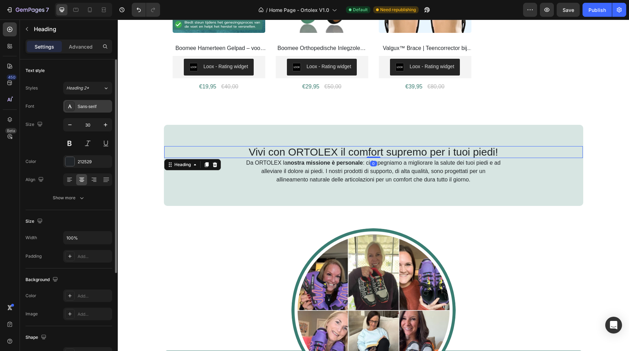
click at [89, 106] on div "Sans-serif" at bounding box center [94, 106] width 33 height 6
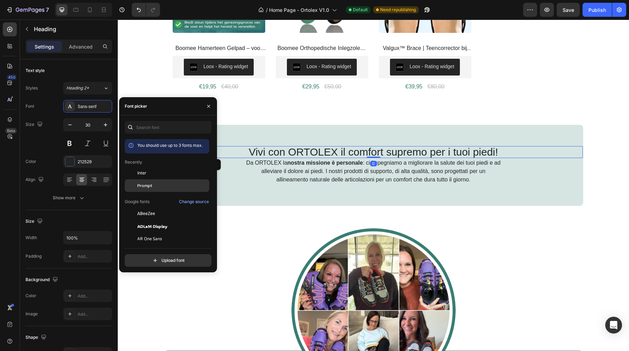
click at [157, 183] on div "Prompt" at bounding box center [172, 185] width 71 height 6
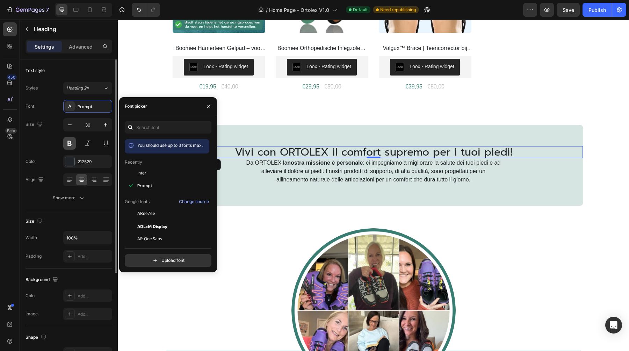
click at [72, 145] on button at bounding box center [69, 143] width 13 height 13
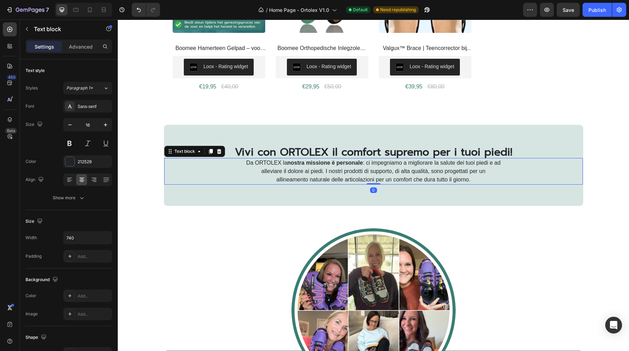
click at [329, 173] on p "Da ORTOLEX la nostra missione è personale : ci impegniamo a migliorare la salut…" at bounding box center [373, 171] width 257 height 25
click at [83, 112] on div "Sans-serif" at bounding box center [87, 106] width 49 height 13
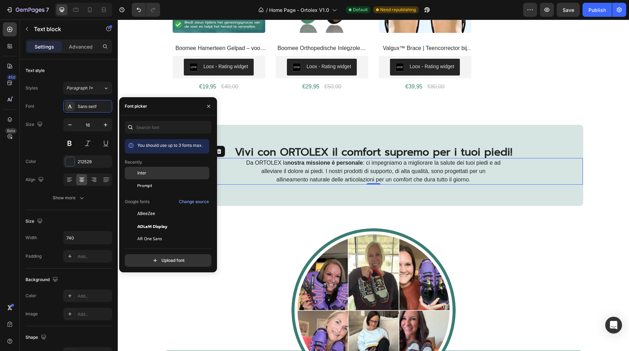
click at [157, 172] on div "Inter" at bounding box center [172, 173] width 71 height 6
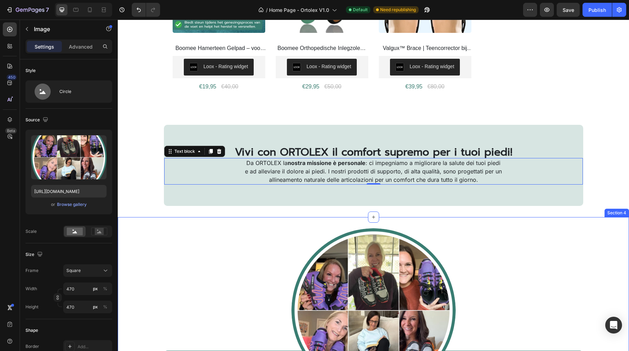
click at [290, 228] on div at bounding box center [373, 310] width 511 height 164
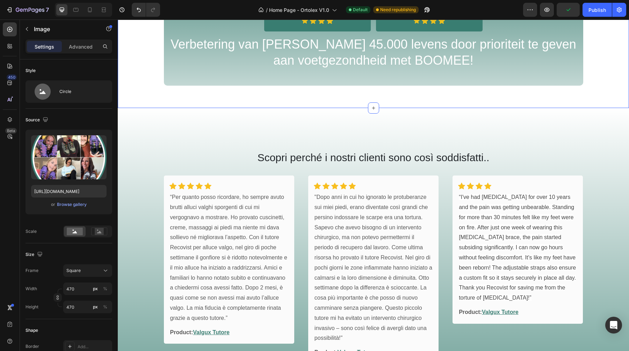
scroll to position [732, 0]
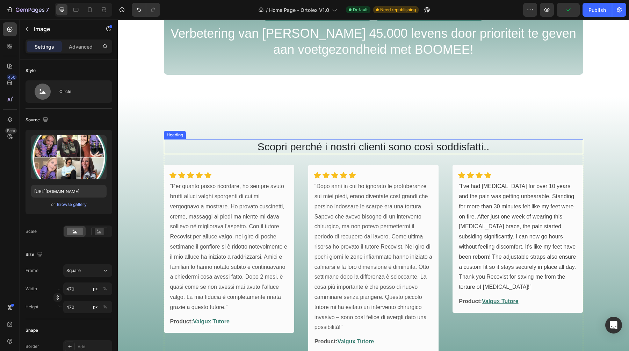
click at [311, 154] on h2 "Scopri perché i nostri clienti sono così soddisfatti.." at bounding box center [373, 146] width 419 height 15
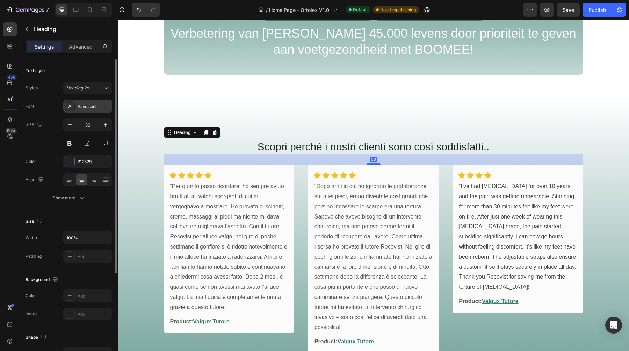
click at [89, 106] on div "Sans-serif" at bounding box center [94, 106] width 33 height 6
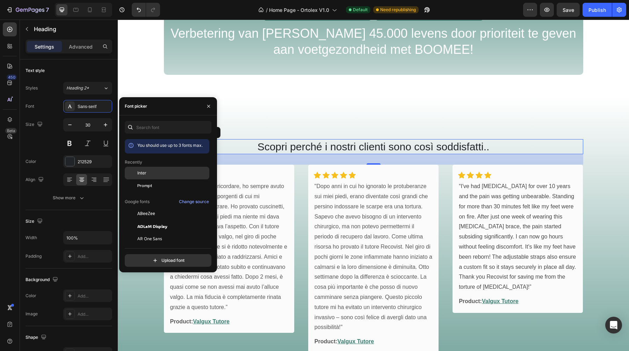
click at [150, 170] on div "Inter" at bounding box center [172, 173] width 71 height 6
click at [234, 226] on p "“Per quanto posso ricordare, ho sempre avuto brutti alluci valghi sporgenti di …" at bounding box center [229, 246] width 118 height 131
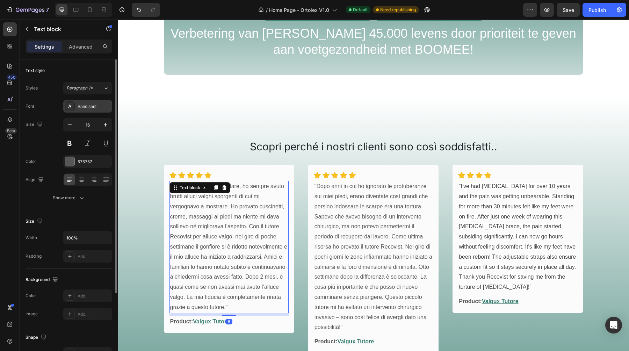
click at [91, 104] on div "Sans-serif" at bounding box center [94, 106] width 33 height 6
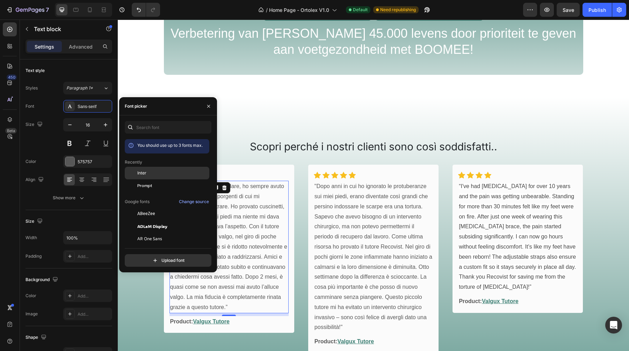
click at [179, 175] on div "Inter" at bounding box center [172, 173] width 71 height 6
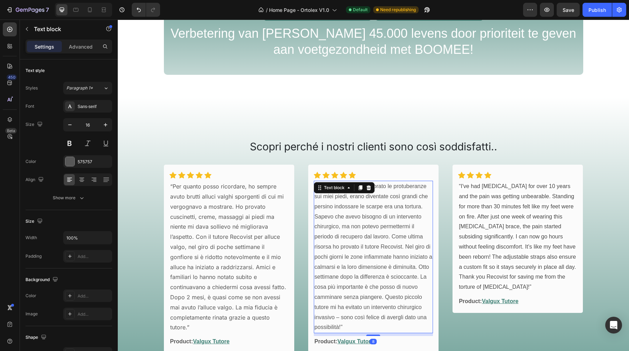
click at [357, 246] on p ""Dopo anni in cui ho ignorato le protuberanze sui miei piedi, erano diventate c…" at bounding box center [374, 256] width 118 height 151
click at [90, 107] on div "Sans-serif" at bounding box center [94, 106] width 33 height 6
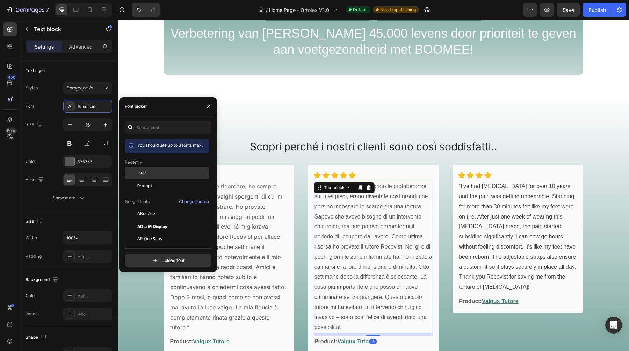
click at [144, 220] on div "Inter" at bounding box center [167, 226] width 85 height 13
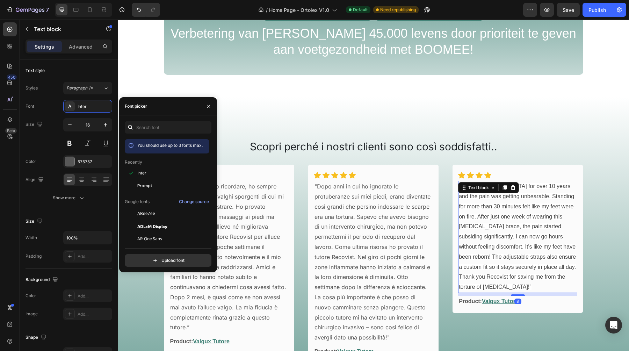
click at [513, 247] on span "“I've had [MEDICAL_DATA] for over 10 years and the pain was getting unbearable.…" at bounding box center [517, 236] width 117 height 107
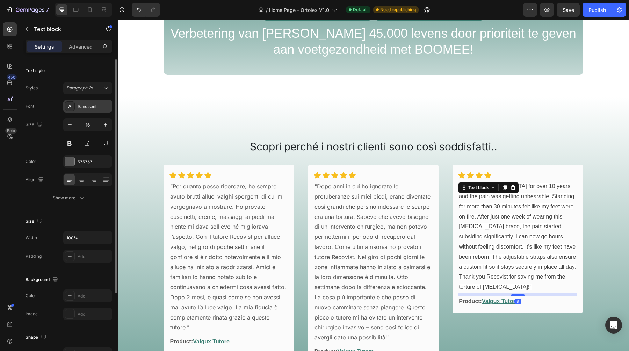
click at [80, 106] on div "Sans-serif" at bounding box center [94, 106] width 33 height 6
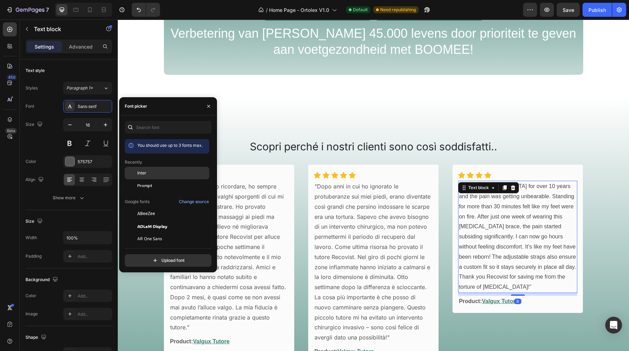
click at [146, 171] on span "Inter" at bounding box center [141, 173] width 9 height 6
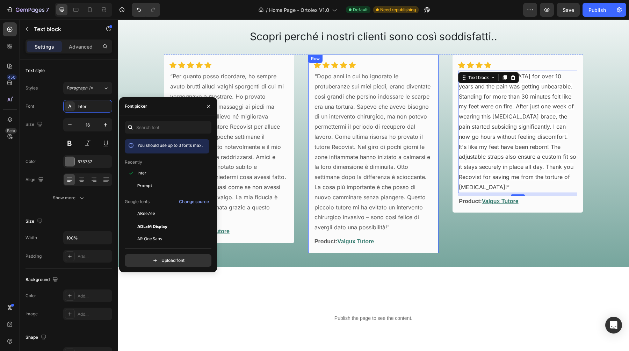
scroll to position [863, 0]
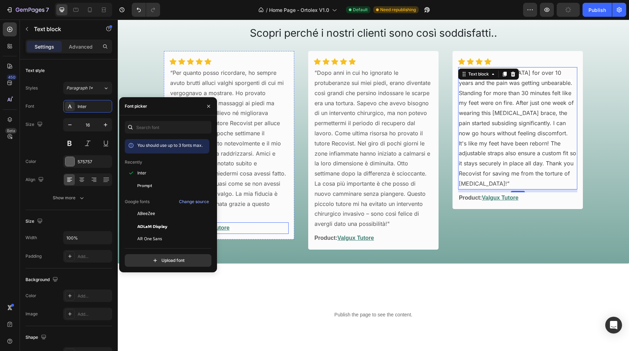
click at [242, 223] on p "Product: Valgux Tutore" at bounding box center [229, 228] width 118 height 10
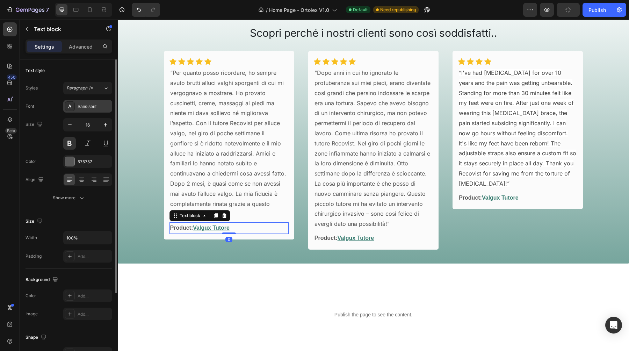
click at [91, 105] on div "Sans-serif" at bounding box center [94, 106] width 33 height 6
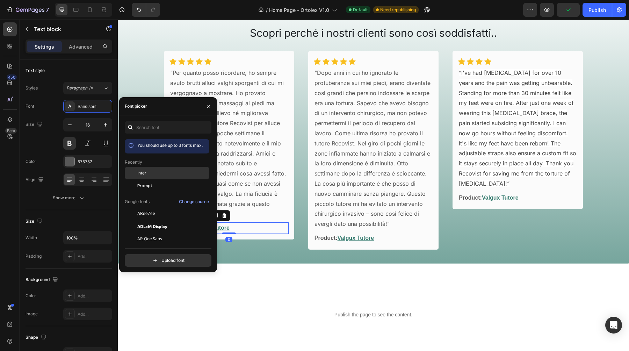
click at [153, 220] on div "Inter" at bounding box center [167, 226] width 85 height 13
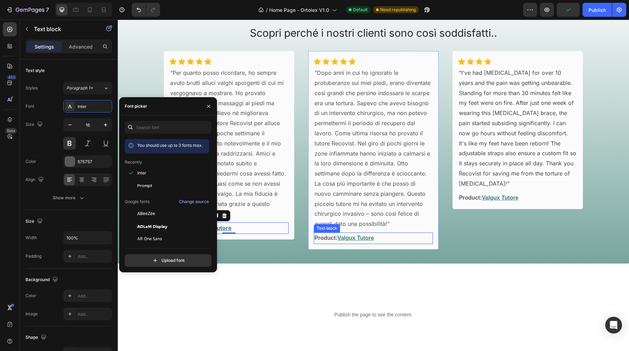
click at [397, 239] on p "Product: Valgux Tutore" at bounding box center [374, 238] width 118 height 10
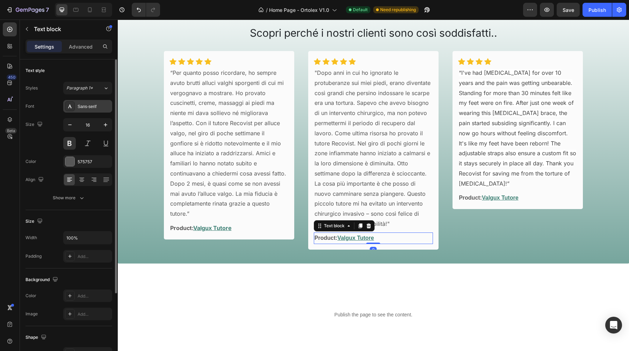
click at [86, 105] on div "Sans-serif" at bounding box center [94, 106] width 33 height 6
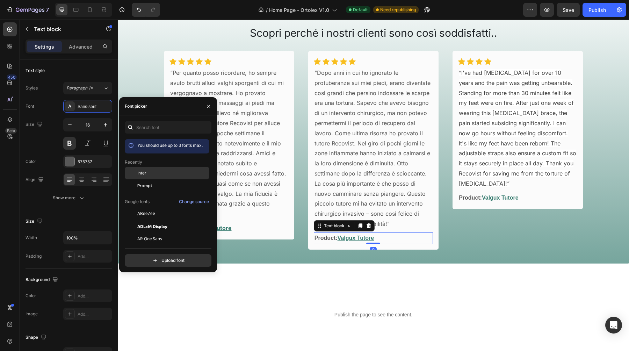
click at [149, 171] on div "Inter" at bounding box center [172, 173] width 71 height 6
click at [546, 193] on p "Product: Valgux Tutore" at bounding box center [518, 198] width 118 height 10
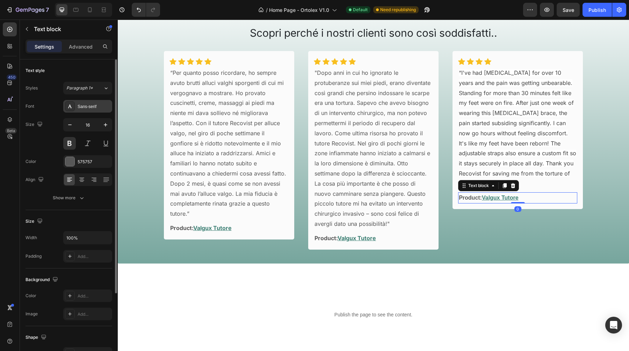
click at [93, 104] on div "Sans-serif" at bounding box center [94, 106] width 33 height 6
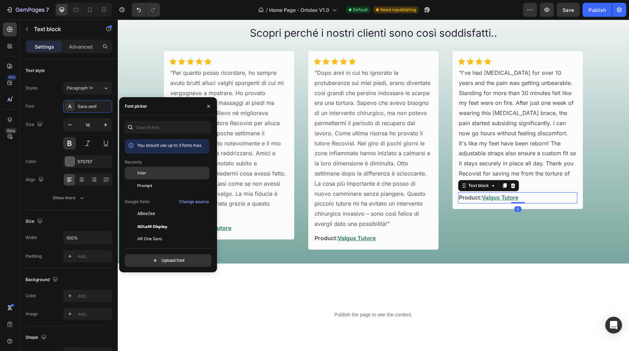
click at [141, 170] on span "Inter" at bounding box center [141, 173] width 9 height 6
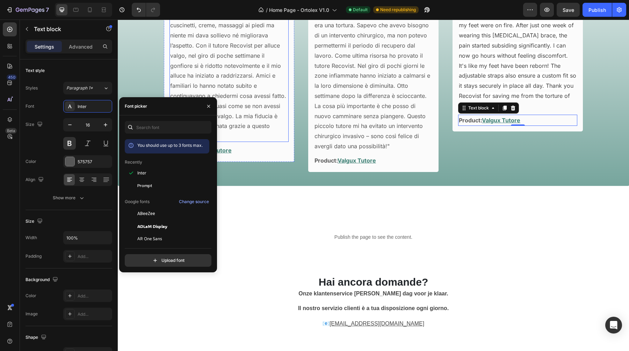
scroll to position [1019, 0]
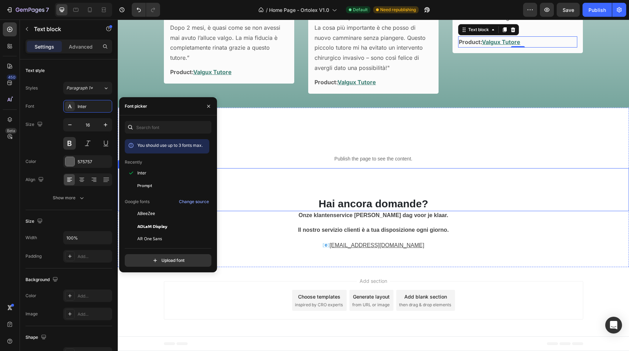
click at [378, 191] on div "Hai ancora domande? Heading" at bounding box center [373, 189] width 511 height 43
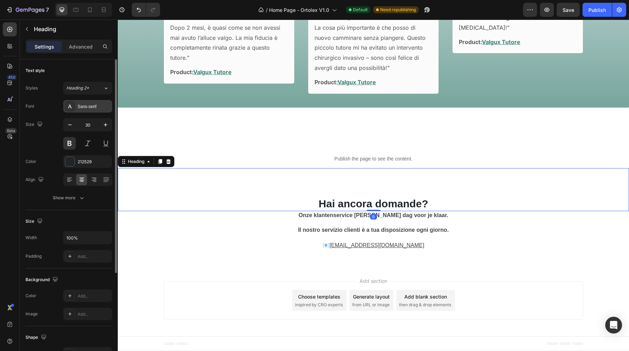
click at [85, 103] on div "Sans-serif" at bounding box center [94, 106] width 33 height 6
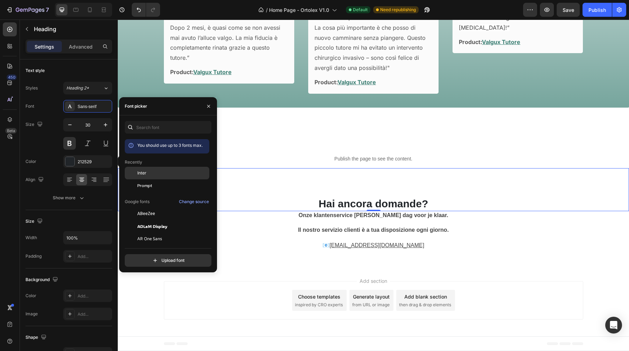
click at [156, 175] on div "Inter" at bounding box center [172, 173] width 71 height 6
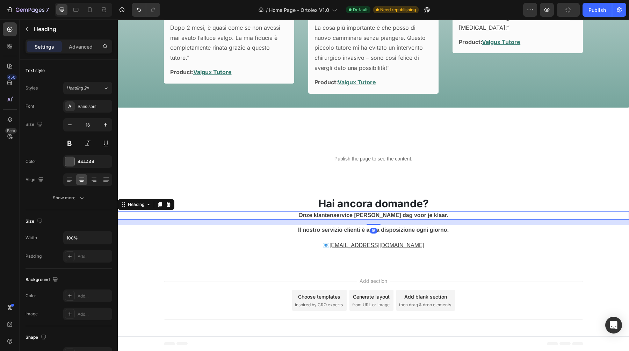
click at [321, 218] on strong "Onze klantenservice [PERSON_NAME] dag voor je klaar." at bounding box center [373, 215] width 150 height 6
click at [86, 106] on div "Sans-serif" at bounding box center [94, 106] width 33 height 6
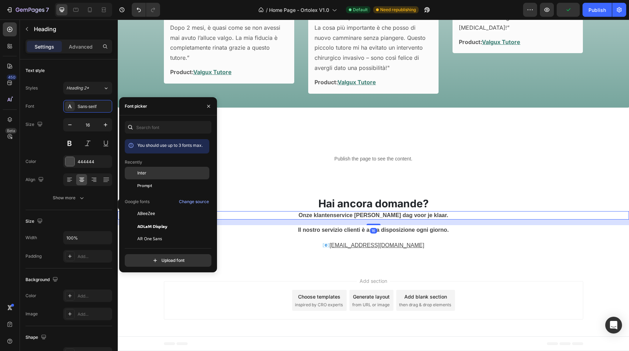
click at [151, 170] on div "Inter" at bounding box center [172, 173] width 71 height 6
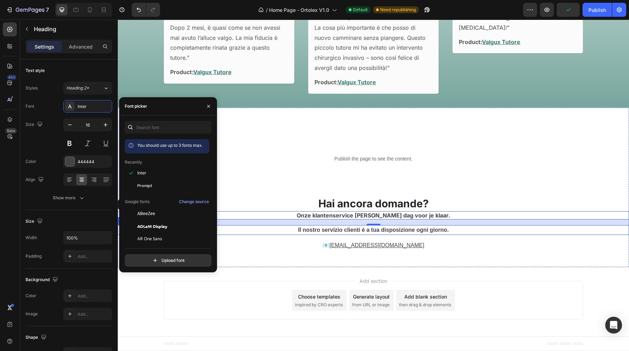
click at [337, 232] on strong "Il nostro servizio clienti è a tua disposizione ogni giorno." at bounding box center [373, 230] width 151 height 6
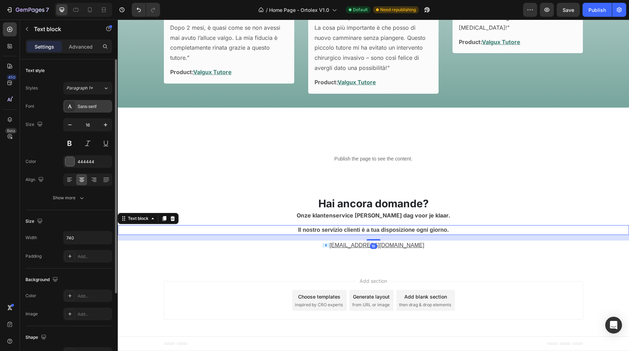
click at [85, 101] on div "Sans-serif" at bounding box center [87, 106] width 49 height 13
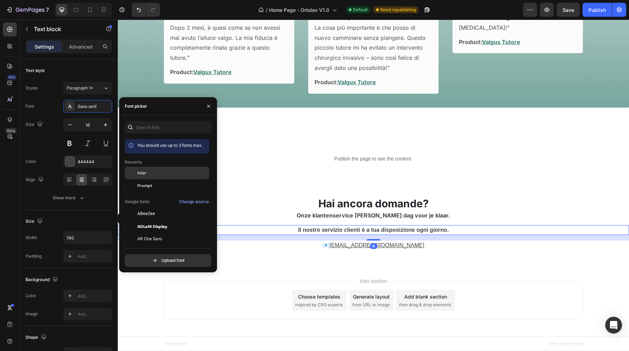
click at [156, 174] on div "Inter" at bounding box center [172, 173] width 71 height 6
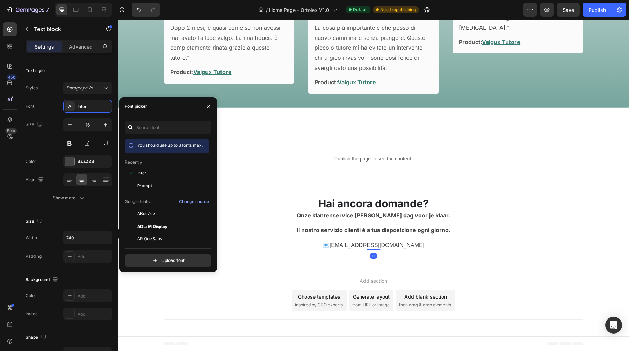
click at [331, 245] on p "📧 support@ortolex.com" at bounding box center [373, 245] width 257 height 8
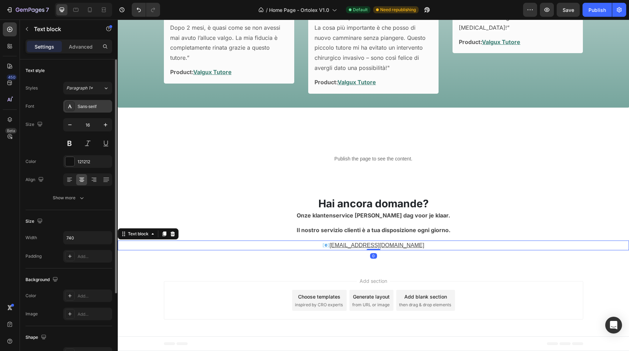
click at [96, 109] on div "Sans-serif" at bounding box center [94, 106] width 33 height 6
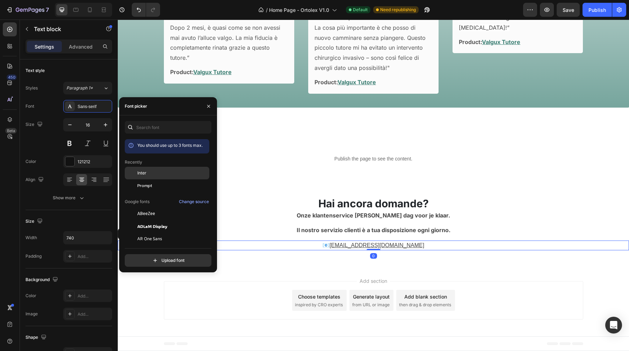
click at [185, 220] on div "Inter" at bounding box center [167, 226] width 85 height 13
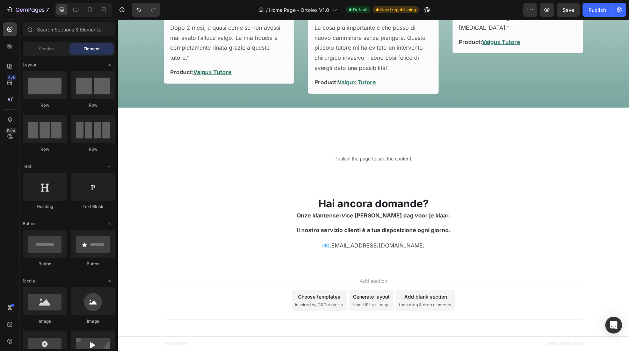
click at [297, 268] on div "Add section Choose templates inspired by CRO experts Generate layout from URL o…" at bounding box center [373, 301] width 511 height 69
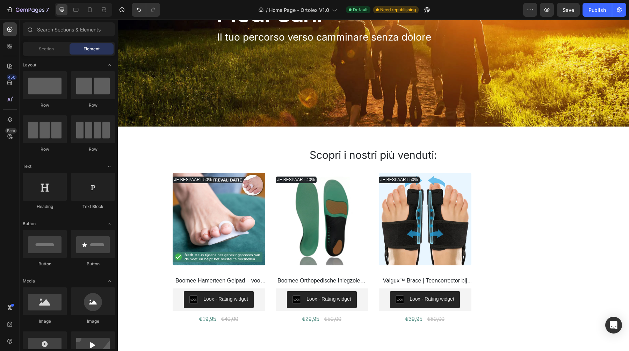
scroll to position [103, 0]
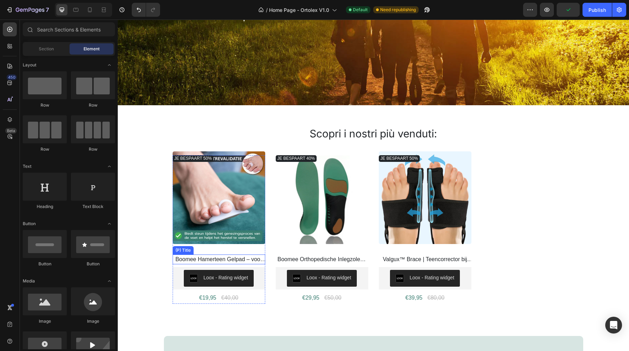
click at [214, 256] on h2 "Boomee Hamerteen Gelpad – voor teenuitlijning en pijnverlichting" at bounding box center [219, 259] width 93 height 10
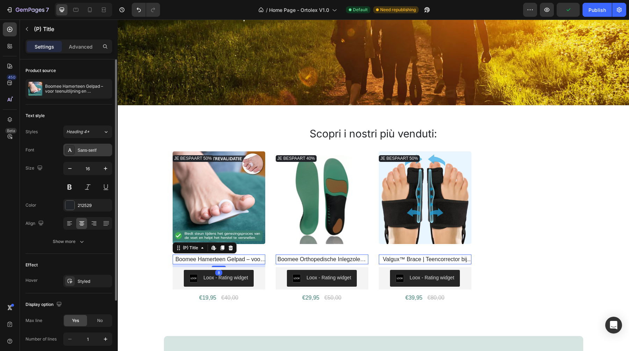
click at [89, 152] on div "Sans-serif" at bounding box center [94, 150] width 33 height 6
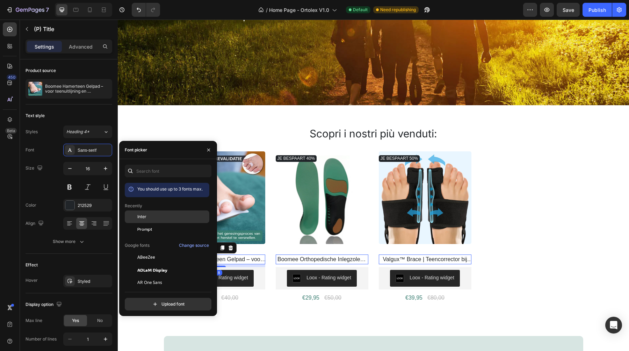
click at [162, 263] on div "Inter" at bounding box center [167, 269] width 85 height 13
click at [214, 158] on pre "JE BESPAART 40%" at bounding box center [193, 158] width 41 height 7
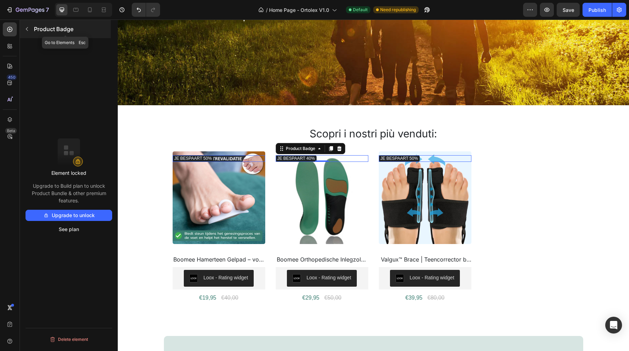
click at [25, 26] on button "button" at bounding box center [26, 28] width 11 height 11
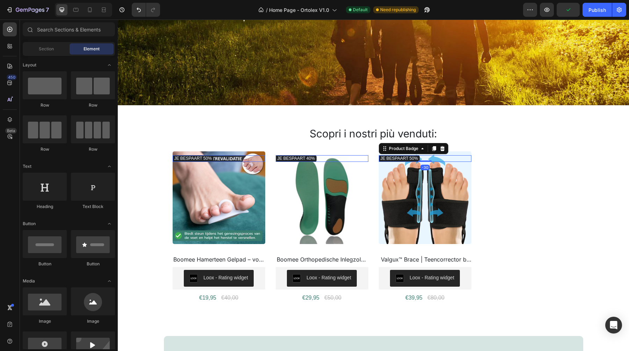
click at [214, 158] on pre "JE BESPAART 50%" at bounding box center [193, 158] width 41 height 7
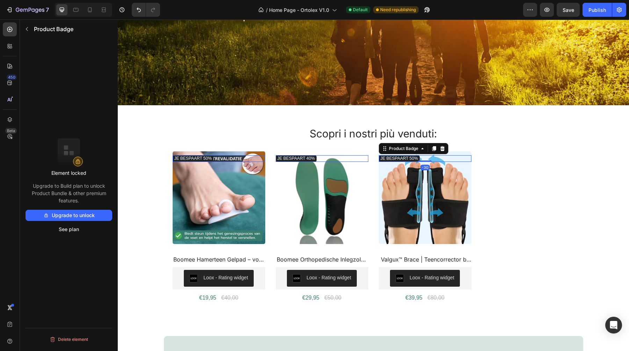
click at [71, 213] on button "Upgrade to unlock" at bounding box center [69, 215] width 87 height 11
click at [574, 9] on button "Save" at bounding box center [568, 10] width 23 height 14
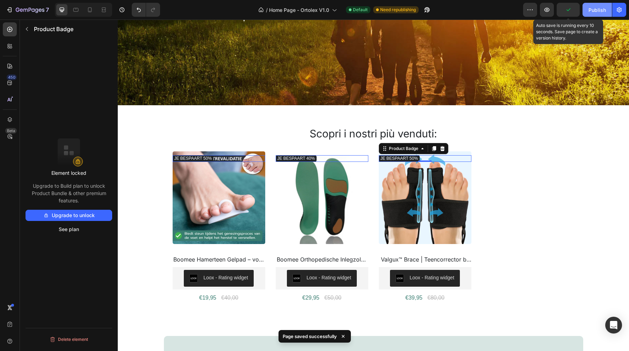
click at [601, 10] on div "Publish" at bounding box center [596, 9] width 17 height 7
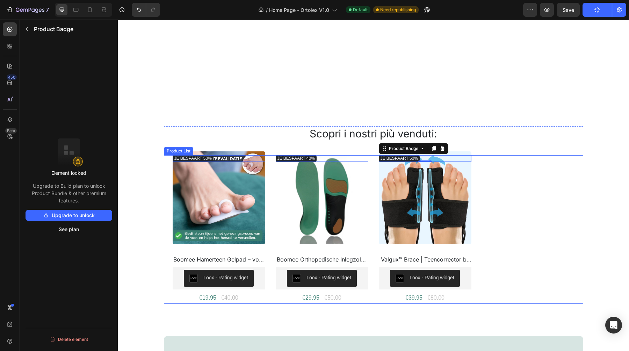
scroll to position [1019, 0]
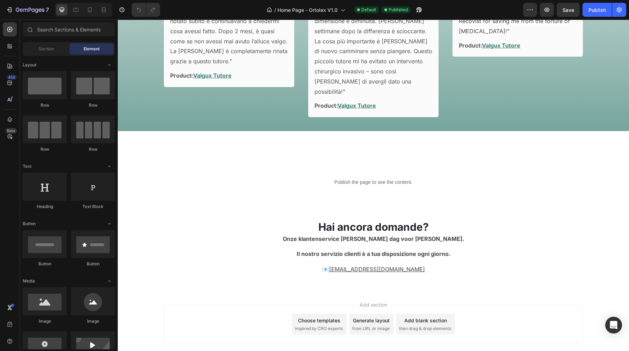
scroll to position [1015, 0]
click at [386, 179] on p "Publish the page to see the content." at bounding box center [373, 182] width 511 height 7
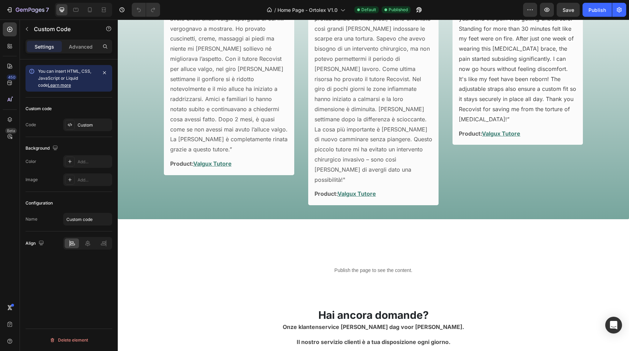
scroll to position [927, 0]
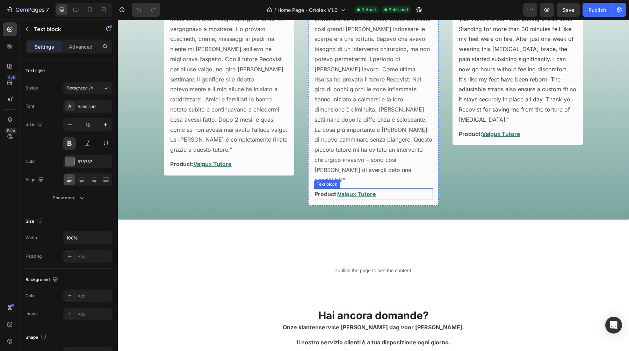
click at [324, 190] on strong "Product:" at bounding box center [326, 193] width 23 height 7
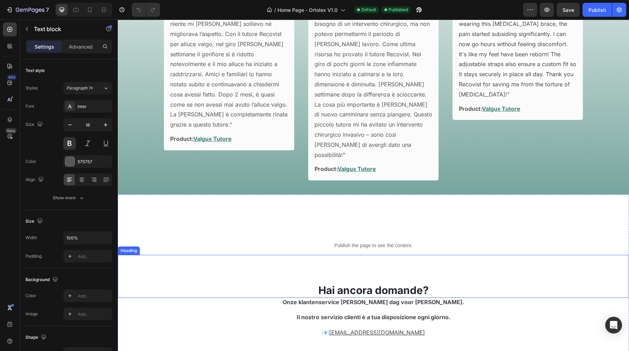
scroll to position [889, 0]
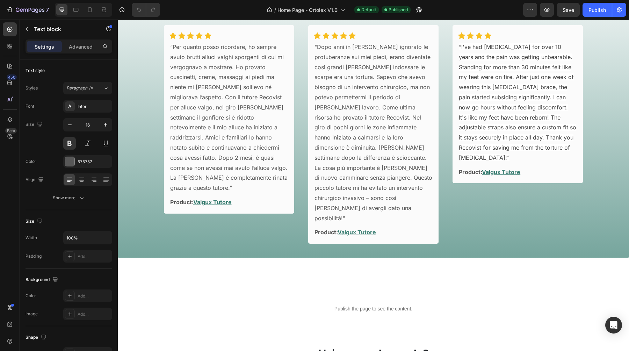
click at [323, 229] on strong "Product:" at bounding box center [326, 232] width 23 height 7
click at [183, 198] on strong "Product:" at bounding box center [181, 201] width 23 height 7
click at [471, 168] on strong "Product:" at bounding box center [470, 171] width 23 height 7
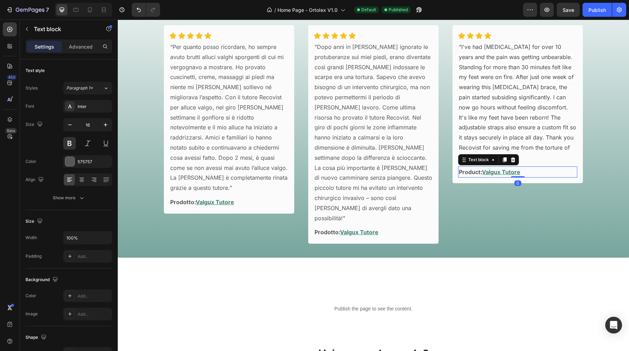
click at [471, 168] on strong "Product:" at bounding box center [470, 171] width 23 height 7
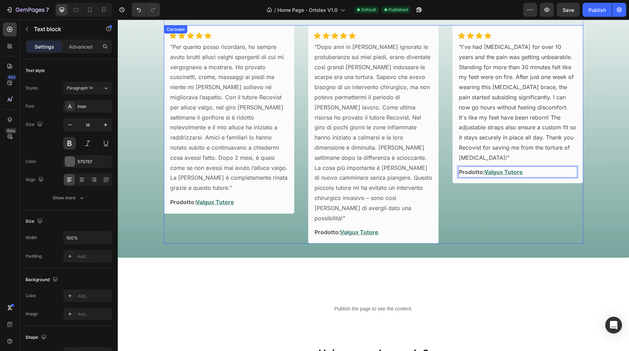
click at [473, 197] on div "Icon Icon Icon Icon Row Row “I've had bunions for over 10 years and the pain wa…" at bounding box center [518, 134] width 130 height 218
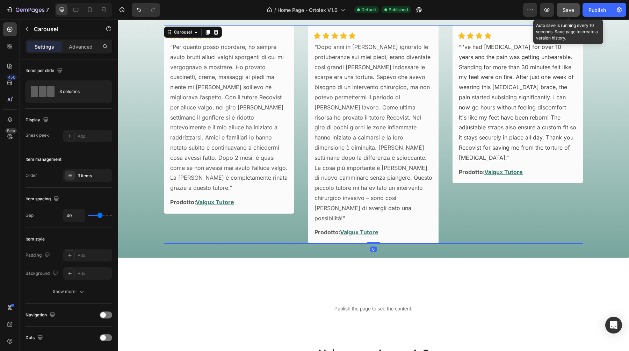
click at [565, 6] on div "Save" at bounding box center [569, 9] width 12 height 7
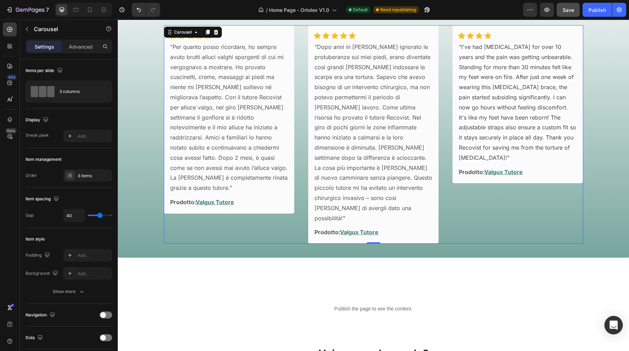
click at [615, 320] on div "Open Intercom Messenger" at bounding box center [614, 325] width 19 height 19
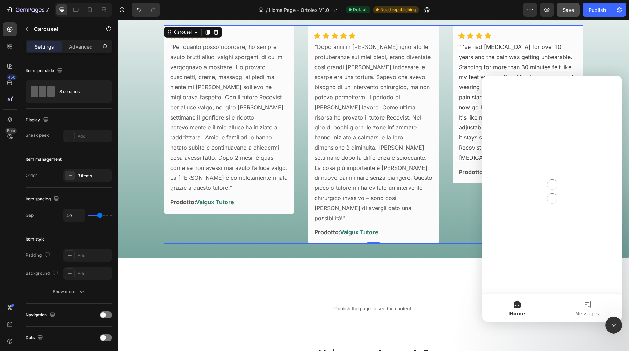
scroll to position [0, 0]
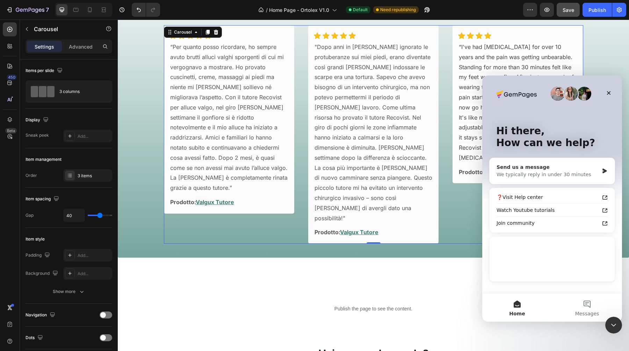
click at [556, 179] on div "Send us a message We typically reply in under 30 minutes" at bounding box center [552, 171] width 125 height 26
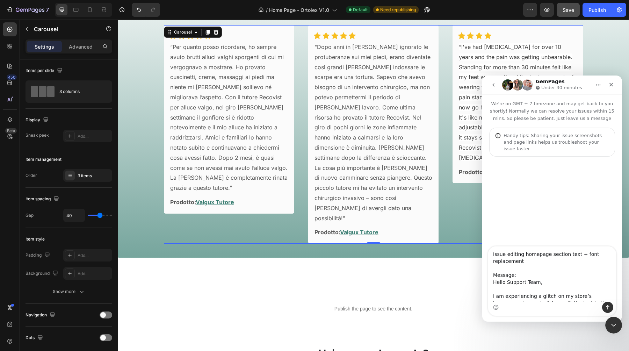
drag, startPoint x: 518, startPoint y: 275, endPoint x: 488, endPoint y: 274, distance: 30.1
click at [488, 274] on textarea "Issue editing homepage section text + font replacement Message: Hello Support T…" at bounding box center [552, 273] width 128 height 55
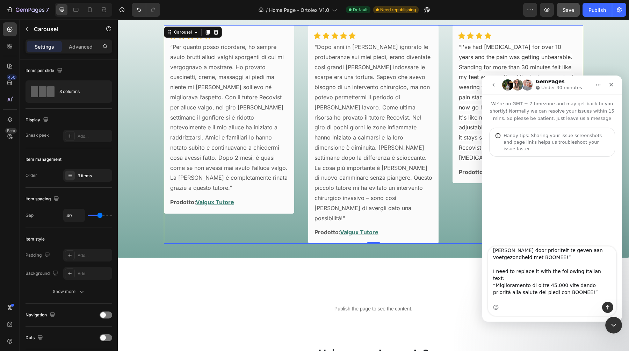
scroll to position [100, 0]
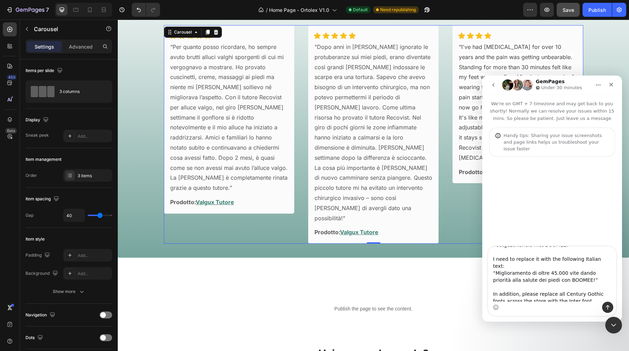
click at [556, 267] on textarea "Issue editing homepage section text + font replacement Hello Support Team, I am…" at bounding box center [552, 273] width 128 height 55
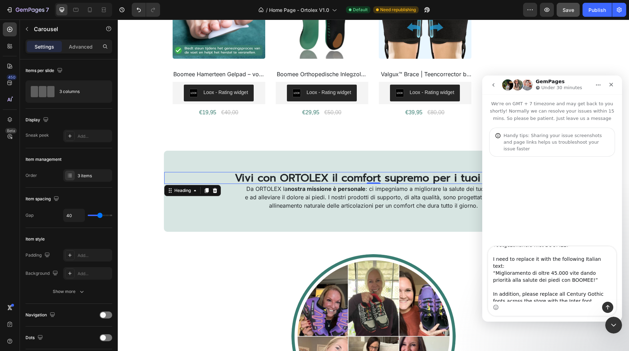
scroll to position [289, 0]
click at [304, 179] on h2 "Vivi con ORTOLEX il comfort supremo per i tuoi piedi!" at bounding box center [373, 178] width 419 height 12
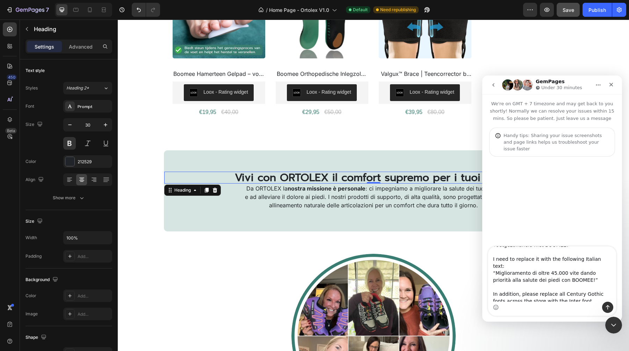
click at [304, 179] on h2 "Vivi con ORTOLEX il comfort supremo per i tuoi piedi!" at bounding box center [373, 178] width 419 height 12
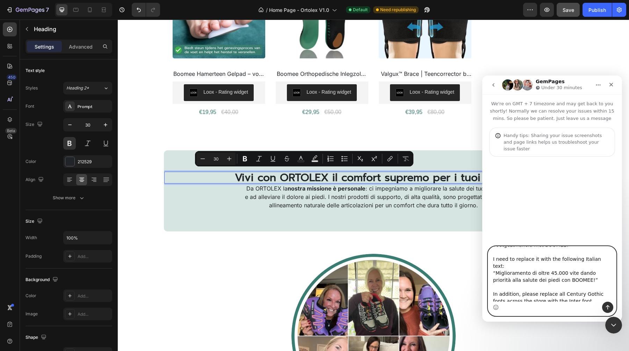
click at [554, 270] on textarea "Issue editing homepage section text + font replacement Hello Support Team, I am…" at bounding box center [552, 273] width 128 height 55
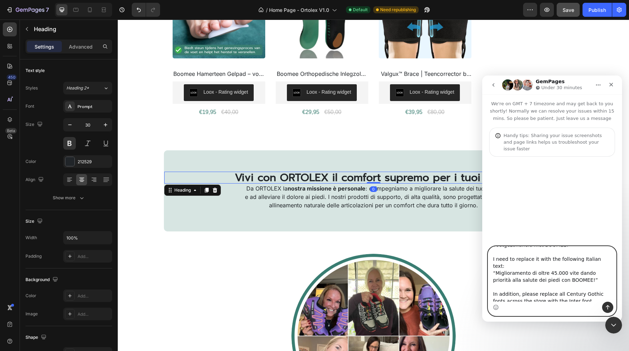
click at [554, 268] on textarea "Issue editing homepage section text + font replacement Hello Support Team, I am…" at bounding box center [552, 273] width 128 height 55
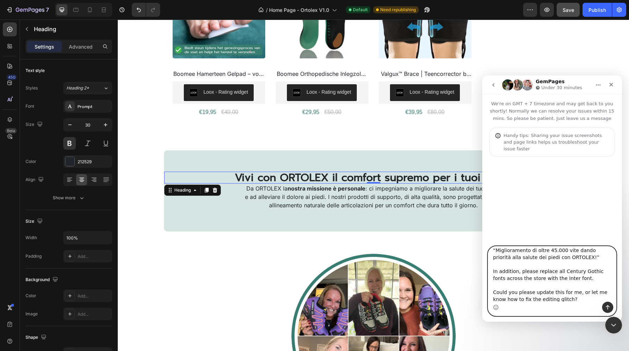
scroll to position [124, 0]
type textarea "Issue editing homepage section text + font replacement Hello Support Team, I am…"
click at [608, 303] on button "Send a message…" at bounding box center [607, 307] width 11 height 11
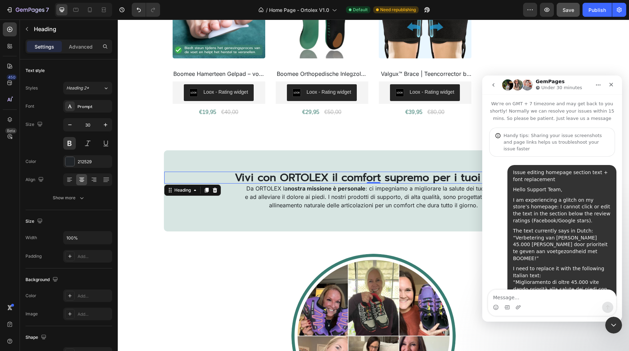
scroll to position [53, 0]
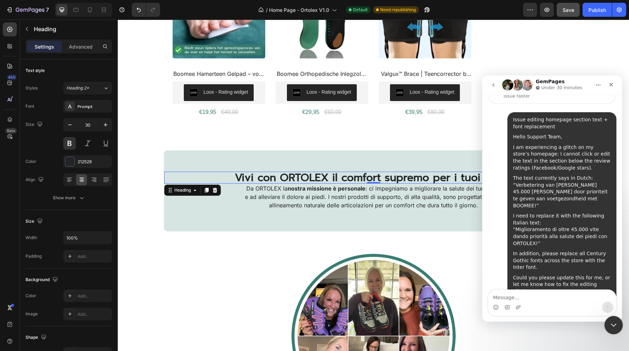
click at [617, 324] on div "Close Intercom Messenger" at bounding box center [612, 324] width 17 height 17
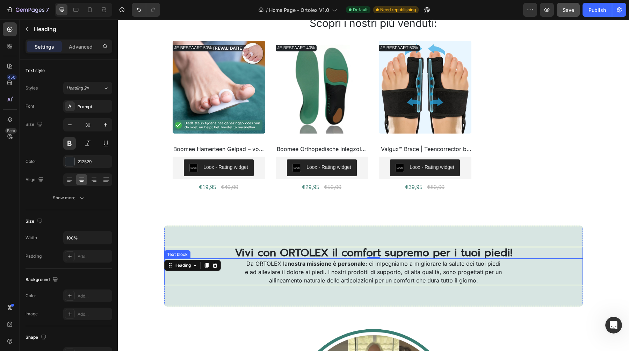
scroll to position [0, 0]
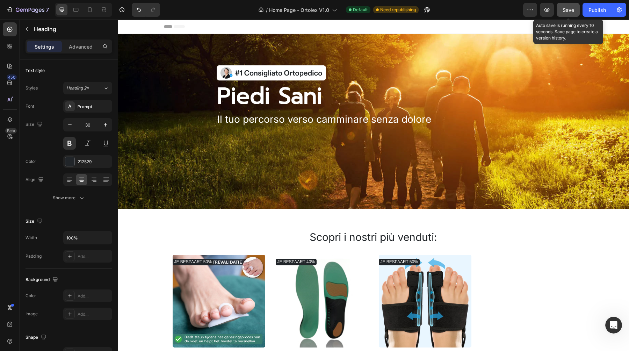
click at [562, 5] on button "Save" at bounding box center [568, 10] width 23 height 14
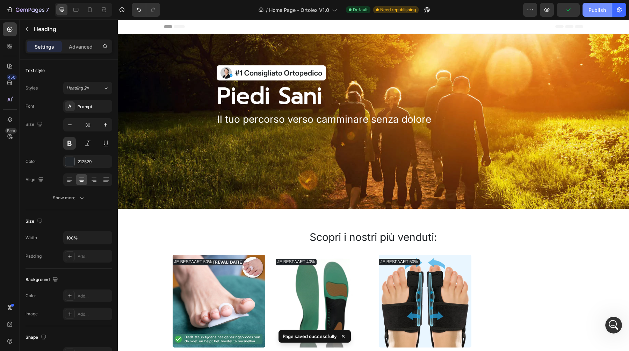
click at [584, 12] on button "Publish" at bounding box center [597, 10] width 29 height 14
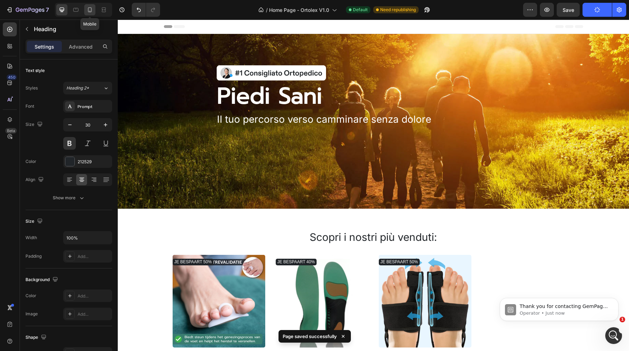
click at [90, 12] on icon at bounding box center [89, 9] width 7 height 7
type input "25"
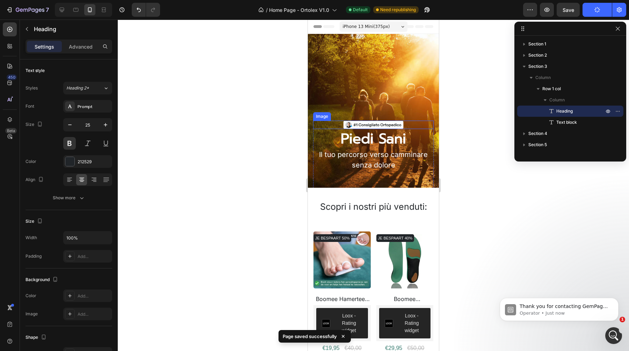
click at [384, 124] on img at bounding box center [373, 125] width 60 height 9
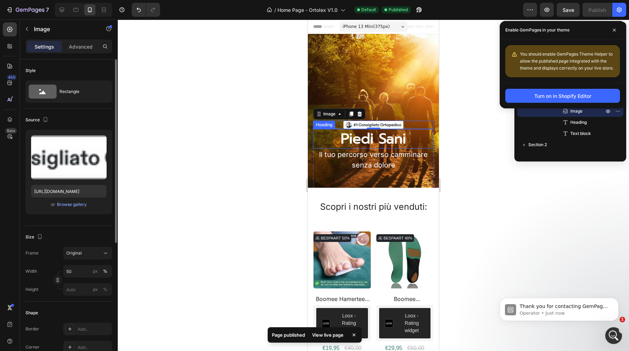
click at [358, 136] on h2 "Piedi Sani" at bounding box center [373, 139] width 67 height 20
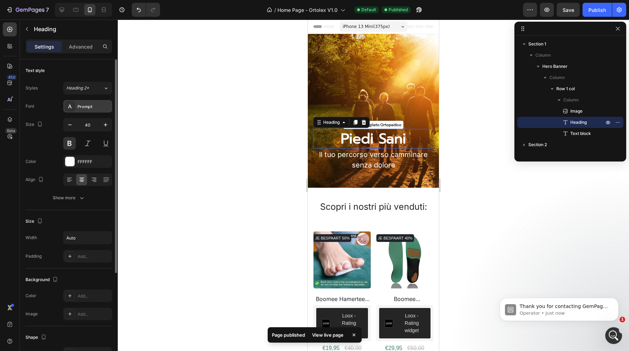
click at [95, 106] on div "Prompt" at bounding box center [94, 106] width 33 height 6
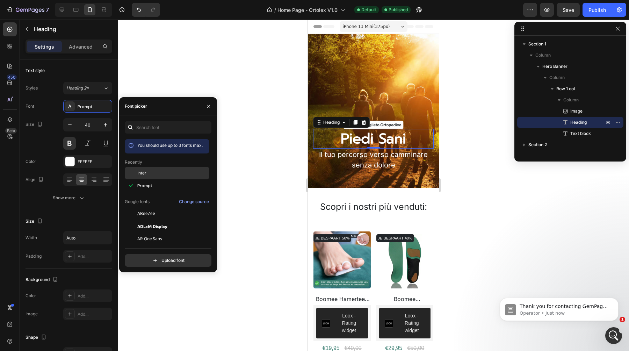
click at [146, 174] on span "Inter" at bounding box center [141, 173] width 9 height 6
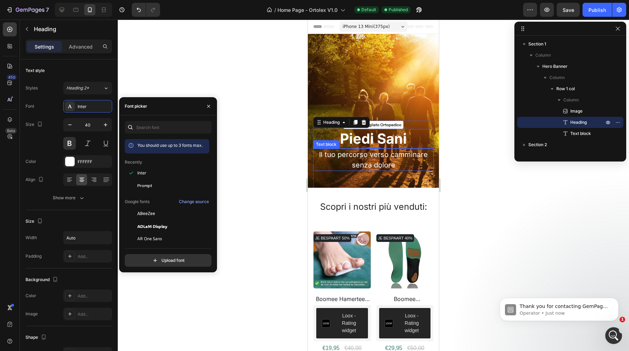
click at [353, 158] on p "Il tuo percorso verso camminare senza dolore" at bounding box center [373, 159] width 119 height 21
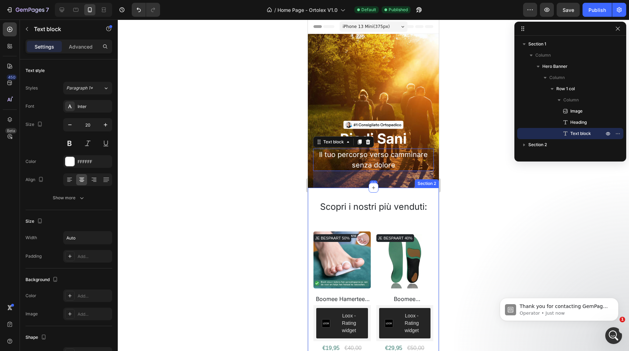
scroll to position [6, 0]
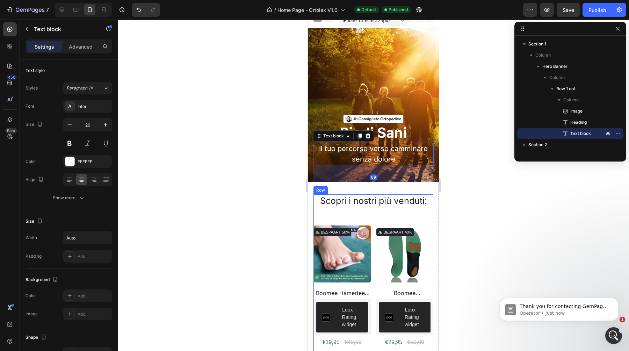
click at [364, 203] on h2 "Scopri i nostri più venduti:" at bounding box center [373, 200] width 120 height 13
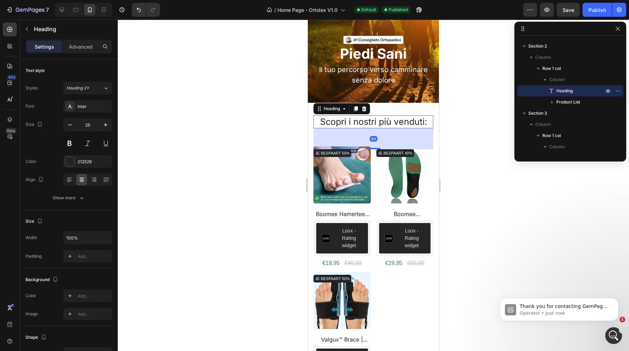
scroll to position [94, 0]
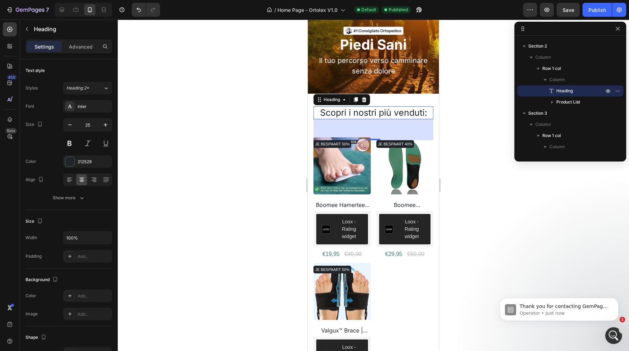
click at [392, 127] on div "60" at bounding box center [373, 129] width 120 height 21
click at [407, 312] on div "JE BESPAART 50% Product Badge (P) Images Boomee Hamerteen Gelpad – voor teenuit…" at bounding box center [373, 263] width 120 height 246
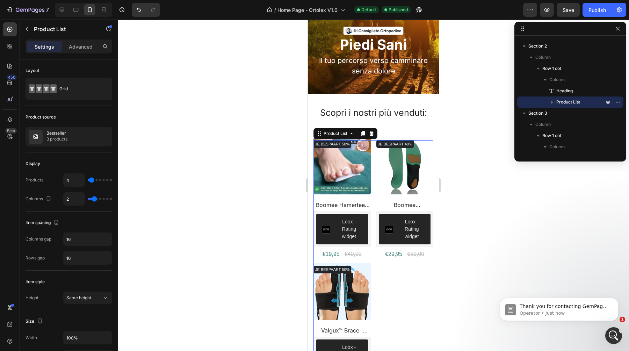
click at [419, 305] on div "JE BESPAART 50% Product Badge (P) Images Boomee Hamerteen Gelpad – voor teenuit…" at bounding box center [373, 263] width 120 height 246
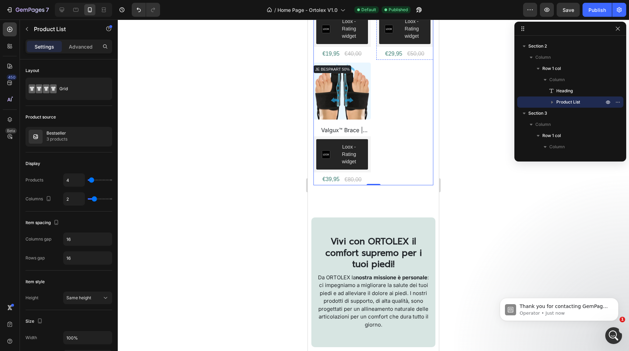
scroll to position [304, 0]
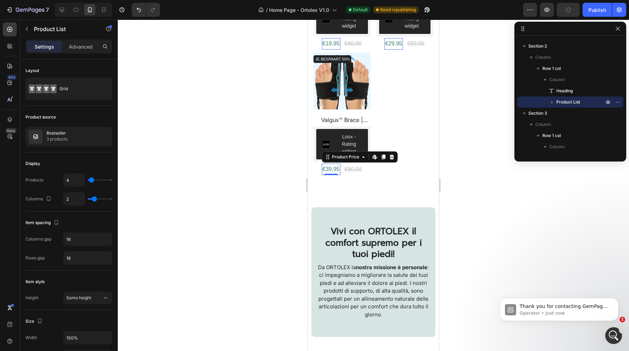
click at [331, 50] on div "€39,95" at bounding box center [331, 44] width 19 height 12
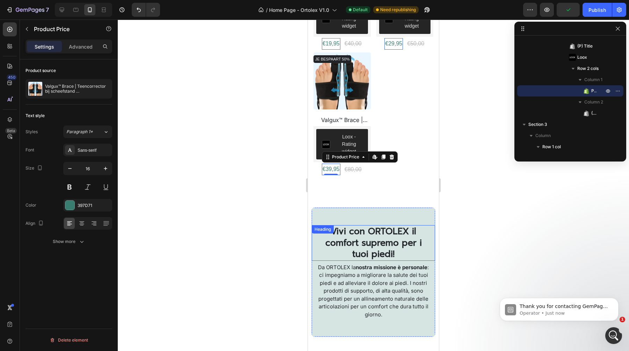
click at [365, 233] on div "Vivi con ORTOLEX il comfort supremo per i tuoi piedi! Heading" at bounding box center [373, 243] width 123 height 36
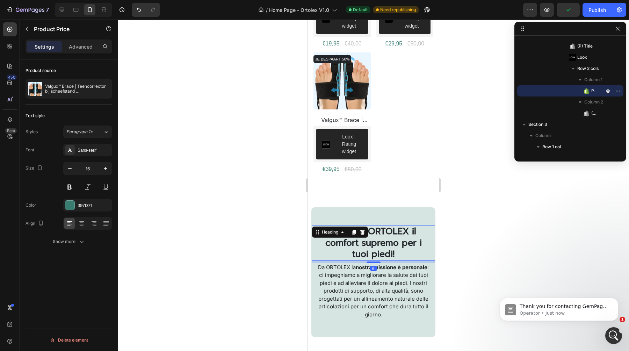
scroll to position [276, 0]
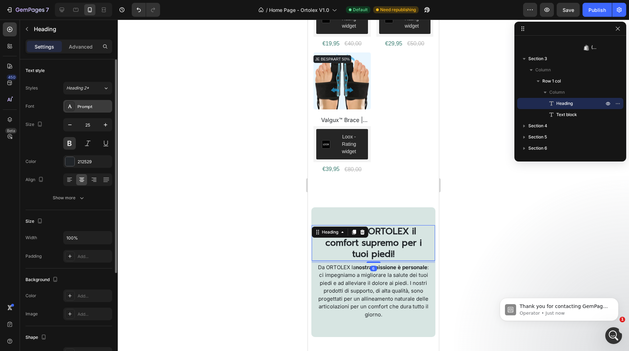
click at [96, 104] on div "Prompt" at bounding box center [94, 106] width 33 height 6
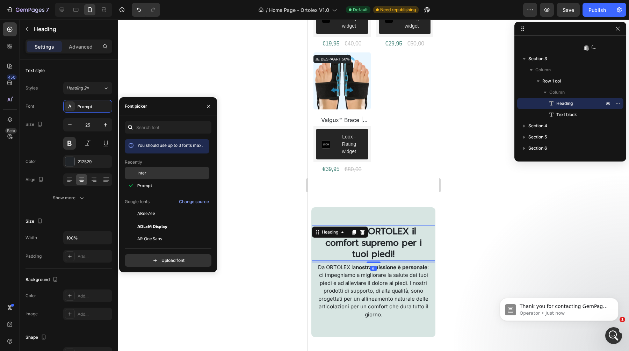
click at [149, 174] on div "Inter" at bounding box center [172, 173] width 71 height 6
click at [352, 283] on p "Da ORTOLEX la nostra missione è personale : ci impegniamo a migliorare la salut…" at bounding box center [373, 290] width 111 height 55
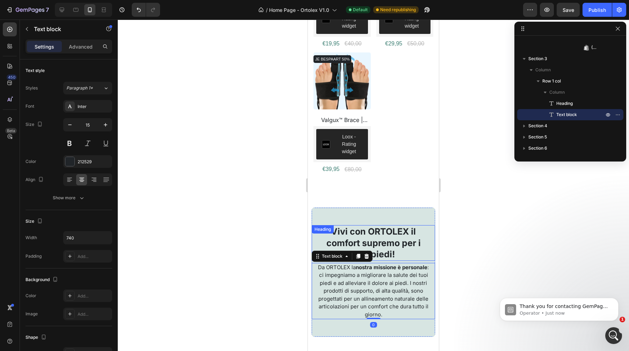
click at [356, 231] on div "Vivi con ORTOLEX il comfort supremo per i tuoi piedi! Heading" at bounding box center [373, 243] width 123 height 36
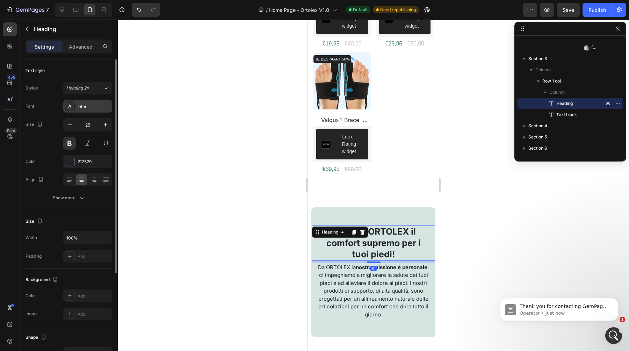
click at [84, 103] on div "Inter" at bounding box center [94, 106] width 33 height 6
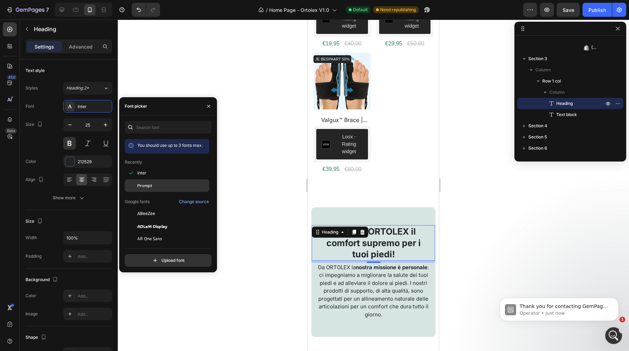
click at [158, 258] on div "Prompt" at bounding box center [167, 264] width 85 height 13
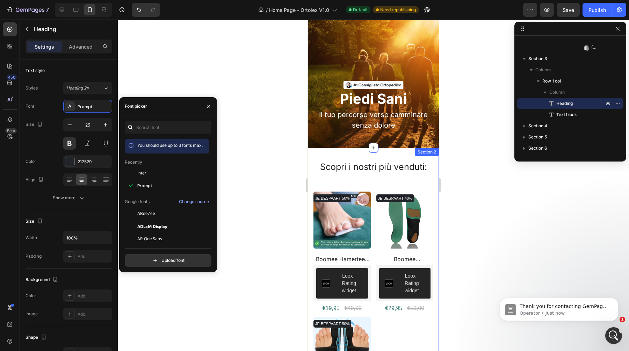
scroll to position [0, 0]
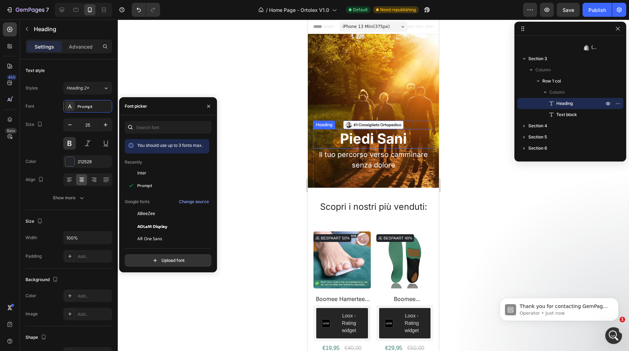
click at [369, 141] on h2 "Piedi Sani" at bounding box center [373, 139] width 68 height 20
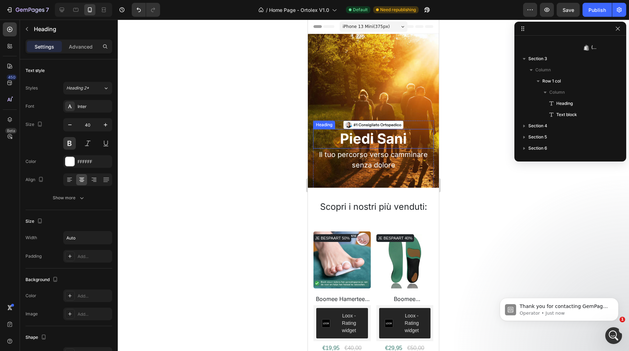
scroll to position [31, 0]
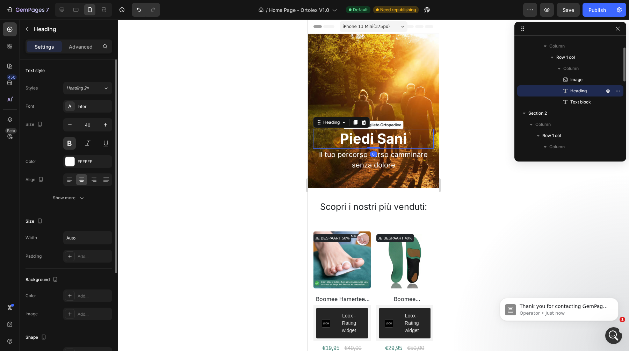
click at [78, 97] on div "Styles Heading 2* Font Inter Size 40 Color FFFFFF Align Show more" at bounding box center [69, 143] width 87 height 122
click at [84, 111] on div "Inter" at bounding box center [87, 106] width 49 height 13
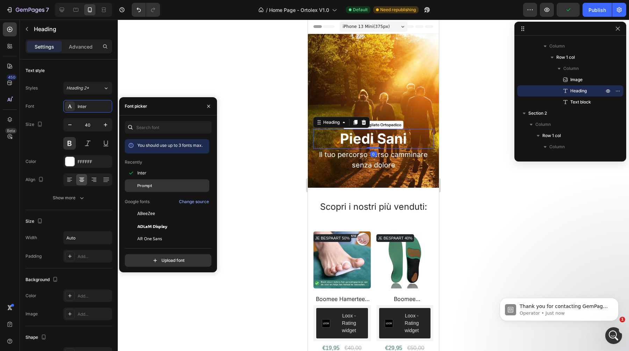
click at [157, 183] on div "Prompt" at bounding box center [172, 185] width 71 height 6
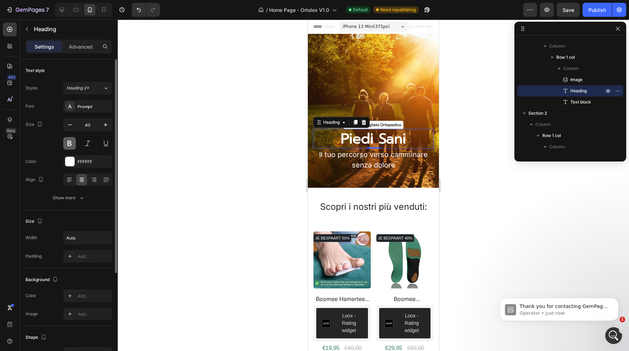
click at [71, 145] on button at bounding box center [69, 143] width 13 height 13
click at [226, 162] on div at bounding box center [373, 185] width 511 height 331
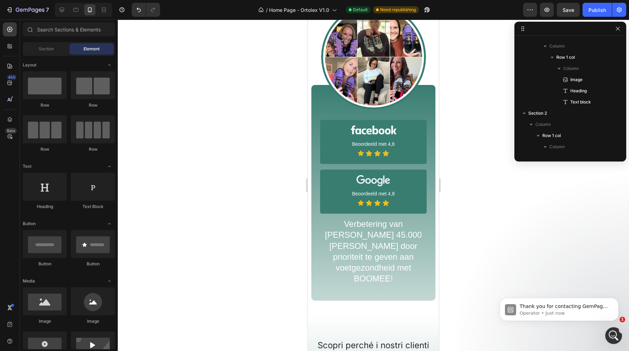
scroll to position [694, 0]
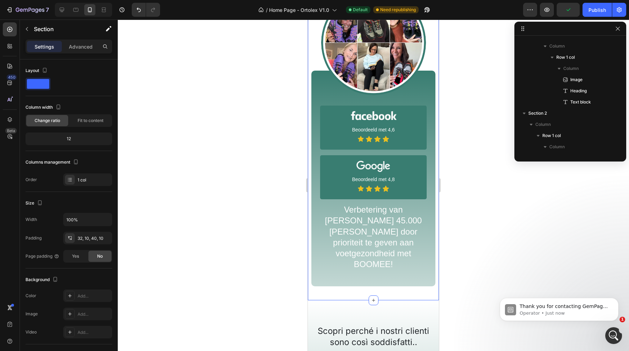
click at [371, 218] on div "Image Image Beoordeeld met 4,6 Text Block Icon Icon Icon Icon Icon List Row Ima…" at bounding box center [373, 138] width 124 height 296
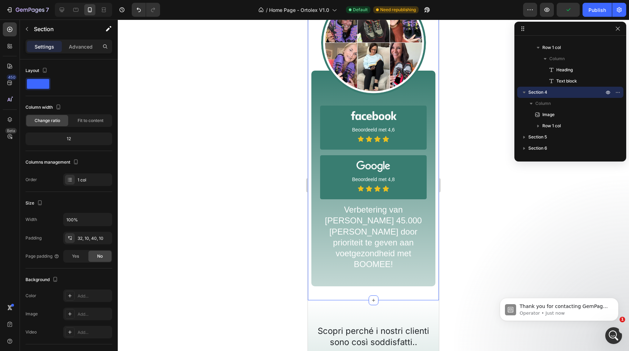
click at [376, 179] on div "Image Image Beoordeeld met 4,6 Text Block Icon Icon Icon Icon Icon List Row Ima…" at bounding box center [373, 138] width 124 height 296
click at [372, 244] on div "Image Image Beoordeeld met 4,6 Text Block Icon Icon Icon Icon Icon List Row Ima…" at bounding box center [373, 138] width 124 height 296
click at [345, 258] on div "Image Image Beoordeeld met 4,6 Text Block Icon Icon Icon Icon Icon List Row Ima…" at bounding box center [373, 138] width 124 height 296
click at [345, 223] on div "Image Image Beoordeeld met 4,6 Text Block Icon Icon Icon Icon Icon List Row Ima…" at bounding box center [373, 138] width 124 height 296
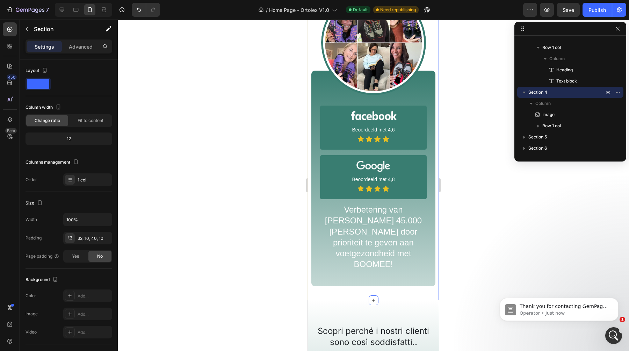
click at [355, 209] on div "Image Image Beoordeeld met 4,6 Text Block Icon Icon Icon Icon Icon List Row Ima…" at bounding box center [373, 138] width 124 height 296
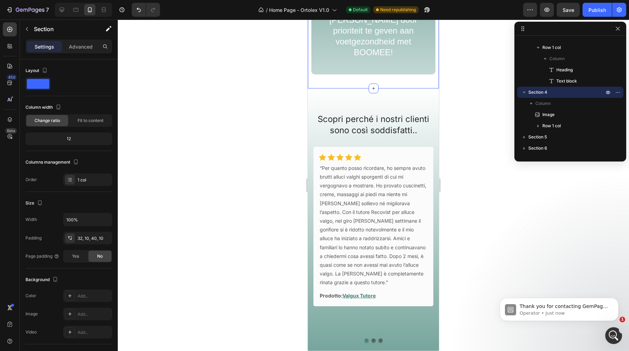
scroll to position [909, 0]
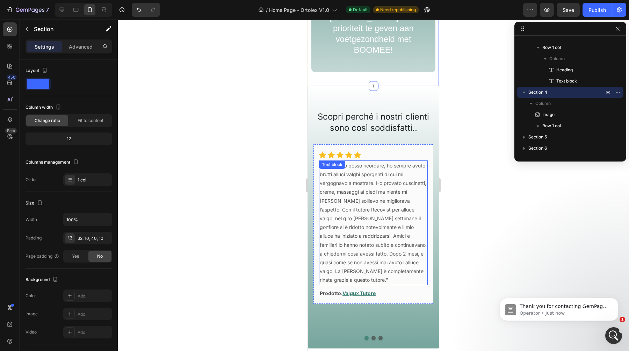
click at [368, 180] on p "“Per quanto posso ricordare, ho sempre avuto brutti alluci valghi sporgenti di …" at bounding box center [373, 222] width 107 height 123
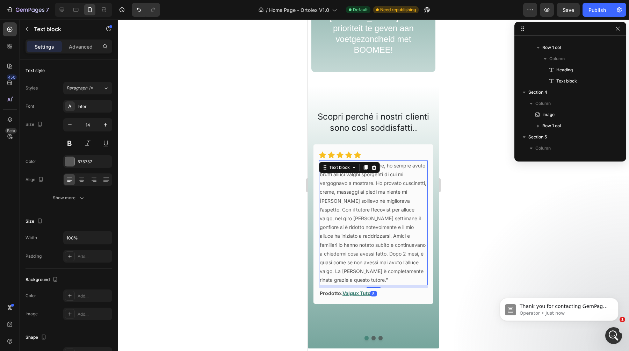
scroll to position [468, 0]
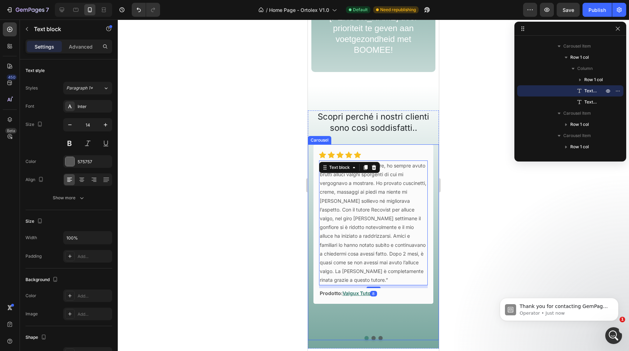
click at [373, 336] on button "Dot" at bounding box center [373, 338] width 4 height 4
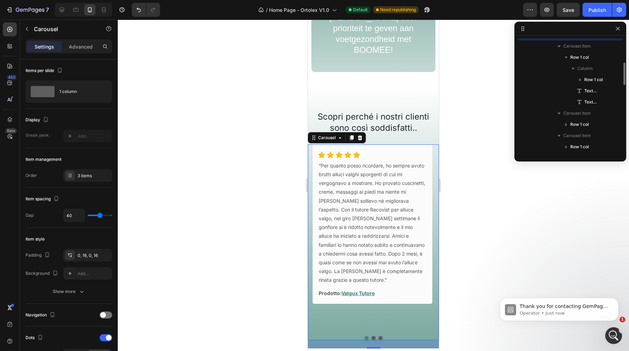
scroll to position [412, 0]
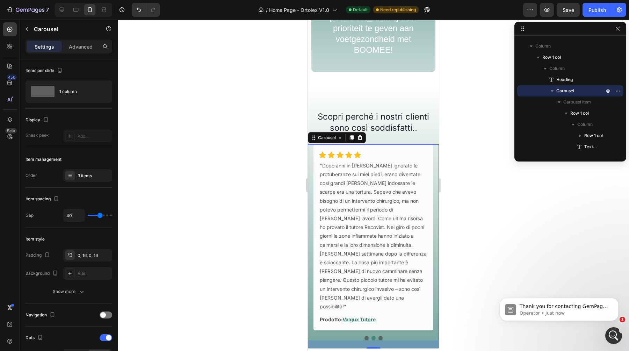
click at [380, 336] on button "Dot" at bounding box center [380, 338] width 4 height 4
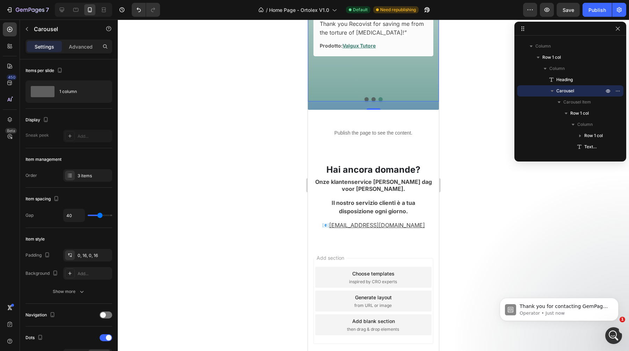
scroll to position [1128, 0]
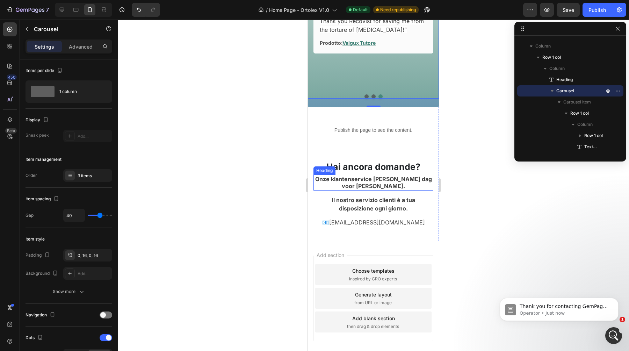
click at [362, 175] on strong "Onze klantenservice staat elke dag voor je klaar." at bounding box center [373, 182] width 117 height 14
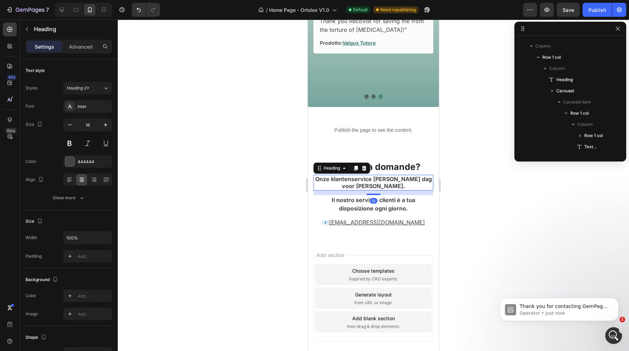
scroll to position [544, 0]
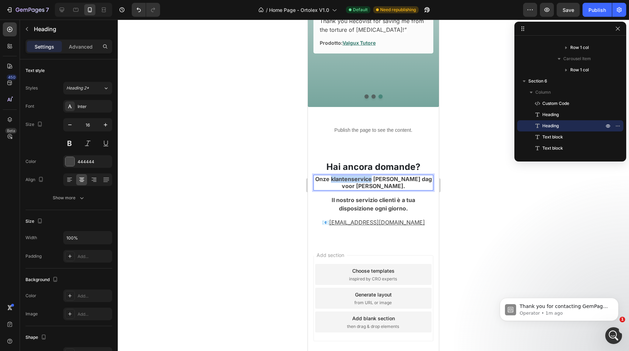
click at [342, 175] on strong "Onze klantenservice staat elke dag voor je klaar." at bounding box center [373, 182] width 117 height 14
copy strong "Onze klantenservice staat elke dag voor je klaar."
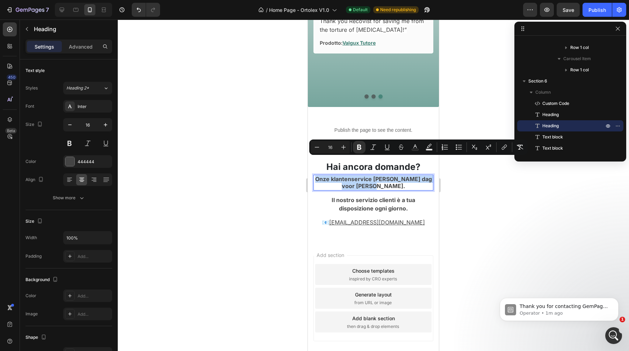
click at [349, 175] on strong "Onze klantenservice staat elke dag voor je klaar." at bounding box center [373, 182] width 117 height 14
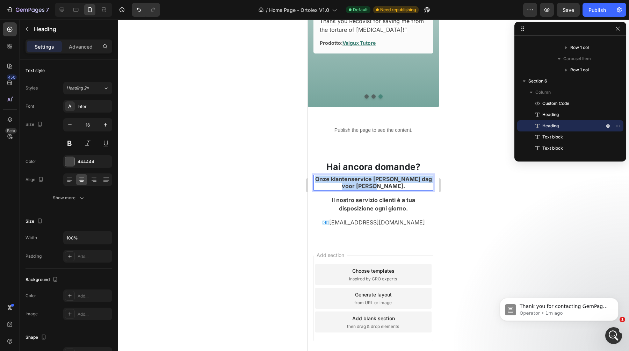
click at [349, 175] on strong "Onze klantenservice staat elke dag voor je klaar." at bounding box center [373, 182] width 117 height 14
click at [359, 175] on p "Il nostro servizio clienti è a tua disposizione ogni giorno." at bounding box center [373, 182] width 118 height 15
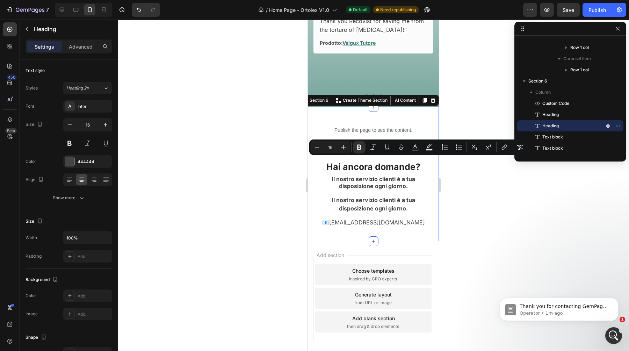
click at [426, 216] on div "Publish the page to see the content. Custom Code Hai ancora domande? Heading ⁠⁠…" at bounding box center [373, 181] width 120 height 120
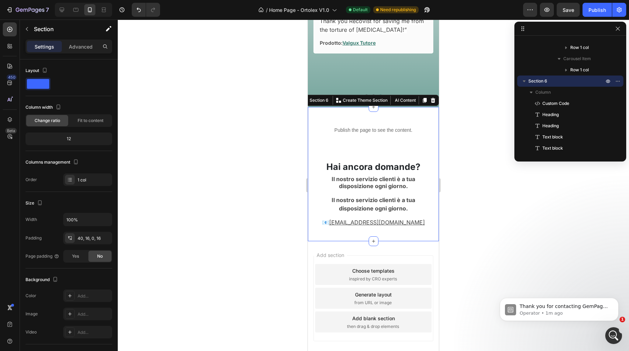
scroll to position [1132, 0]
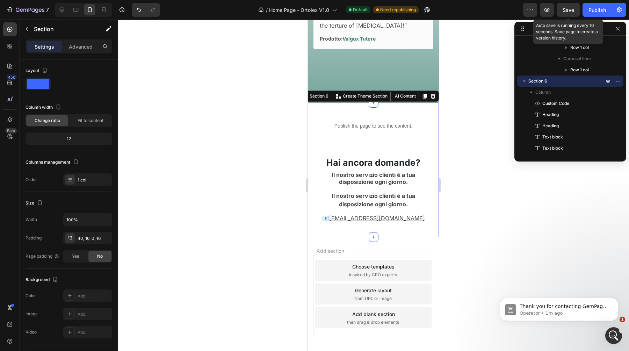
click at [570, 10] on span "Save" at bounding box center [569, 10] width 12 height 6
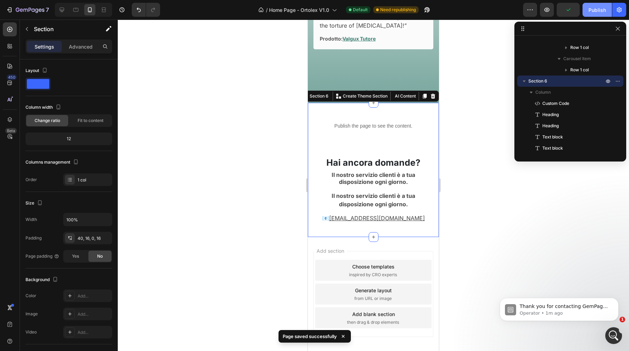
click at [593, 7] on div "Publish" at bounding box center [596, 9] width 17 height 7
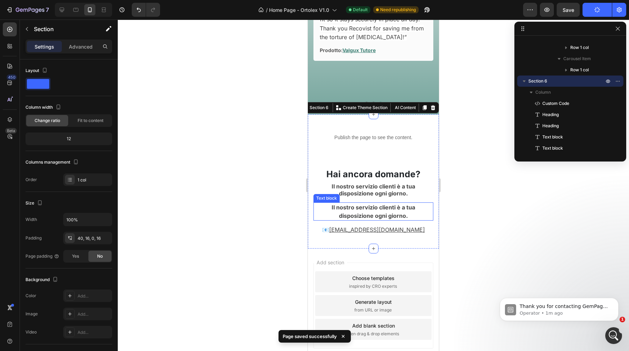
scroll to position [1121, 0]
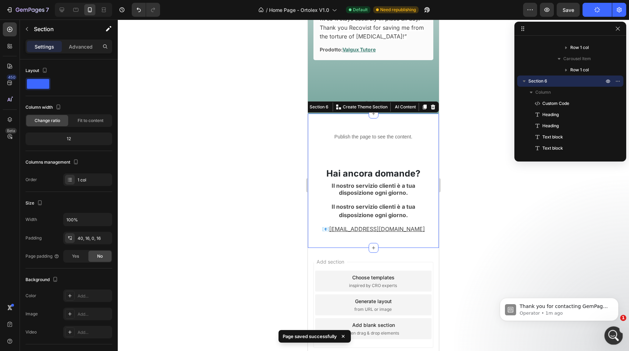
click at [604, 331] on div "Open Intercom Messenger" at bounding box center [612, 334] width 17 height 17
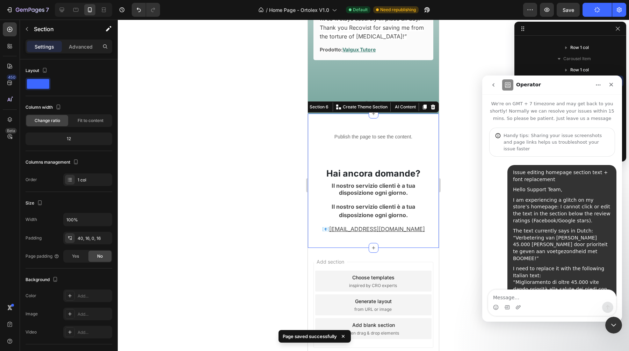
scroll to position [132, 0]
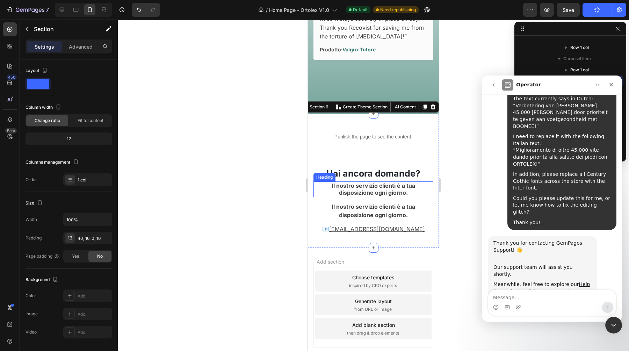
click at [244, 140] on div at bounding box center [373, 185] width 511 height 331
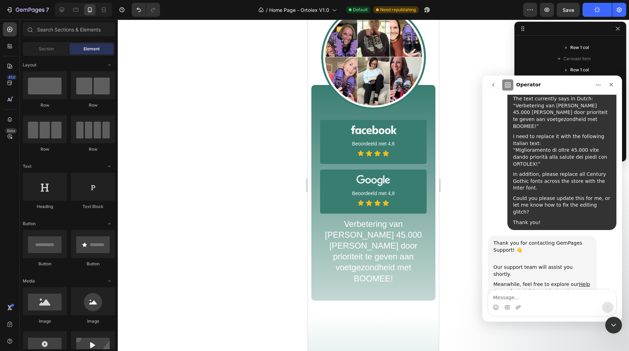
scroll to position [0, 0]
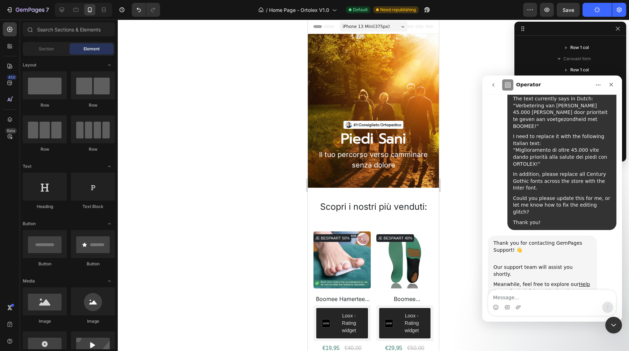
click at [385, 23] on span "iPhone 13 Mini ( 375 px)" at bounding box center [366, 26] width 47 height 7
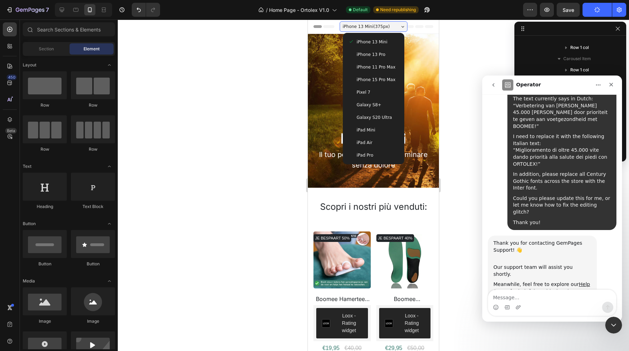
click at [384, 57] on div "iPhone 13 Pro" at bounding box center [373, 54] width 50 height 7
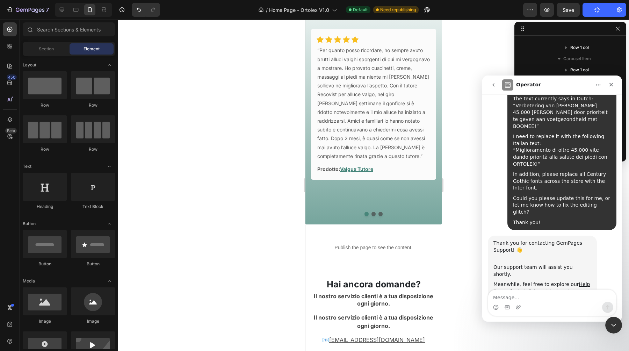
scroll to position [1137, 0]
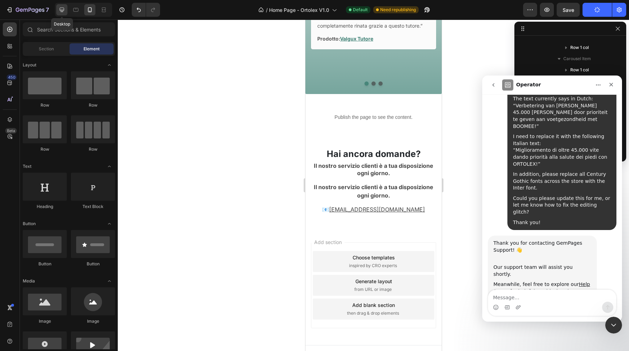
click at [59, 9] on icon at bounding box center [61, 9] width 7 height 7
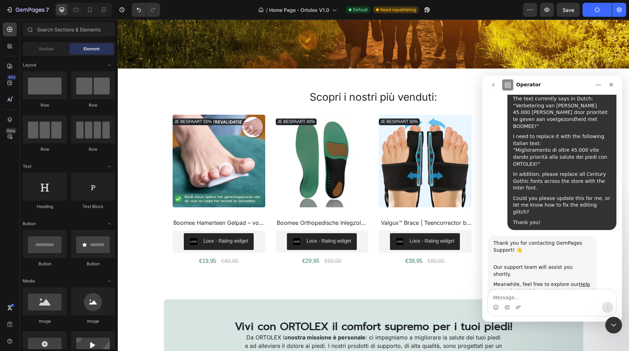
scroll to position [139, 0]
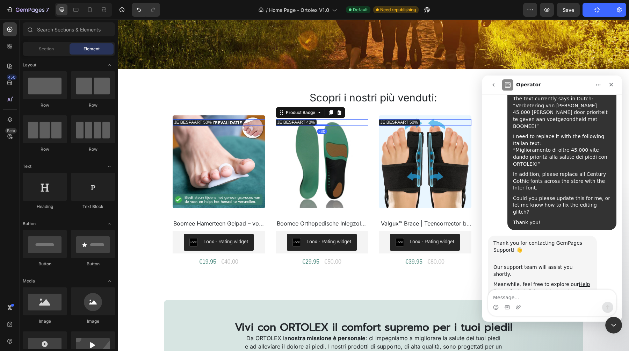
click at [214, 123] on pre "JE BESPAART 40%" at bounding box center [193, 122] width 41 height 7
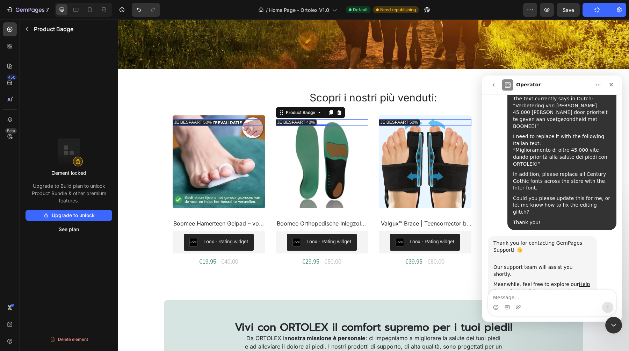
click at [71, 218] on button "Upgrade to unlock" at bounding box center [69, 215] width 87 height 11
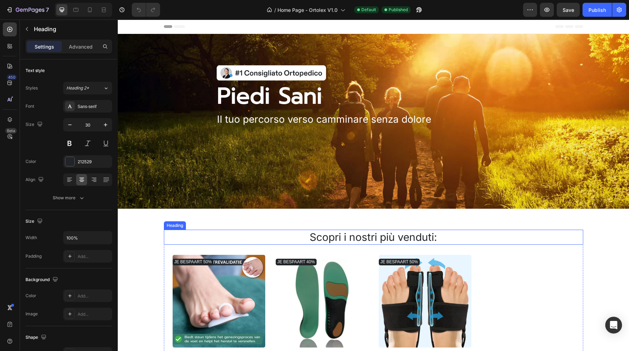
click at [349, 236] on h2 "Scopri i nostri più venduti:" at bounding box center [373, 237] width 419 height 15
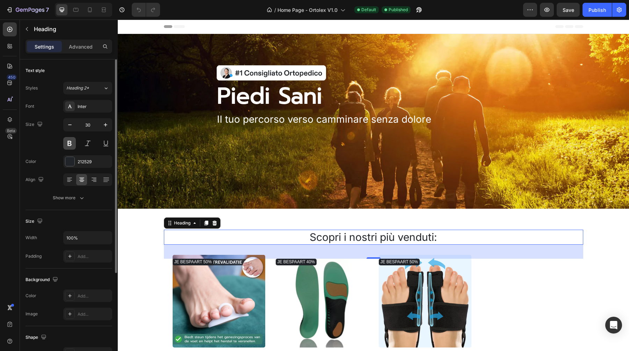
click at [72, 144] on button at bounding box center [69, 143] width 13 height 13
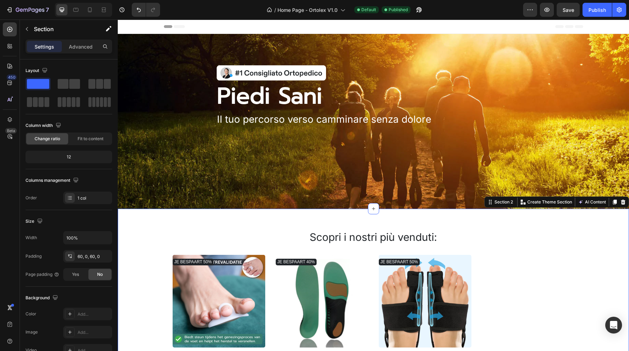
click at [299, 211] on div "Scopri i nostri più venduti: Heading JE BESPAART 50% Product Badge (P) Images B…" at bounding box center [373, 318] width 511 height 219
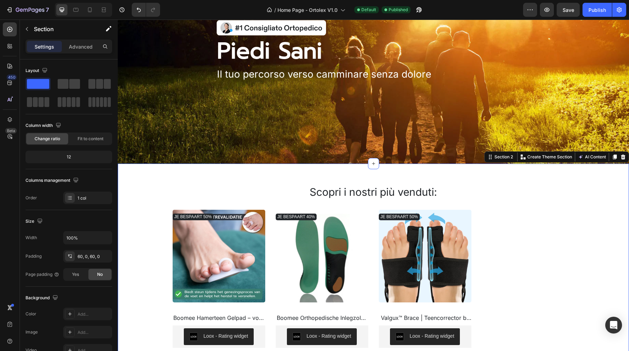
scroll to position [46, 0]
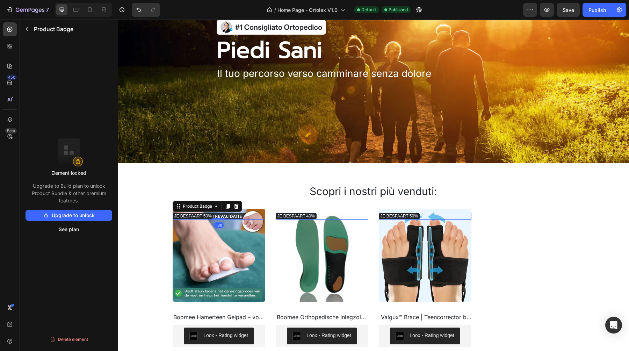
click at [198, 215] on pre "JE BESPAART 50%" at bounding box center [193, 216] width 41 height 7
click at [63, 216] on button "Upgrade to unlock" at bounding box center [69, 215] width 87 height 11
click at [611, 325] on icon "Open Intercom Messenger" at bounding box center [613, 324] width 8 height 9
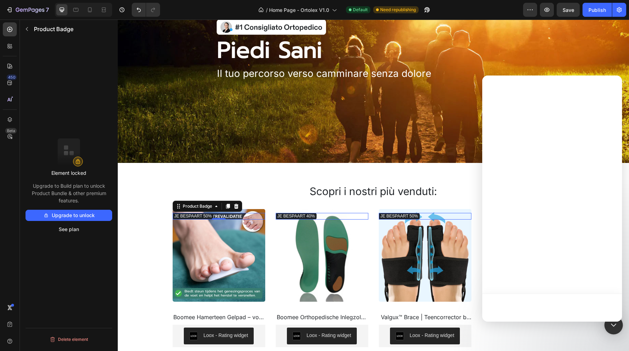
scroll to position [0, 0]
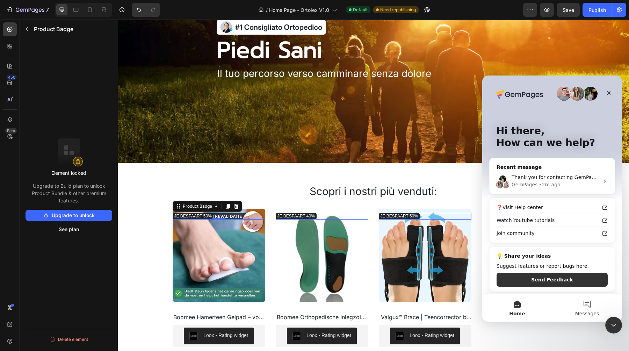
click at [586, 306] on button "Messages" at bounding box center [587, 308] width 70 height 28
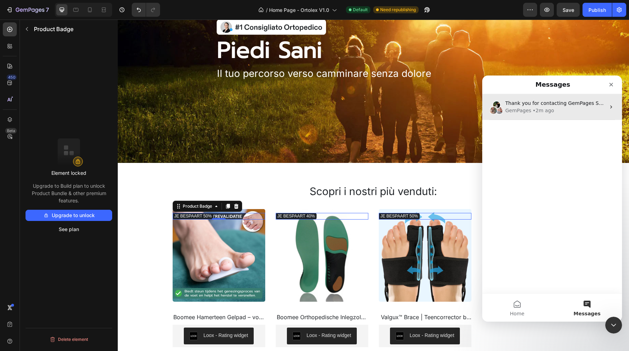
click at [538, 110] on div "• 2m ago" at bounding box center [543, 110] width 21 height 7
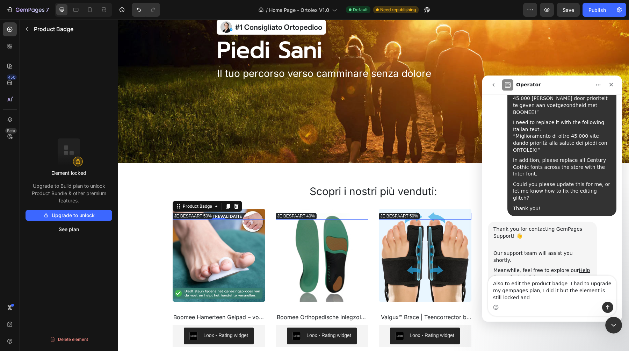
scroll to position [146, 0]
type textarea "Also to edit the product badge I had to upgrade my gempages plan, I did it but …"
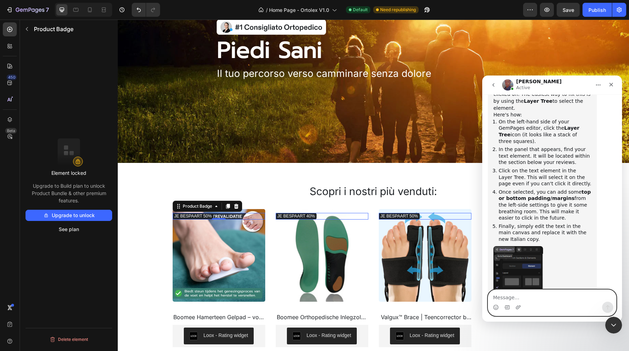
scroll to position [503, 0]
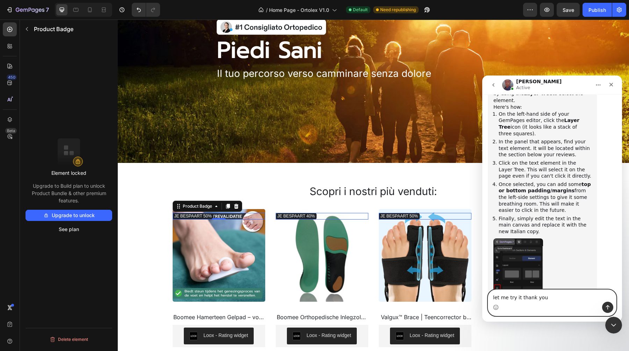
type textarea "let me try it thank you"
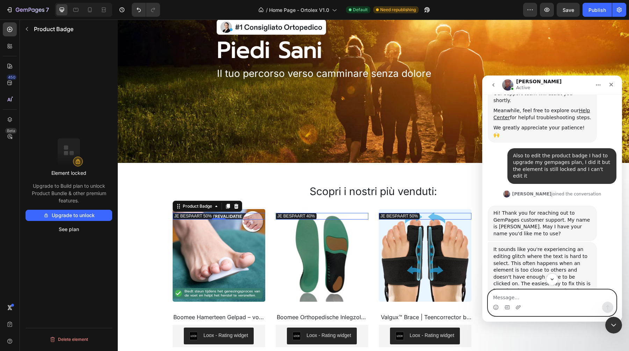
scroll to position [307, 0]
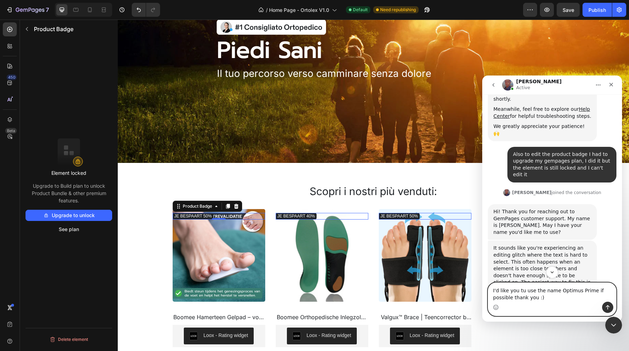
drag, startPoint x: 556, startPoint y: 291, endPoint x: 589, endPoint y: 292, distance: 33.2
click at [589, 292] on textarea "I'd like you tu use the name Optimus Prime if possible thank you :)" at bounding box center [552, 292] width 128 height 19
click at [554, 291] on textarea "I'd like you tu use the name Optimus Prime if possible thank you :)" at bounding box center [552, 292] width 128 height 19
click at [557, 290] on textarea "I'd like you tu use the name Optimus Prime if possible thank you :)" at bounding box center [552, 292] width 128 height 19
click at [591, 291] on textarea "I'd like you tu use the name "Optimus Prime if possible thank you :)" at bounding box center [552, 292] width 128 height 19
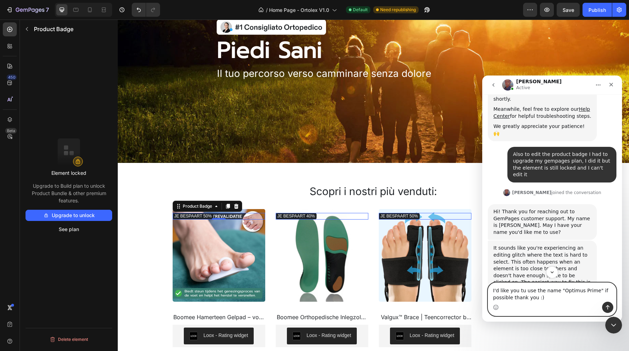
type textarea "I'd like you tu use the name "Optimus Prime" if possible thank you :)"
click at [609, 306] on icon "Send a message…" at bounding box center [608, 307] width 6 height 6
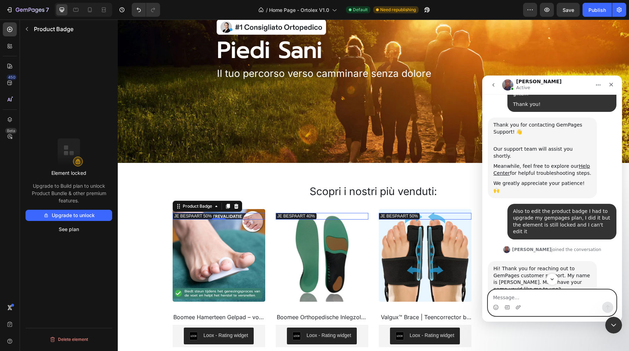
scroll to position [573, 0]
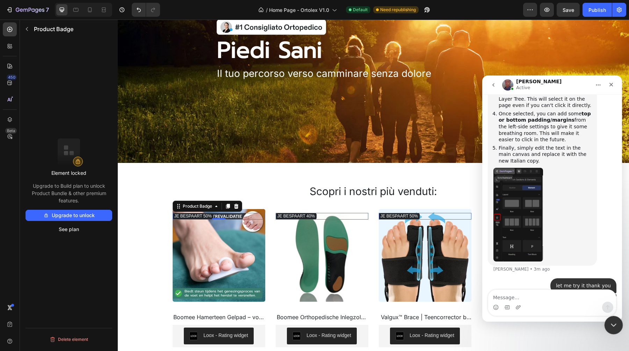
click at [614, 323] on icon "Close Intercom Messenger" at bounding box center [612, 324] width 8 height 8
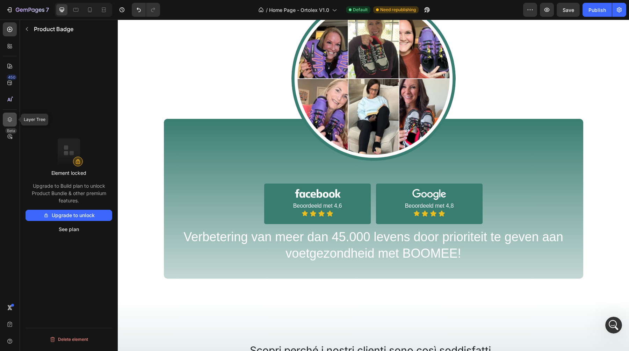
click at [3, 116] on div at bounding box center [10, 120] width 14 height 14
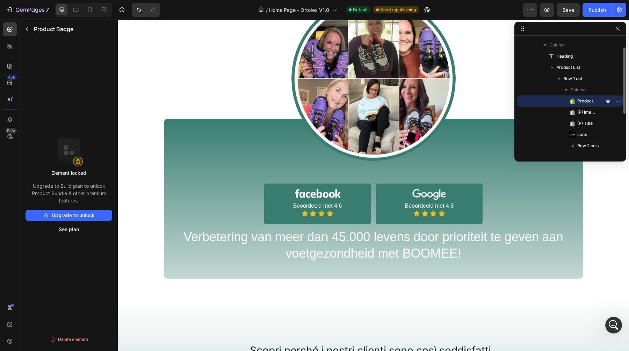
scroll to position [86, 0]
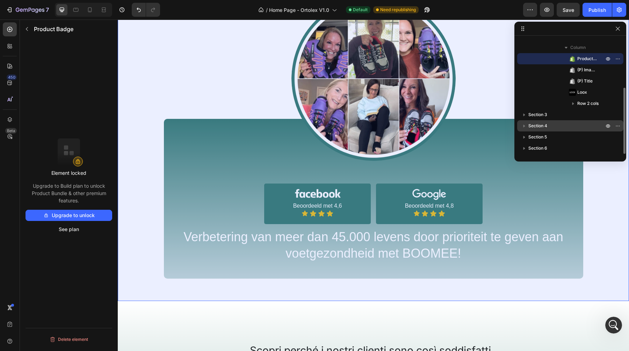
click at [525, 125] on icon "button" at bounding box center [524, 125] width 7 height 7
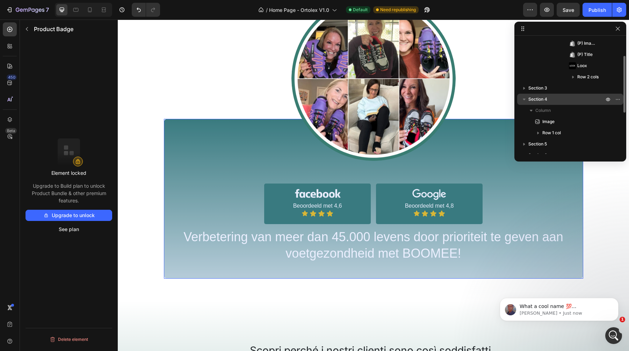
scroll to position [120, 0]
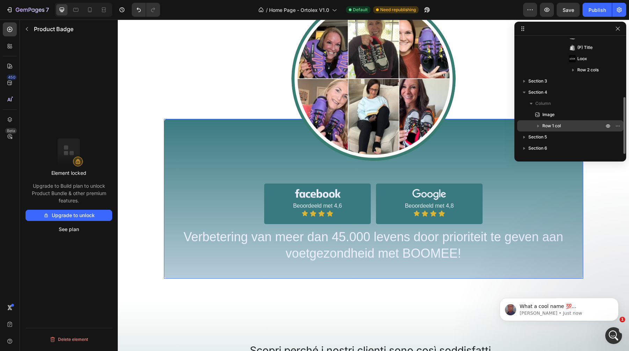
click at [538, 125] on icon "button" at bounding box center [538, 126] width 2 height 3
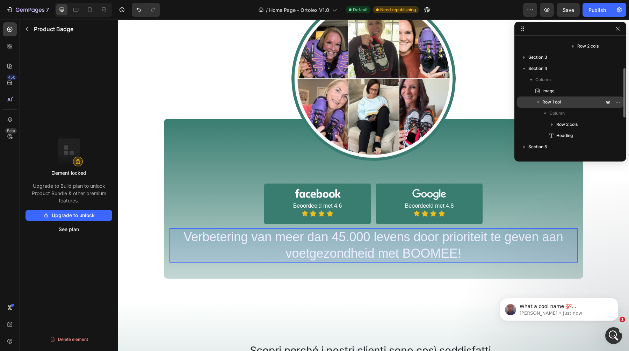
scroll to position [153, 0]
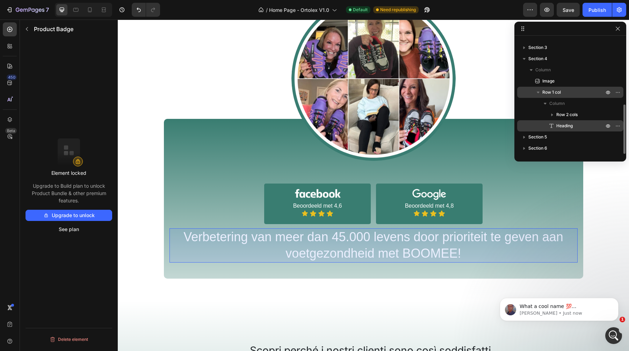
click at [554, 128] on icon at bounding box center [551, 125] width 7 height 7
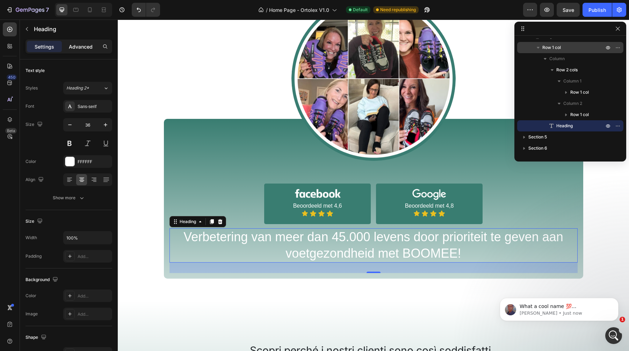
click at [77, 46] on p "Advanced" at bounding box center [81, 46] width 24 height 7
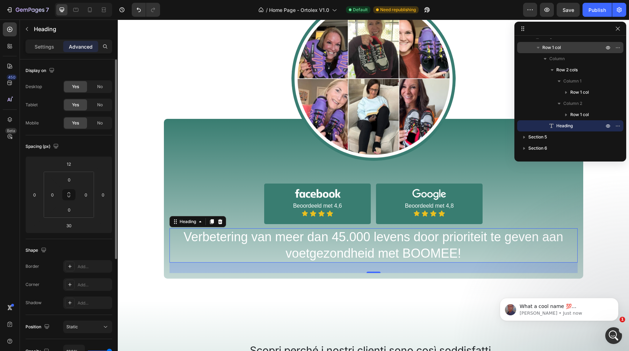
scroll to position [594, 0]
click at [69, 165] on input "12" at bounding box center [69, 164] width 14 height 10
type input "1200"
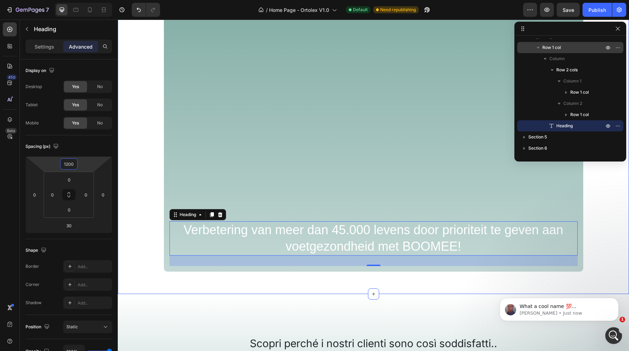
scroll to position [972, 0]
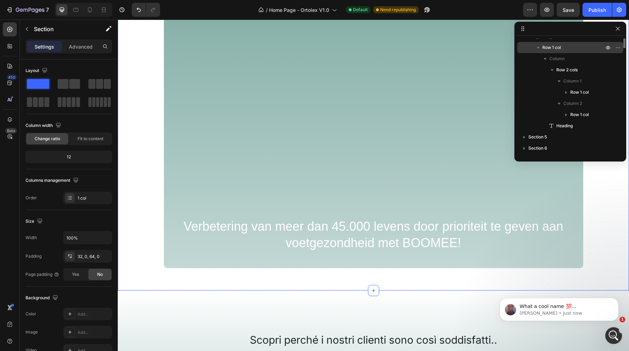
scroll to position [121, 0]
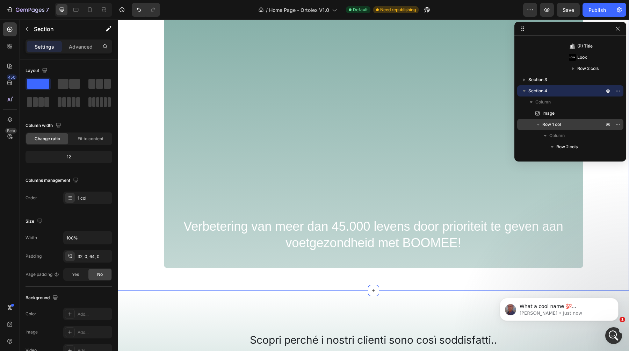
click at [140, 11] on icon "Undo/Redo" at bounding box center [139, 10] width 4 height 5
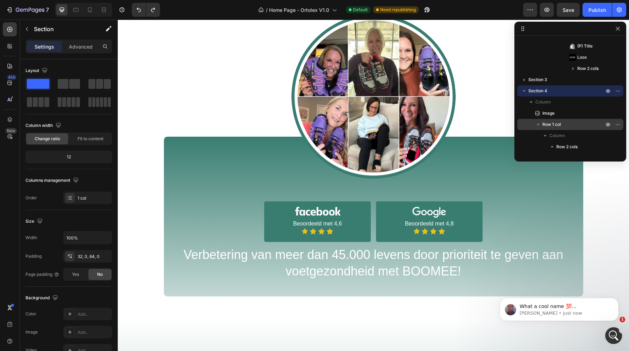
scroll to position [528, 0]
click at [611, 335] on icon "Open Intercom Messenger" at bounding box center [613, 335] width 12 height 12
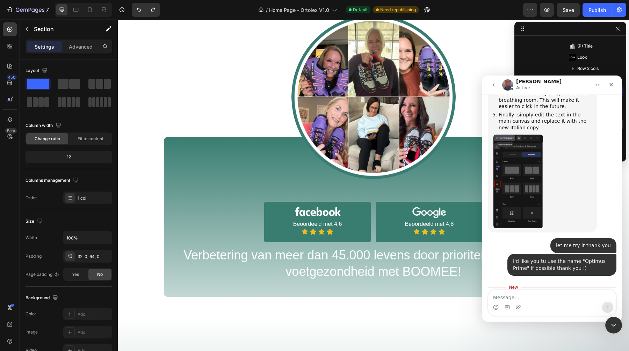
scroll to position [606, 0]
click at [528, 295] on textarea "Message…" at bounding box center [552, 296] width 128 height 12
type textarea "[PERSON_NAME] is also a really cool name"
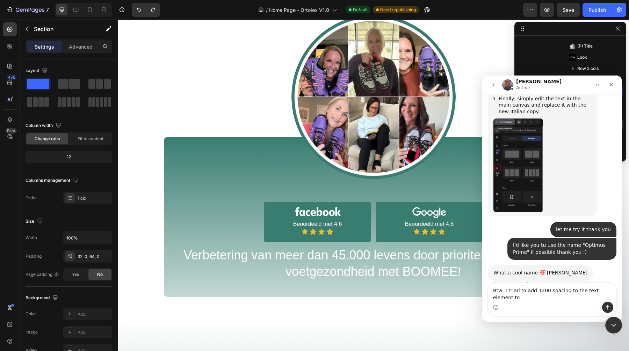
scroll to position [622, 0]
type textarea "Btw, I triad to add 1200 spacing to the text element to make it move a lot an I…"
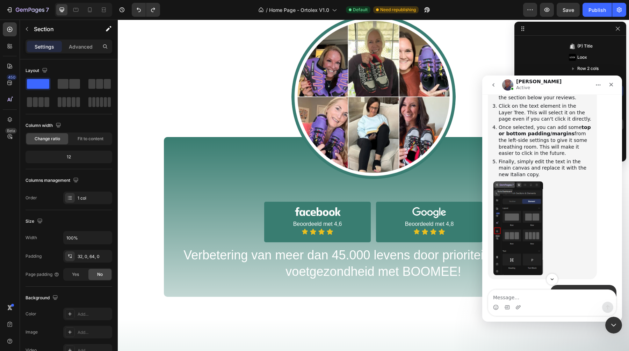
scroll to position [618, 0]
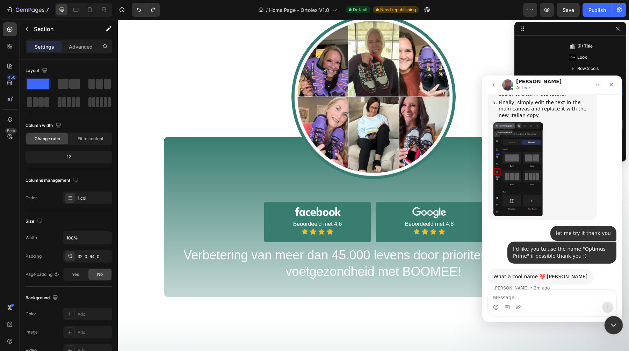
drag, startPoint x: 612, startPoint y: 318, endPoint x: 1097, endPoint y: 611, distance: 566.4
click at [612, 317] on div "Close Intercom Messenger" at bounding box center [612, 324] width 17 height 17
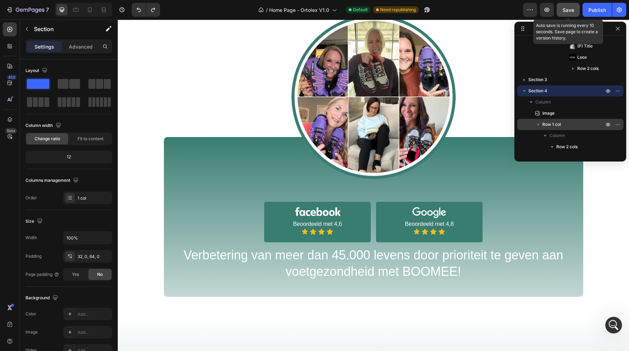
click at [571, 9] on span "Save" at bounding box center [569, 10] width 12 height 6
click at [590, 8] on div "Publish" at bounding box center [596, 9] width 17 height 7
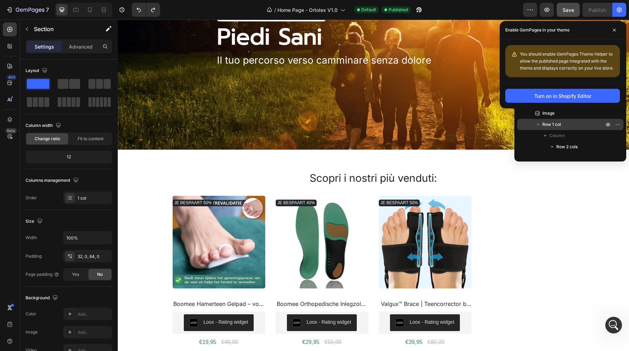
scroll to position [0, 0]
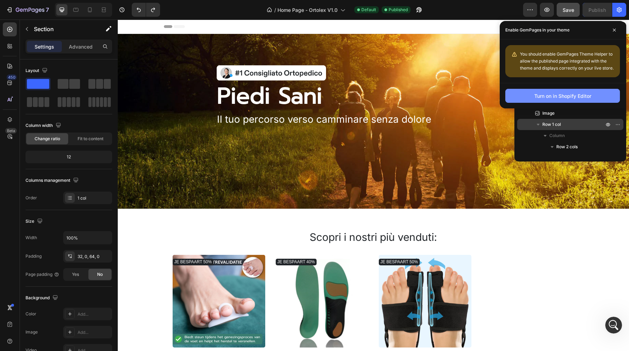
click at [572, 96] on div "Turn on in Shopify Editor" at bounding box center [562, 95] width 57 height 7
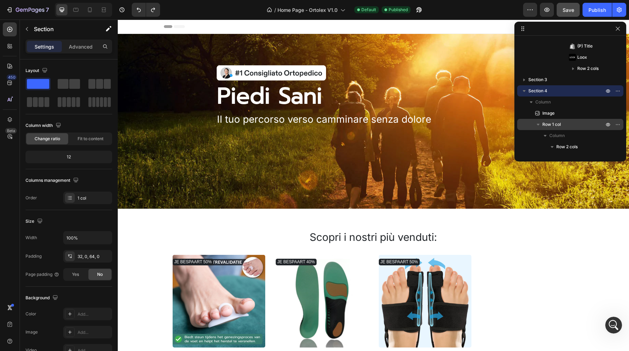
scroll to position [645, 0]
click at [619, 324] on div "Open Intercom Messenger" at bounding box center [612, 323] width 23 height 23
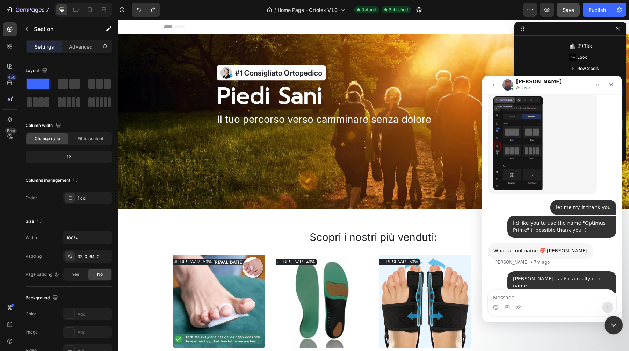
click at [615, 324] on icon "Close Intercom Messenger" at bounding box center [612, 324] width 8 height 8
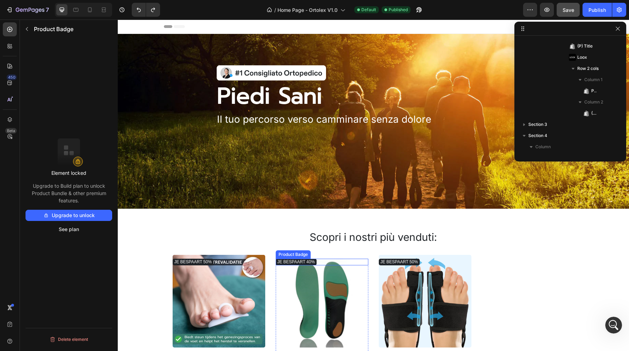
click at [214, 261] on pre "JE BESPAART 40%" at bounding box center [193, 262] width 41 height 7
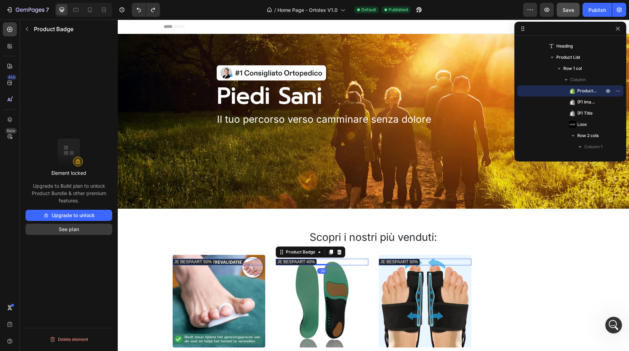
click at [65, 227] on button "See plan" at bounding box center [69, 229] width 87 height 11
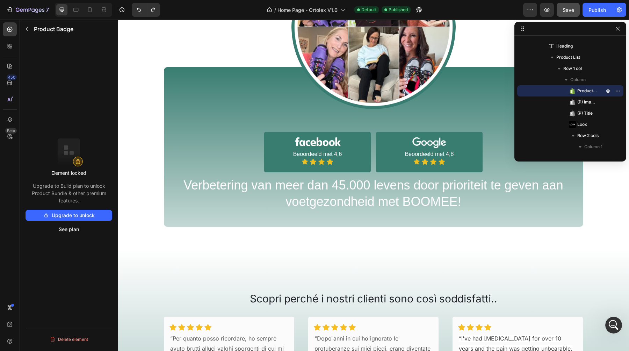
scroll to position [595, 0]
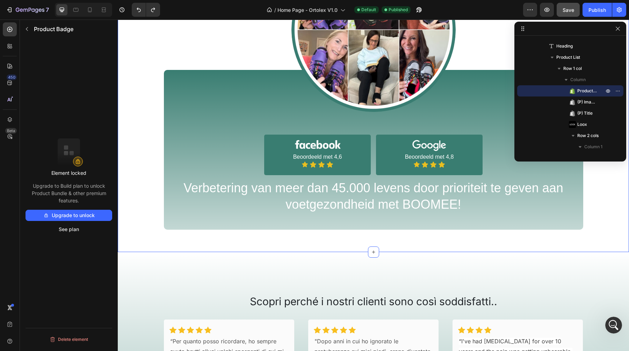
click at [323, 155] on div "Image Image Beoordeeld met 4,6 Text Block Icon Icon Icon Icon Icon List Row Ima…" at bounding box center [373, 89] width 511 height 282
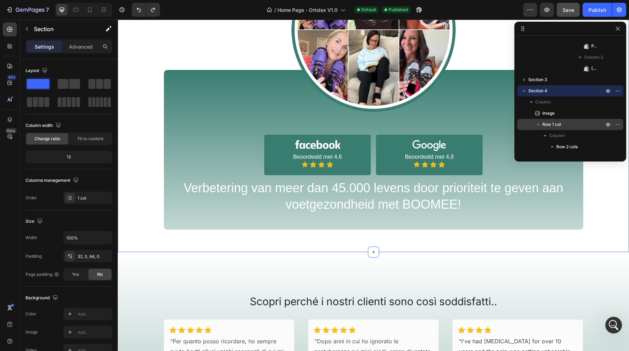
click at [0, 114] on div "450 Beta" at bounding box center [10, 185] width 20 height 331
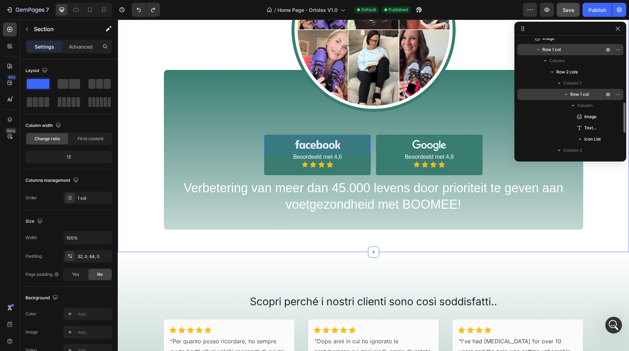
scroll to position [263, 0]
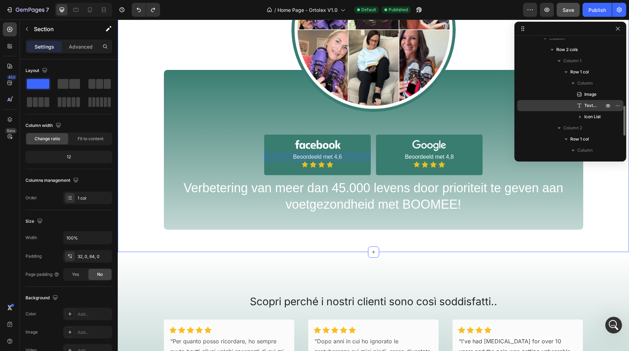
click at [590, 102] on span "Text Block" at bounding box center [590, 105] width 13 height 7
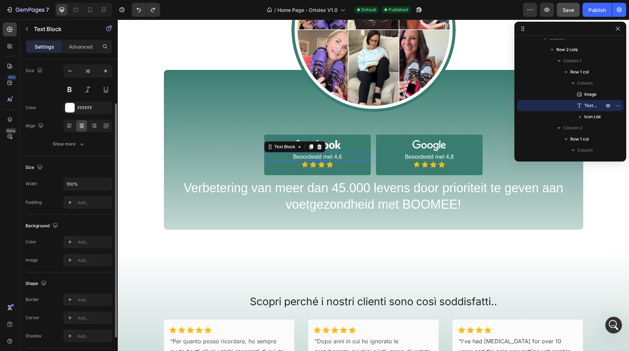
scroll to position [57, 0]
click at [86, 199] on div "Add..." at bounding box center [94, 200] width 33 height 6
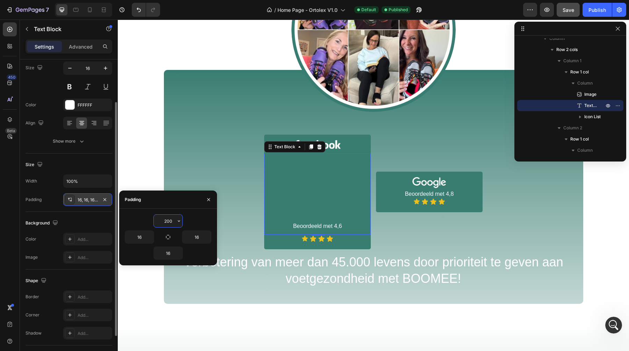
type input "2000"
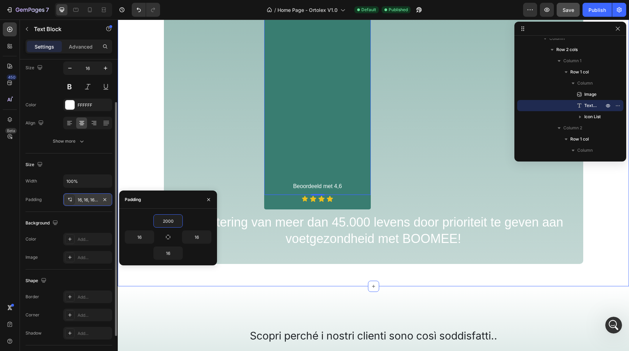
scroll to position [1333, 0]
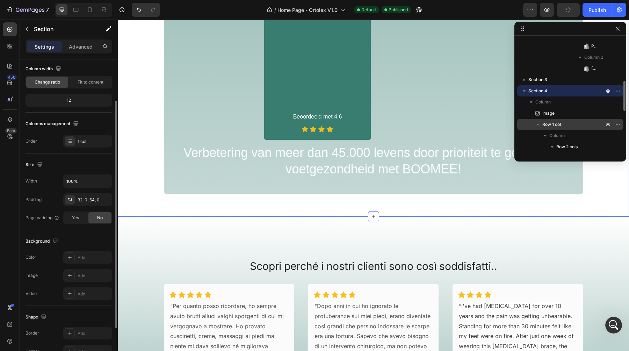
scroll to position [0, 0]
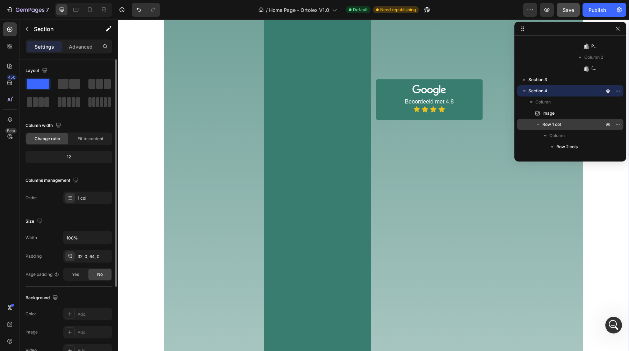
click at [305, 108] on div "Image Image Beoordeeld met 4,6 Text Block Icon Icon Icon Icon Icon List Row Ima…" at bounding box center [373, 33] width 511 height 985
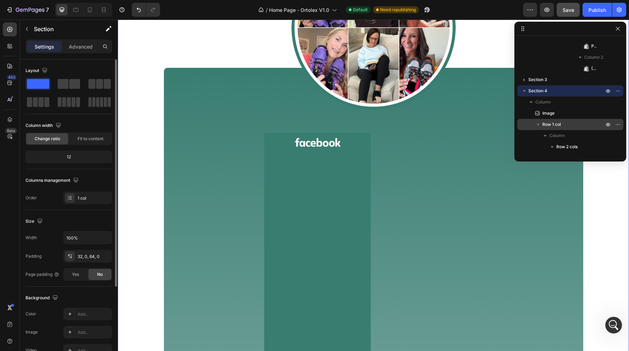
scroll to position [482, 0]
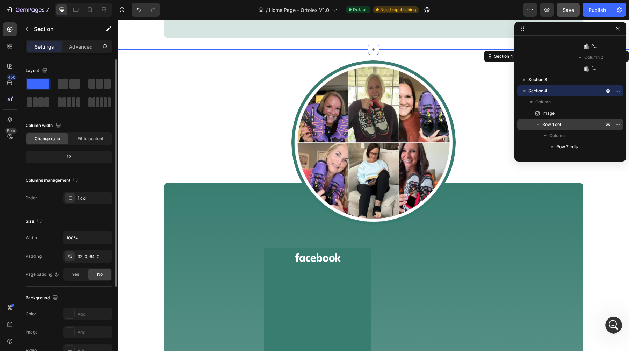
click at [137, 10] on icon "Undo/Redo" at bounding box center [138, 9] width 7 height 7
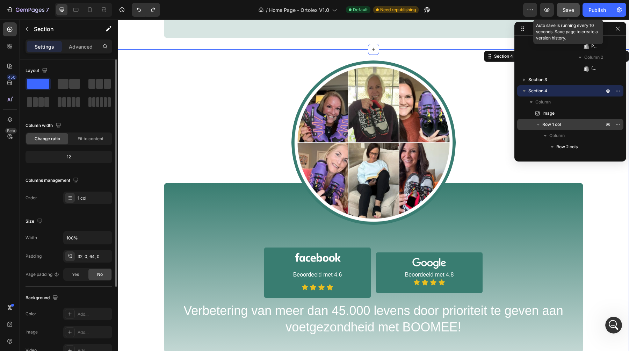
click at [574, 13] on div "Save" at bounding box center [569, 9] width 12 height 7
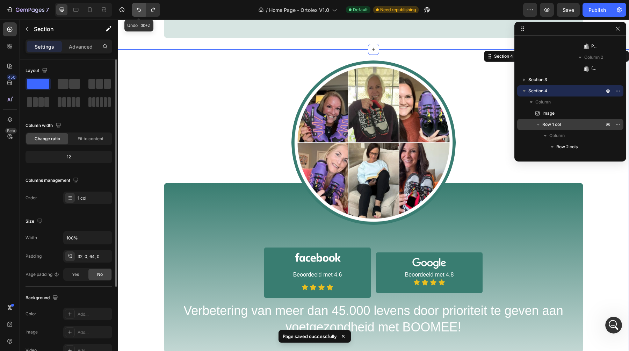
click at [135, 9] on icon "Undo/Redo" at bounding box center [138, 9] width 7 height 7
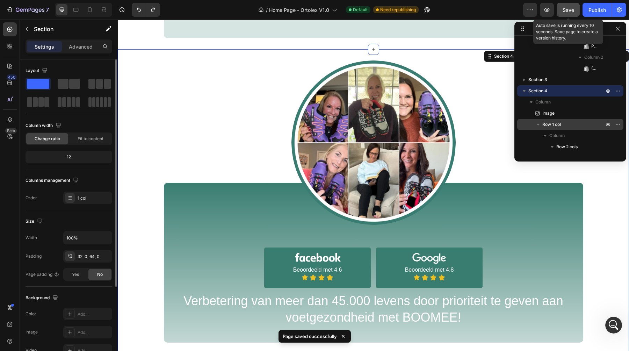
click at [571, 12] on span "Save" at bounding box center [569, 10] width 12 height 6
click at [604, 13] on div "Publish" at bounding box center [596, 9] width 17 height 7
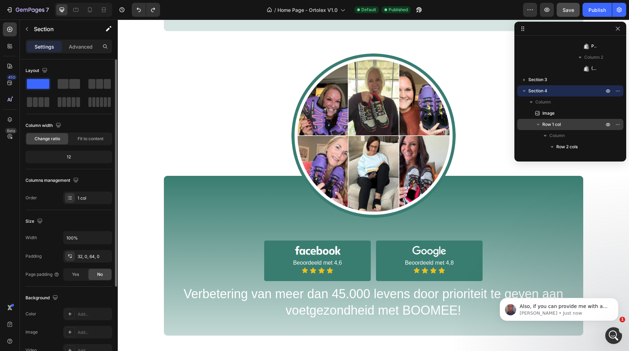
scroll to position [498, 0]
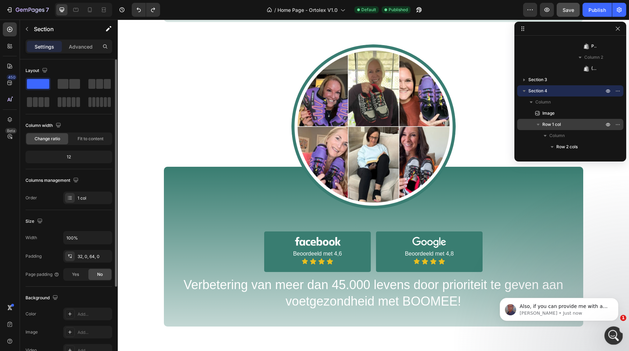
click at [609, 334] on icon "Open Intercom Messenger" at bounding box center [613, 335] width 12 height 12
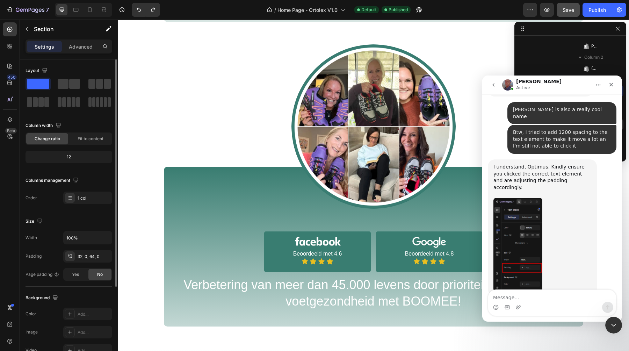
scroll to position [808, 0]
click at [613, 326] on icon "Close Intercom Messenger" at bounding box center [612, 324] width 8 height 8
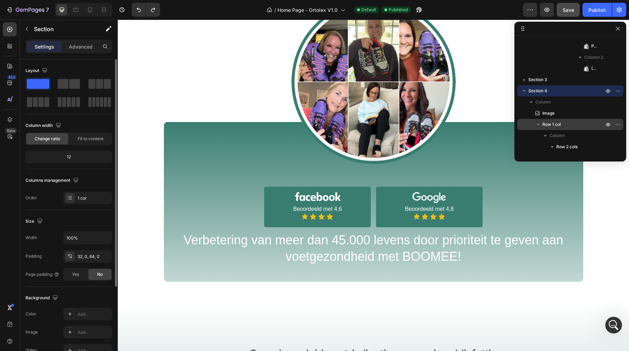
scroll to position [551, 0]
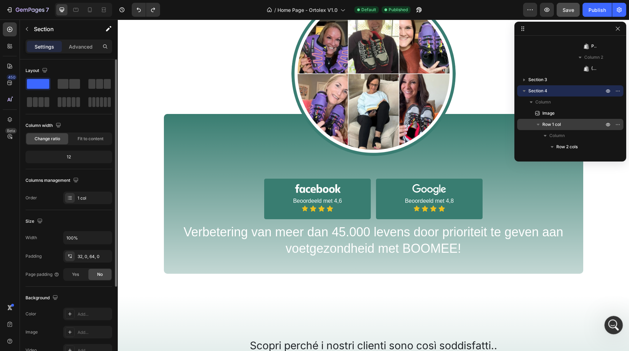
click at [610, 330] on div "Open Intercom Messenger" at bounding box center [612, 323] width 23 height 23
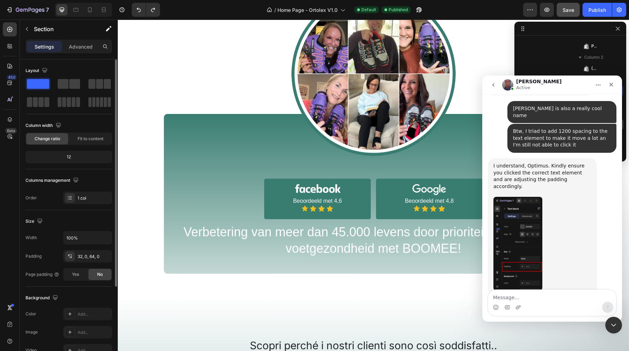
click at [513, 297] on textarea "Message…" at bounding box center [552, 296] width 128 height 12
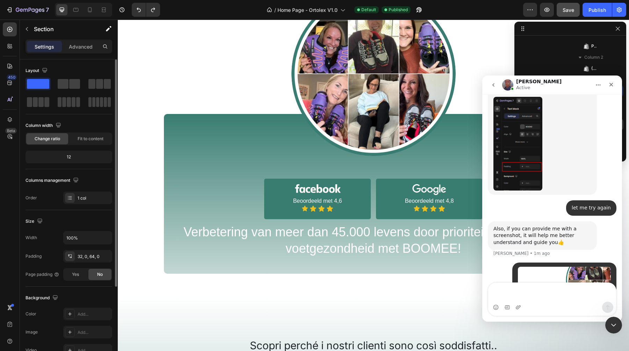
scroll to position [923, 0]
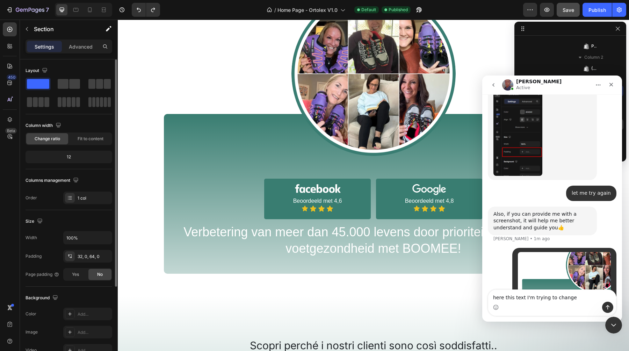
type textarea "here this text I'm trying to change"
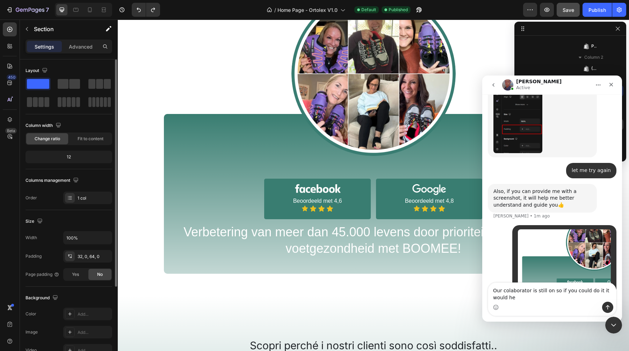
scroll to position [945, 0]
type textarea "Our colaborator is still on so if you could do it it would help a lot"
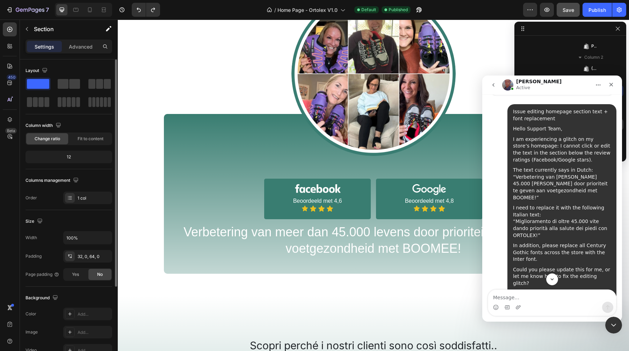
scroll to position [65, 0]
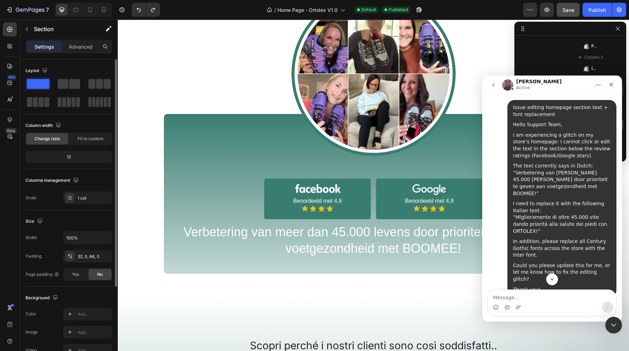
drag, startPoint x: 513, startPoint y: 158, endPoint x: 570, endPoint y: 197, distance: 69.0
click at [570, 197] on div "Issue editing homepage section text + font replacement Hello Support Team, I am…" at bounding box center [562, 198] width 98 height 189
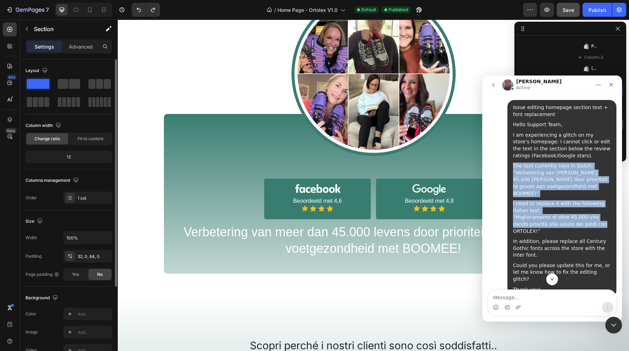
drag, startPoint x: 514, startPoint y: 159, endPoint x: 583, endPoint y: 208, distance: 84.5
click at [583, 208] on div "Issue editing homepage section text + font replacement Hello Support Team, I am…" at bounding box center [562, 198] width 98 height 189
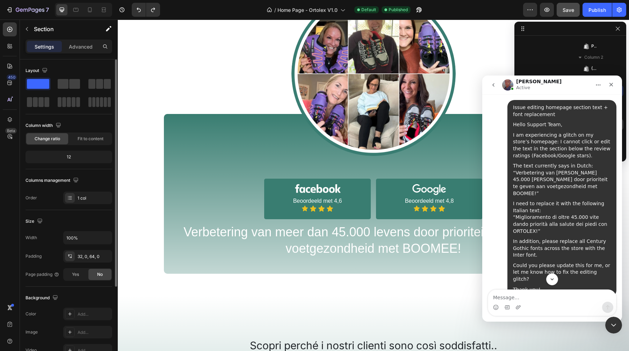
click at [523, 140] on div "I am experiencing a glitch on my store’s homepage: I cannot click or edit the t…" at bounding box center [562, 145] width 98 height 27
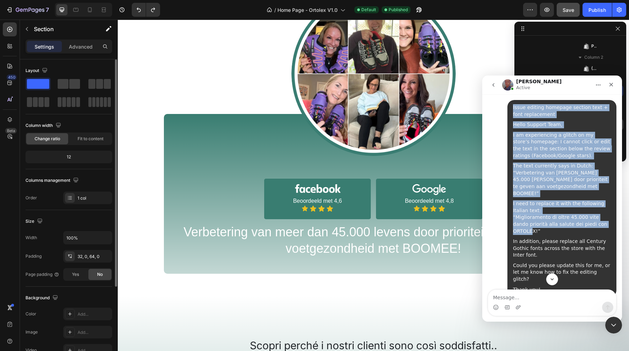
drag, startPoint x: 513, startPoint y: 159, endPoint x: 603, endPoint y: 212, distance: 104.8
click at [603, 212] on div "Issue editing homepage section text + font replacement Hello Support Team, I am…" at bounding box center [561, 198] width 109 height 197
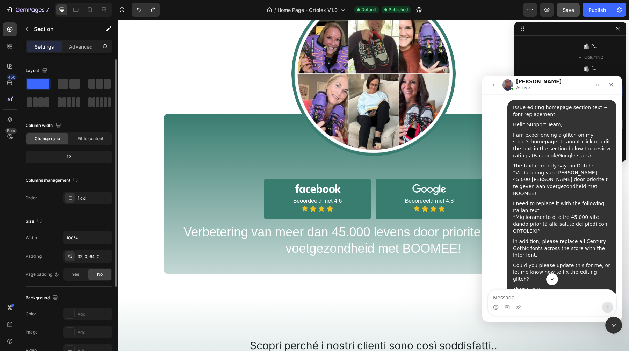
click at [560, 162] on div "The text currently says in Dutch: “Verbetering van [PERSON_NAME] 45.000 [PERSON…" at bounding box center [562, 179] width 98 height 34
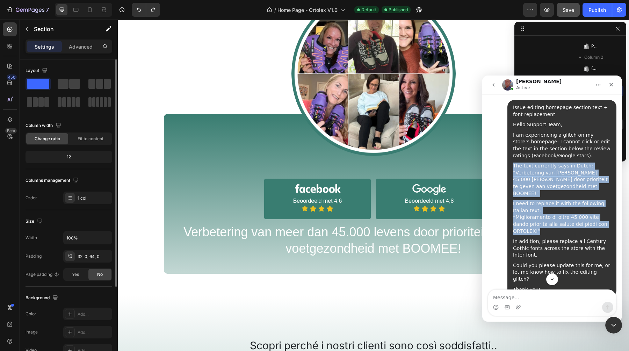
drag, startPoint x: 514, startPoint y: 159, endPoint x: 610, endPoint y: 210, distance: 109.6
click at [610, 210] on div "Issue editing homepage section text + font replacement Hello Support Team, I am…" at bounding box center [562, 198] width 98 height 189
copy div "The text currently says in Dutch: “Verbetering van [PERSON_NAME] 45.000 [PERSON…"
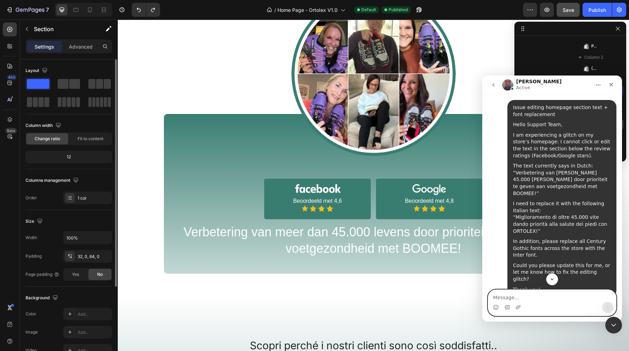
click at [520, 299] on textarea "Message…" at bounding box center [552, 296] width 128 height 12
paste textarea "The text currently says in Dutch: “Verbetering van [PERSON_NAME] 45.000 [PERSON…"
type textarea "The text currently says in Dutch: “Verbetering van [PERSON_NAME] 45.000 [PERSON…"
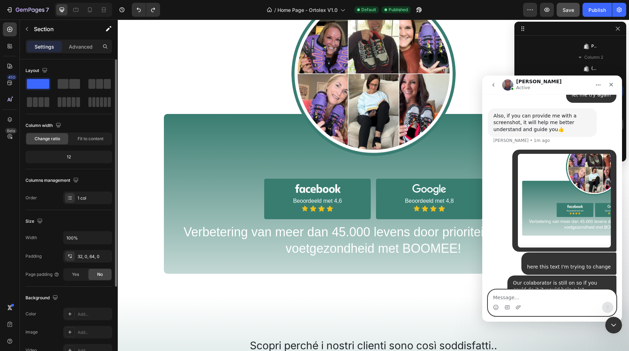
scroll to position [1025, 0]
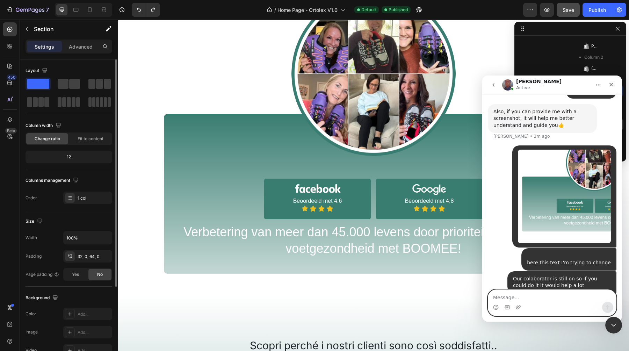
click at [542, 296] on textarea "Message…" at bounding box center [552, 296] width 128 height 12
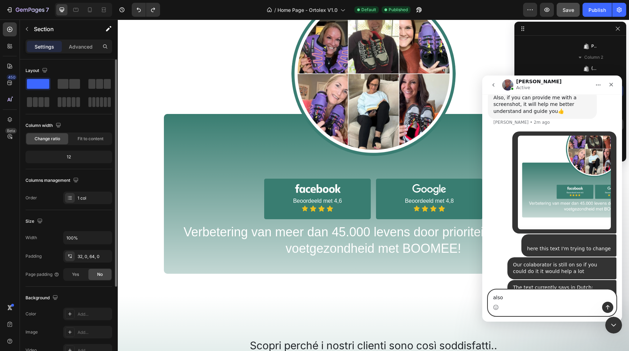
paste textarea "NL: Beoordeeld met 4,6 IT: Valutato con 4,6"
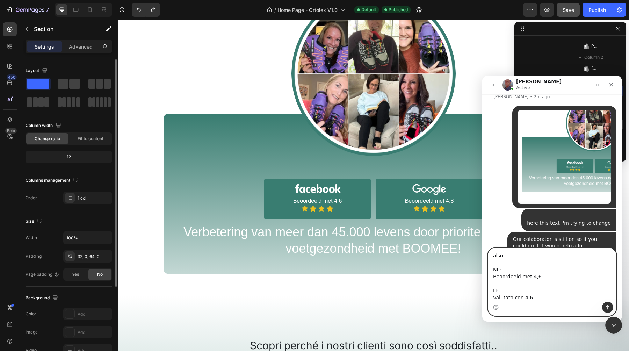
scroll to position [1067, 0]
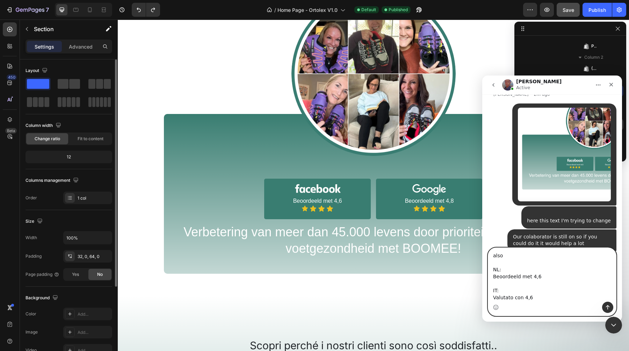
click at [542, 277] on textarea "also NL: Beoordeeld met 4,6 IT: Valutato con 4,6" at bounding box center [552, 275] width 128 height 54
drag, startPoint x: 543, startPoint y: 276, endPoint x: 493, endPoint y: 277, distance: 49.6
click at [493, 277] on textarea "also NL: Beoordeeld met 4,6 IT: Valutato con 4,6" at bounding box center [552, 275] width 128 height 54
click at [504, 281] on textarea "also NL: Beoordeeld met 4,6 IT: Valutato con 4,6" at bounding box center [552, 275] width 128 height 54
paste textarea "Beoordeeld met 4,6"
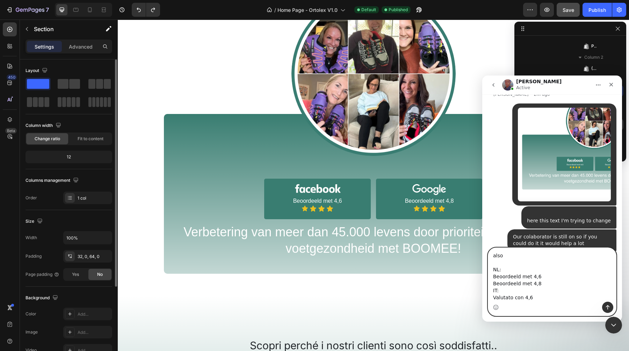
drag, startPoint x: 540, startPoint y: 298, endPoint x: 490, endPoint y: 298, distance: 50.3
click at [490, 298] on textarea "also NL: Beoordeeld met 4,6 Beoordeeld met 4,8 IT: Valutato con 4,6" at bounding box center [552, 275] width 128 height 54
click at [536, 299] on textarea "also NL: Beoordeeld met 4,6 Beoordeeld met 4,8 IT: Valutato con 4,6" at bounding box center [552, 275] width 128 height 54
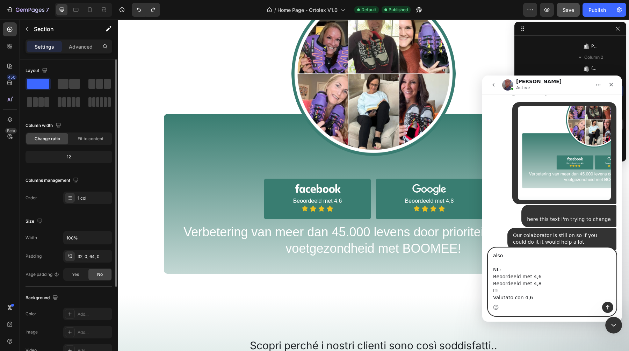
paste textarea "Valutato con 4,6"
type textarea "also NL: Beoordeeld met 4,6 Beoordeeld met 4,8 IT: Valutato con 4,6 Valutato co…"
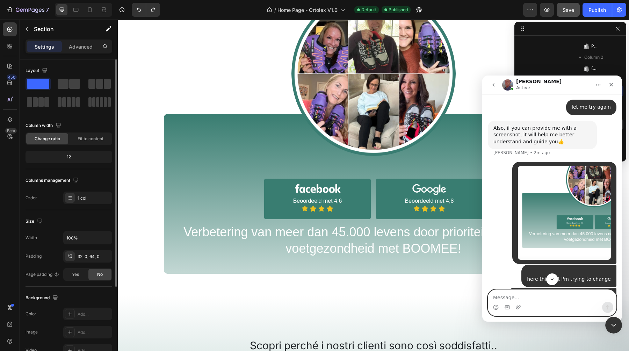
scroll to position [1086, 0]
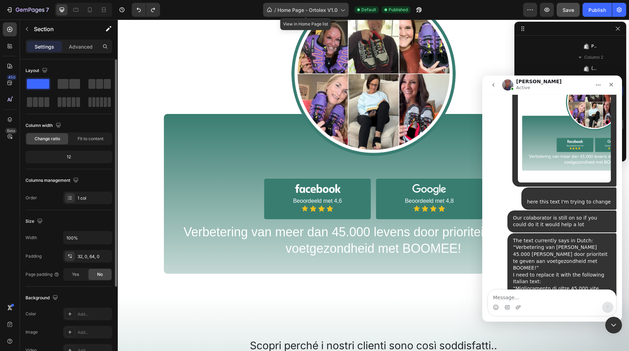
click at [341, 9] on icon at bounding box center [342, 9] width 7 height 7
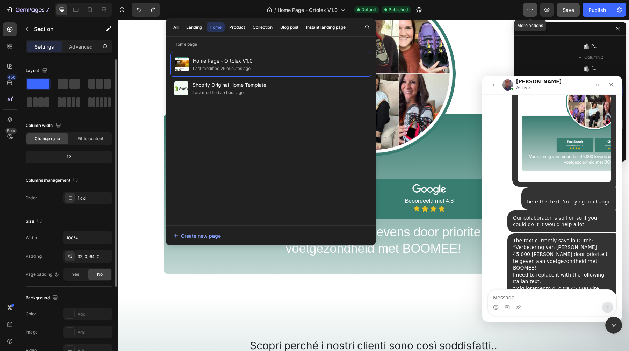
click at [533, 9] on icon "button" at bounding box center [530, 9] width 7 height 7
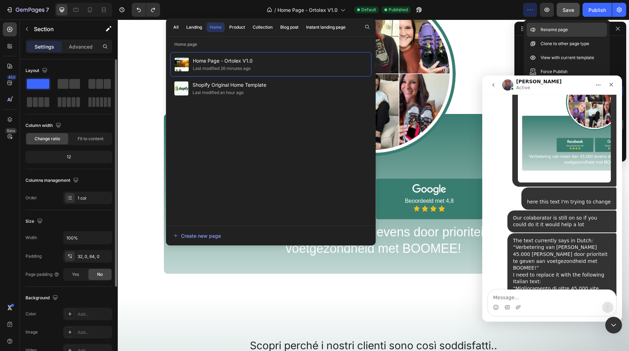
click at [548, 31] on p "Rename page" at bounding box center [554, 29] width 27 height 7
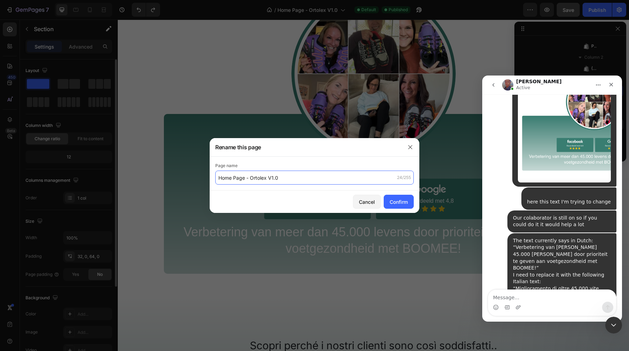
click at [244, 174] on input "Home Page - Ortolex V1.0" at bounding box center [314, 178] width 198 height 14
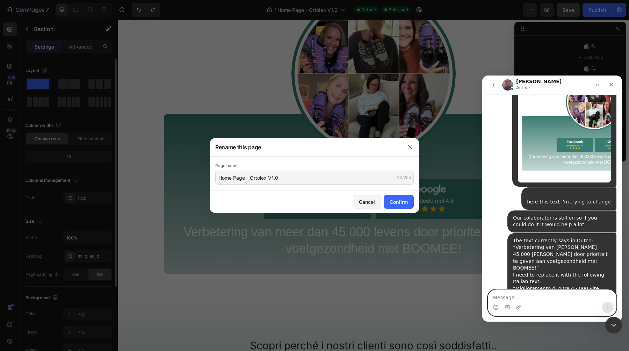
click at [519, 295] on textarea "Message…" at bounding box center [552, 296] width 128 height 12
paste textarea "Home Page - Ortolex V1.0"
type textarea "its on this page: "Home Page - Ortolex V1.0""
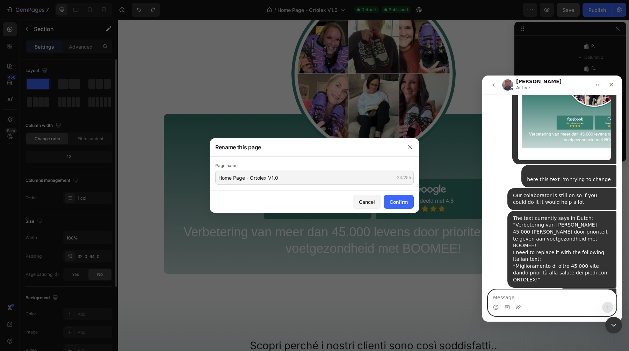
scroll to position [1108, 0]
click at [409, 150] on button "button" at bounding box center [410, 147] width 11 height 11
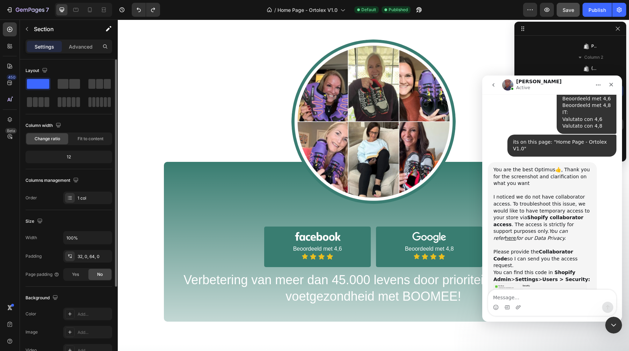
scroll to position [1316, 0]
click at [369, 137] on img at bounding box center [373, 121] width 164 height 164
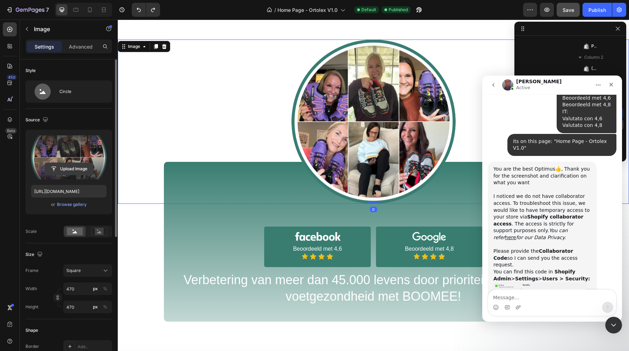
click at [71, 165] on input "file" at bounding box center [69, 169] width 48 height 12
click at [63, 172] on input "file" at bounding box center [69, 169] width 48 height 12
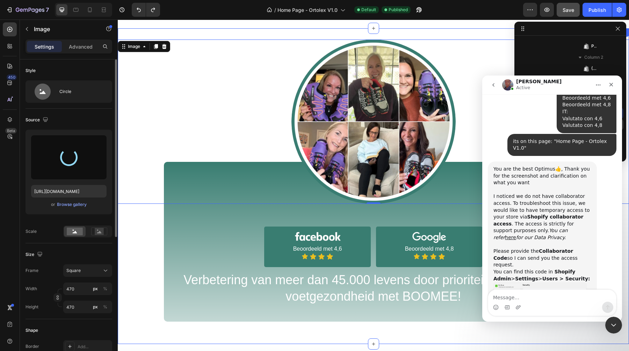
type input "[URL][DOMAIN_NAME]"
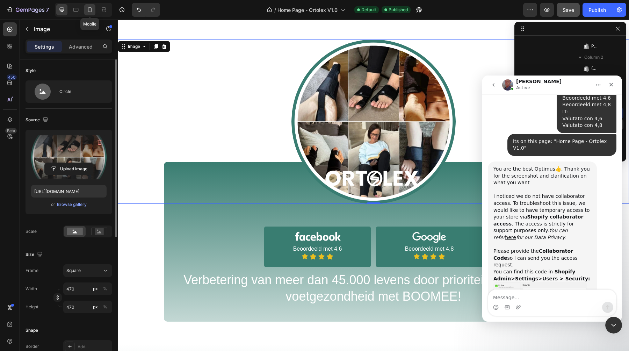
click at [91, 9] on icon at bounding box center [89, 9] width 7 height 7
type input "300"
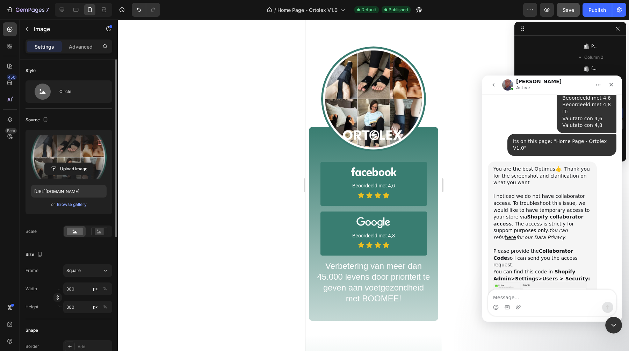
scroll to position [499, 0]
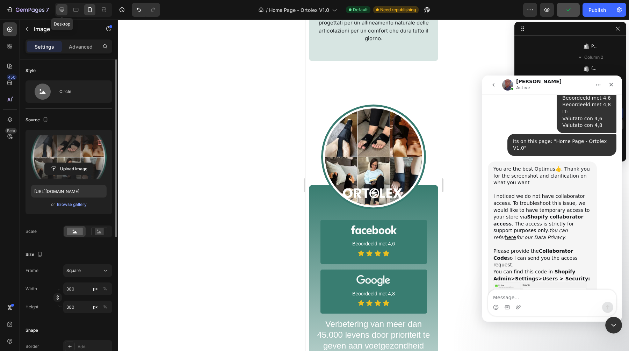
click at [65, 14] on div at bounding box center [61, 9] width 11 height 11
type input "470"
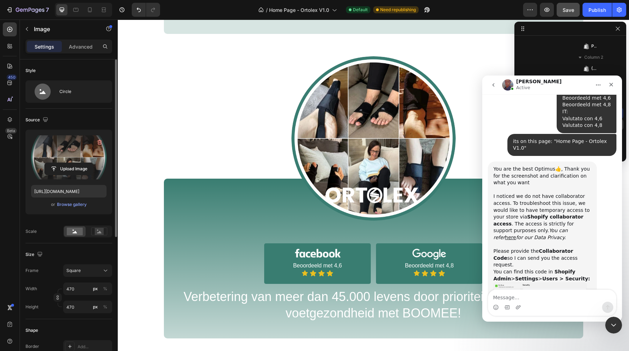
scroll to position [498, 0]
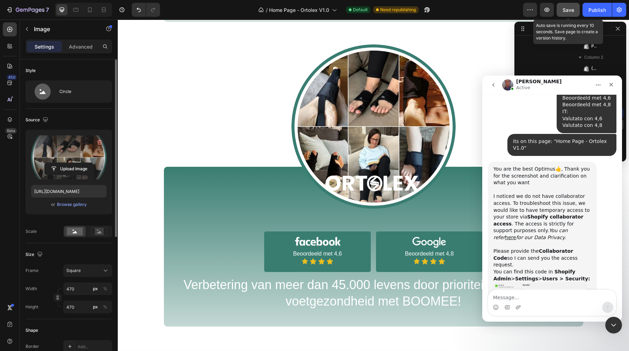
click at [559, 11] on button "Save" at bounding box center [568, 10] width 23 height 14
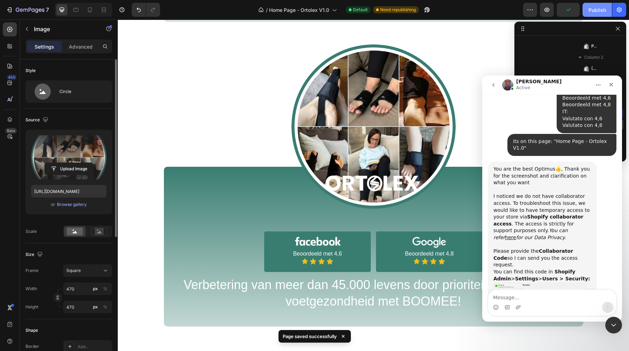
click at [593, 13] on div "Publish" at bounding box center [596, 9] width 17 height 7
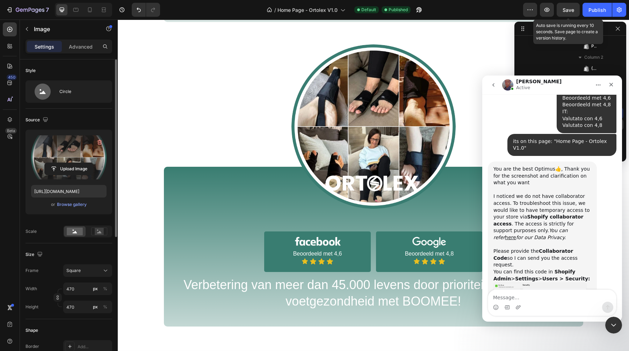
click at [564, 12] on span "Save" at bounding box center [569, 10] width 12 height 6
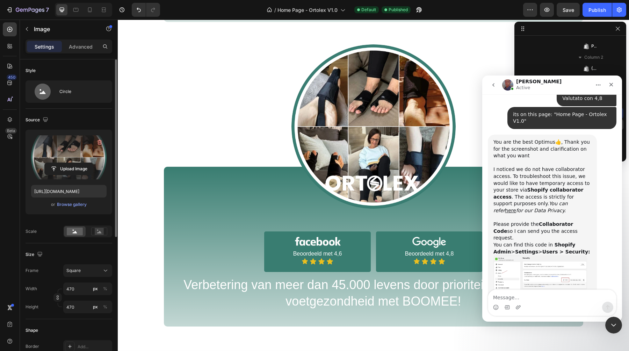
scroll to position [1337, 0]
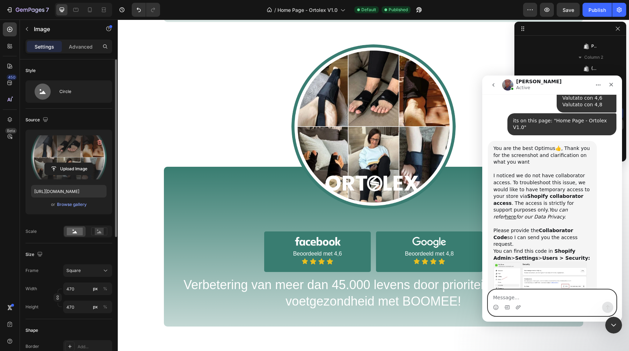
click at [525, 297] on textarea "Message…" at bounding box center [552, 296] width 128 height 12
paste textarea "Message…"
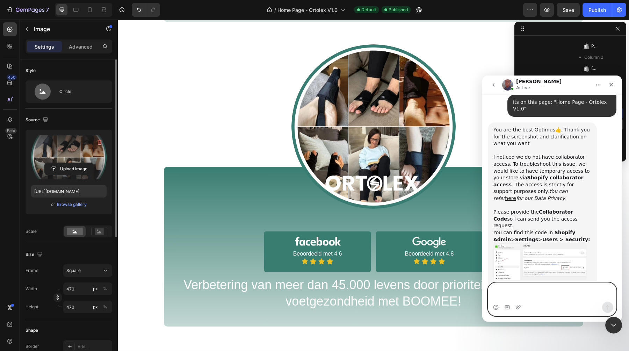
scroll to position [1362, 0]
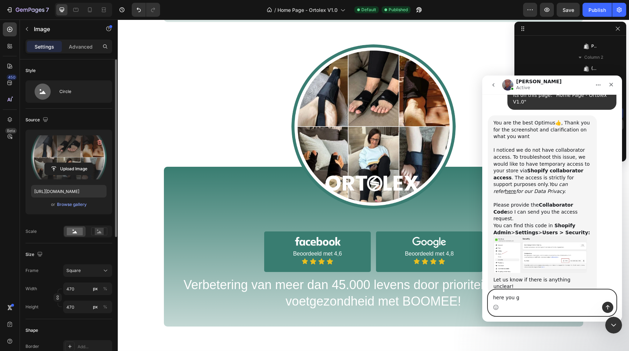
type textarea "here you go"
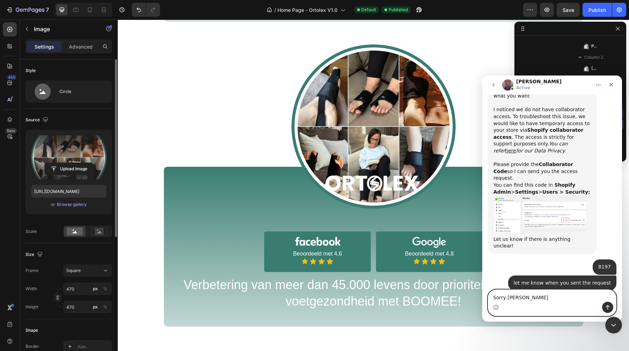
scroll to position [1405, 0]
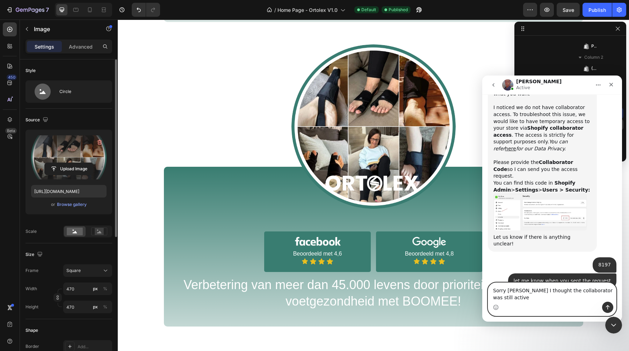
type textarea "Sorry [PERSON_NAME] I thought the collaborator was still active"
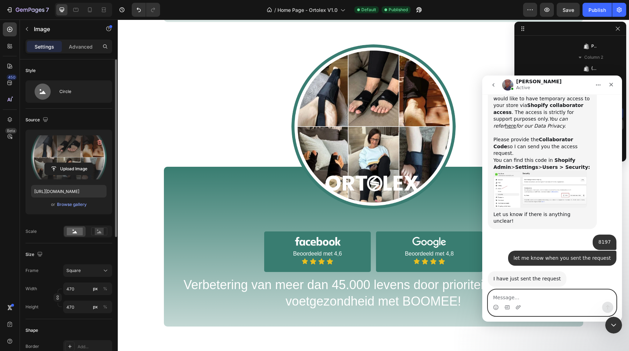
scroll to position [1435, 0]
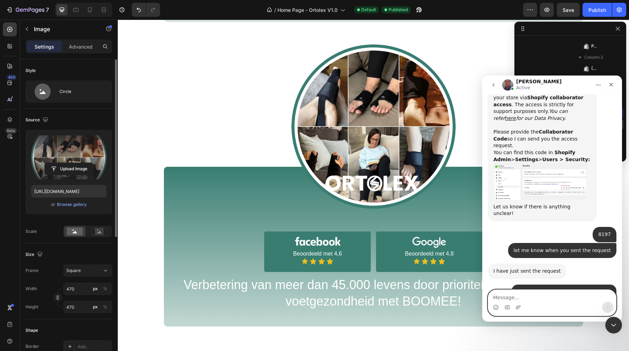
click at [520, 298] on textarea "Message…" at bounding box center [552, 296] width 128 height 12
type textarea "Perfect thank you"
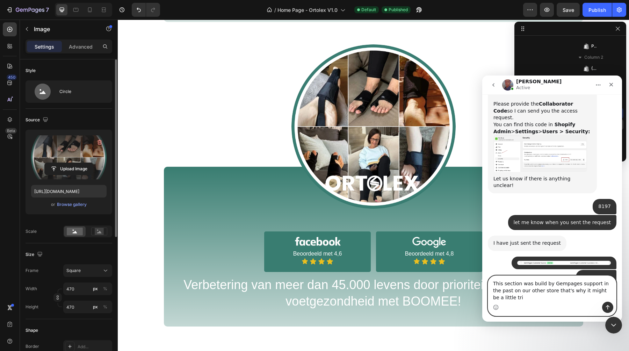
scroll to position [1470, 0]
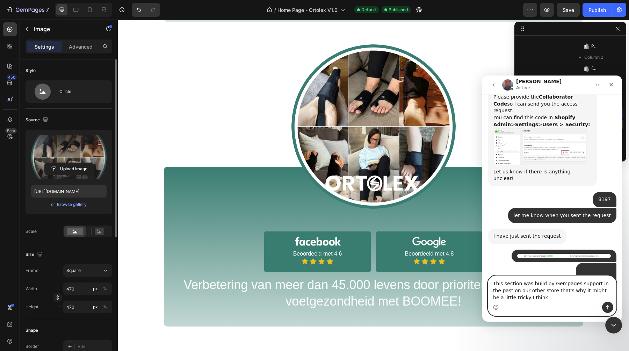
type textarea "This section was build by Gempages support in the past on our other store that'…"
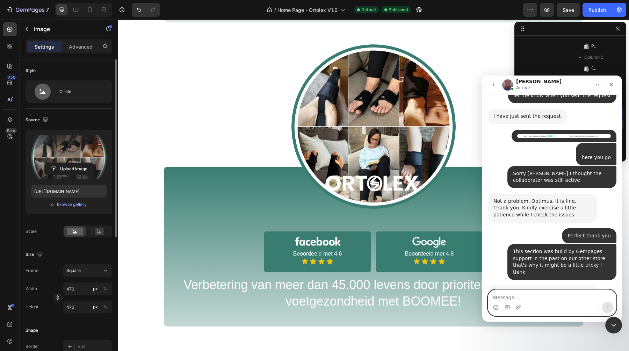
scroll to position [1625, 0]
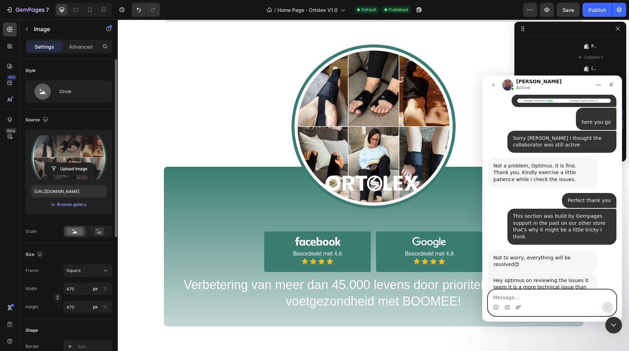
click at [521, 304] on icon "Upload attachment" at bounding box center [518, 307] width 6 height 6
click at [516, 298] on textarea "Message…" at bounding box center [552, 296] width 128 height 12
type textarea "M"
type textarea "Yes that is fine by me"
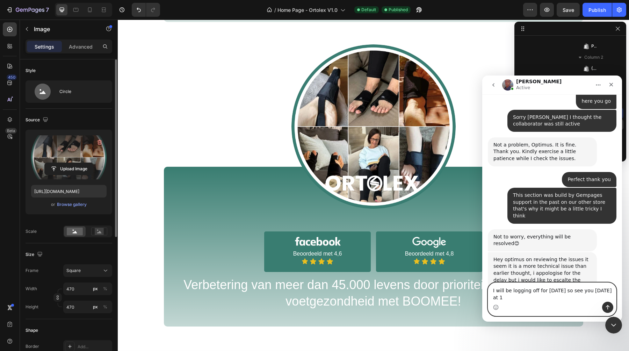
scroll to position [1653, 0]
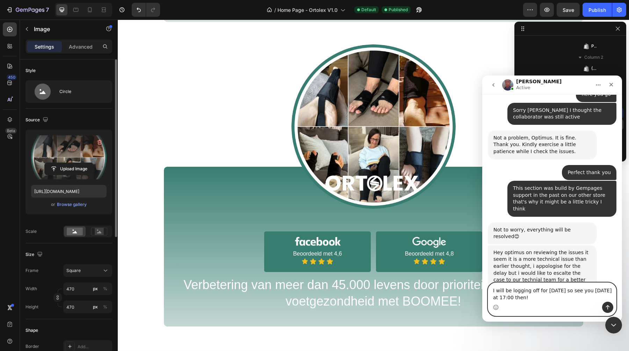
type textarea "I will be logging off for [DATE] so see you [DATE] at 17:00 then!"
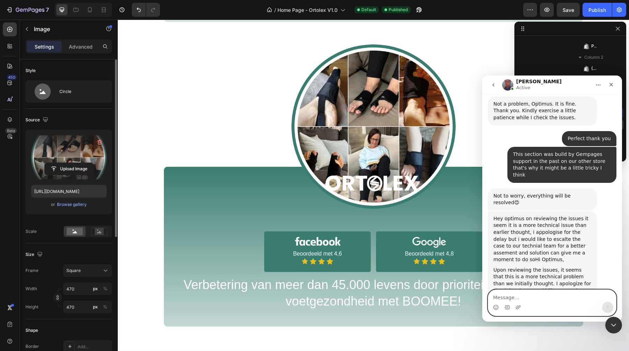
scroll to position [1690, 0]
